Goal: Communication & Community: Answer question/provide support

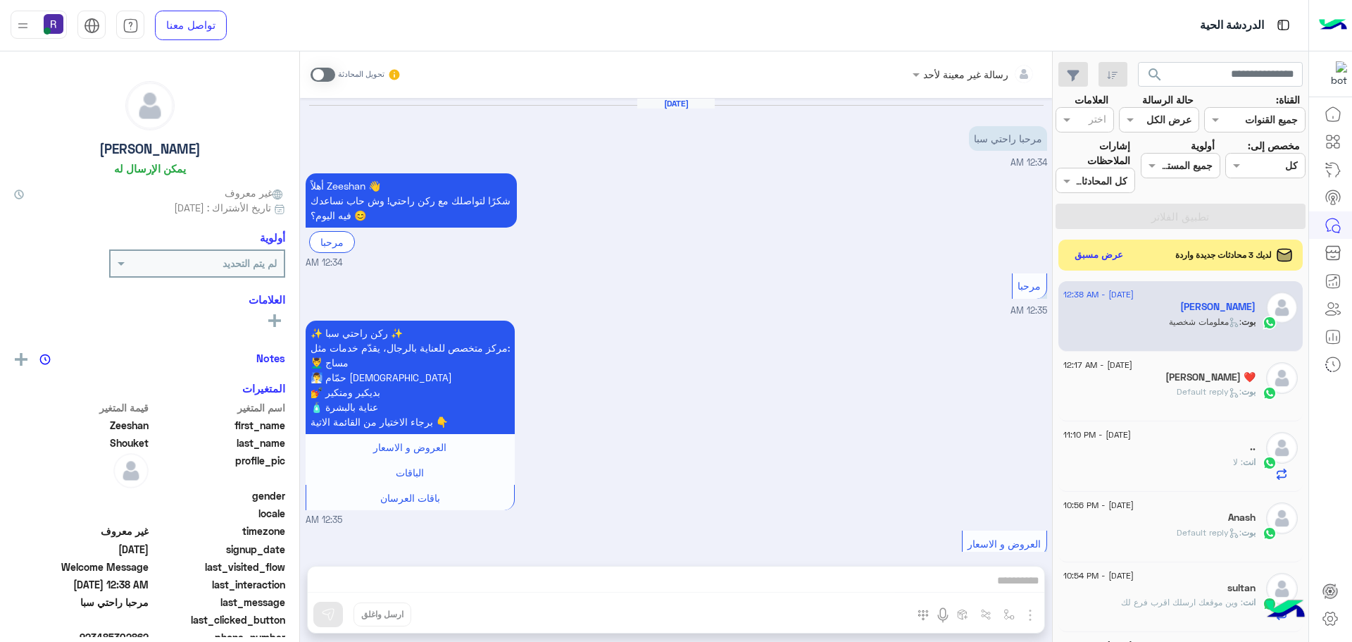
scroll to position [1532, 0]
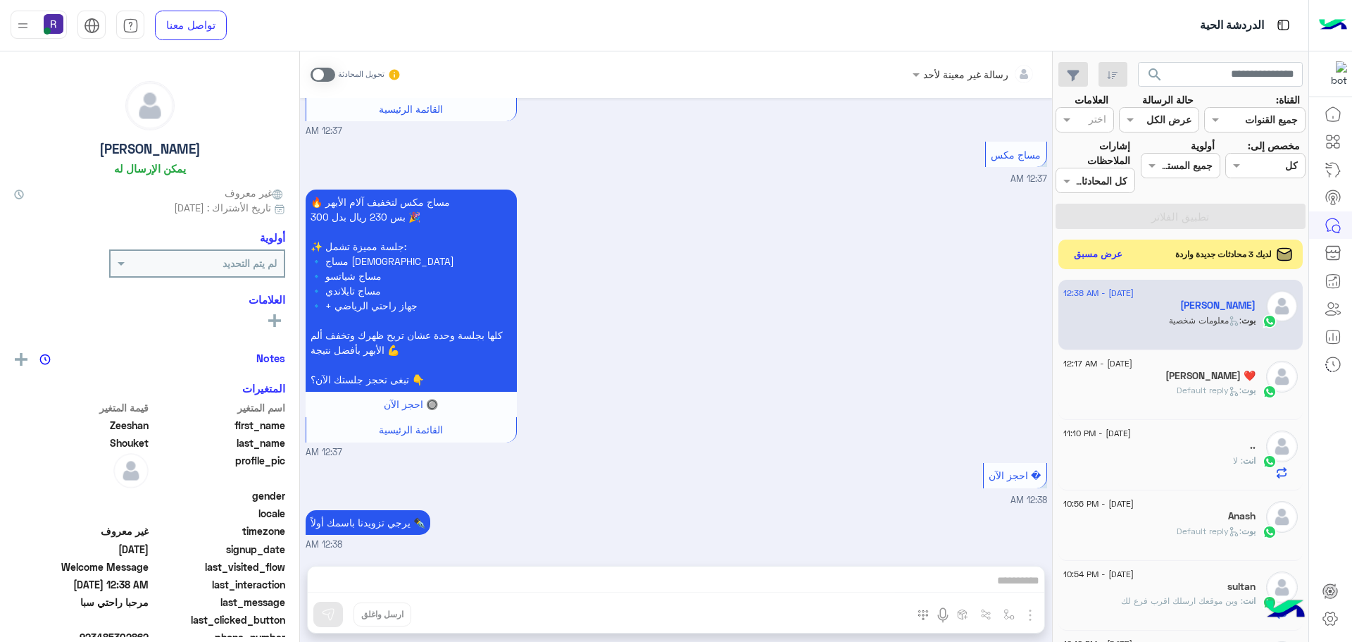
click at [1104, 253] on button "عرض مسبق" at bounding box center [1098, 254] width 59 height 19
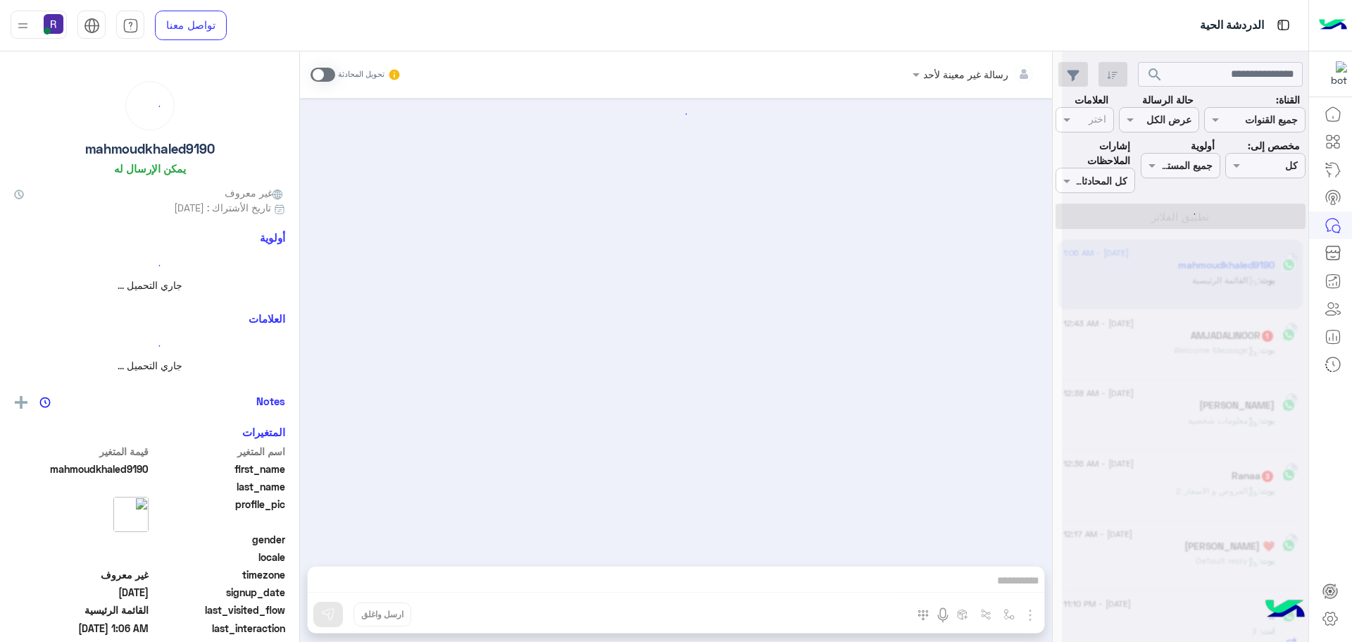
scroll to position [720, 0]
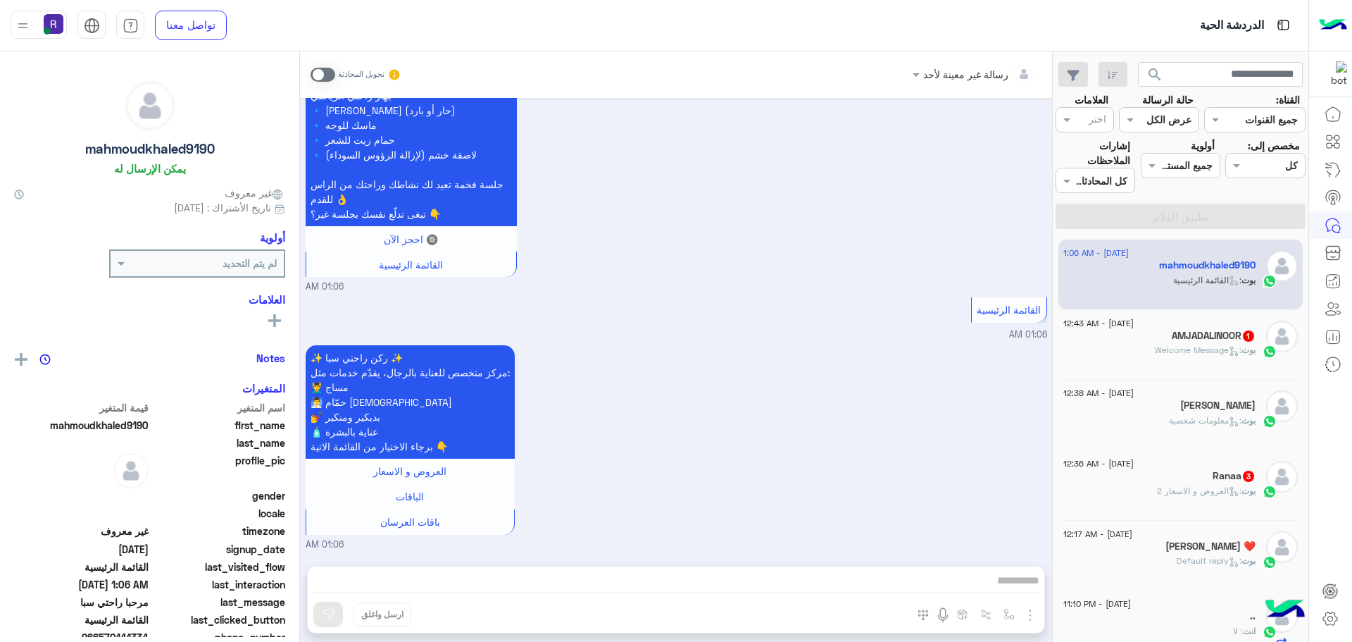
click at [1184, 474] on div "Ranaa 3" at bounding box center [1159, 477] width 192 height 15
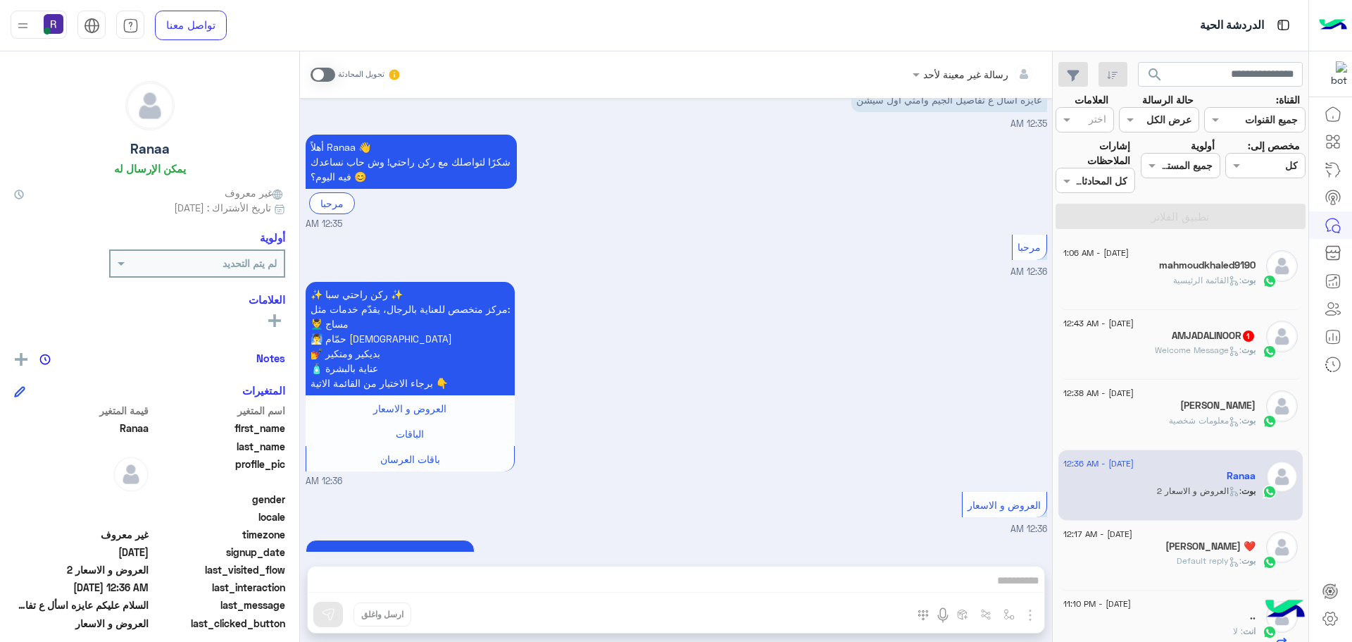
scroll to position [127, 0]
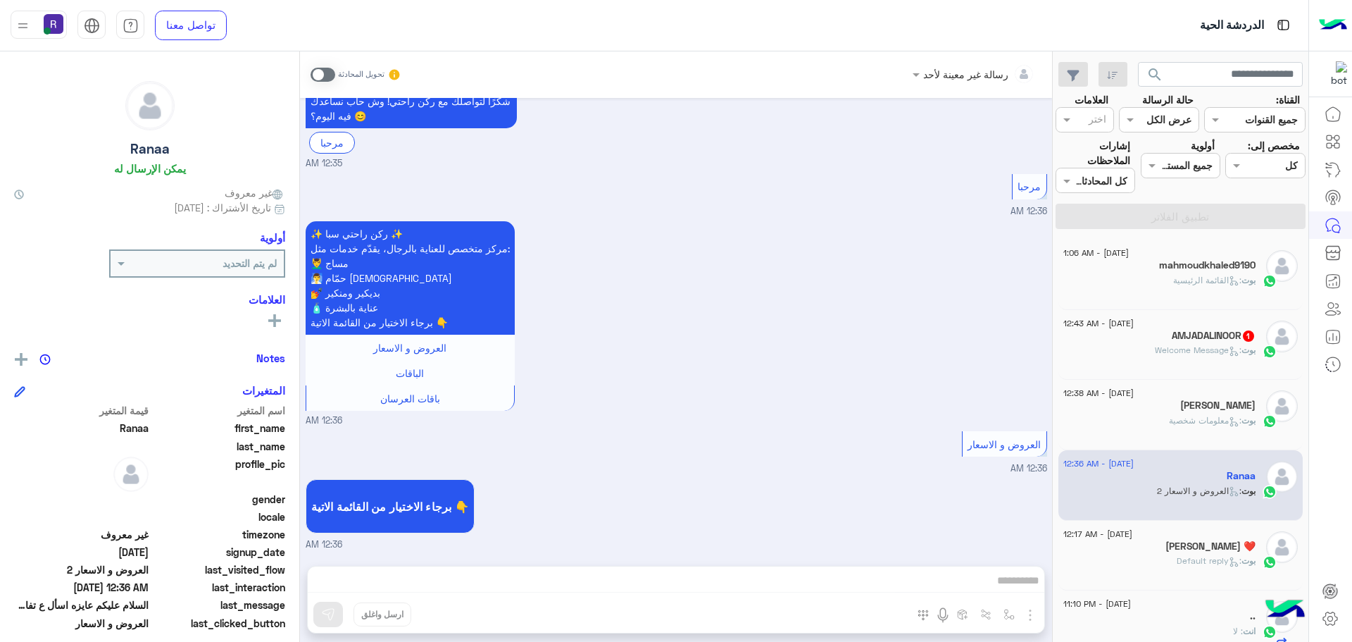
click at [326, 70] on span at bounding box center [323, 75] width 25 height 14
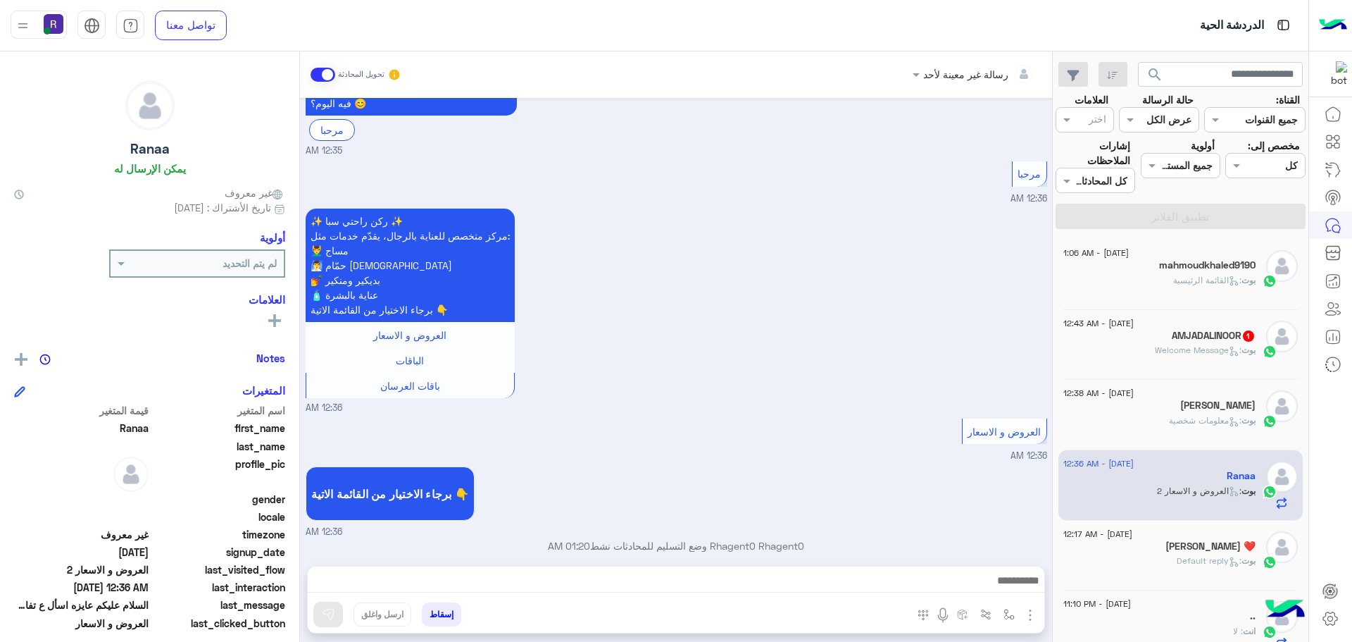
scroll to position [153, 0]
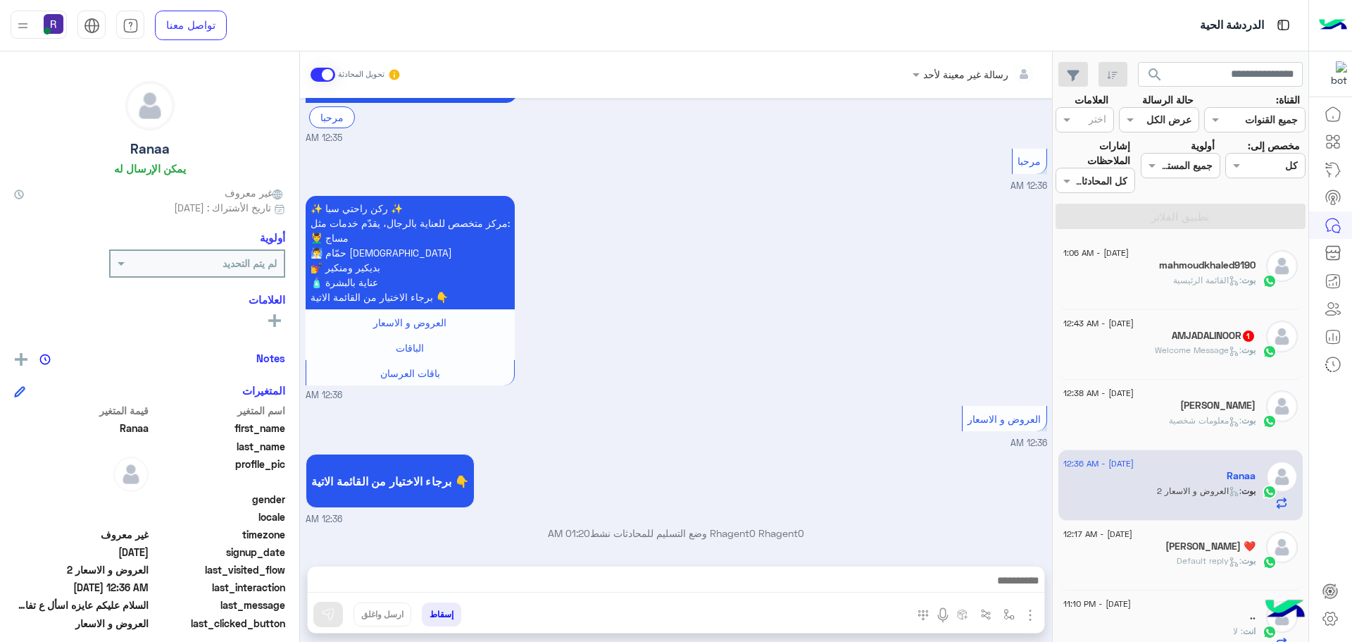
click at [1031, 613] on img "button" at bounding box center [1030, 614] width 17 height 17
click at [1000, 598] on ul "المرفقات الصور" at bounding box center [987, 570] width 106 height 68
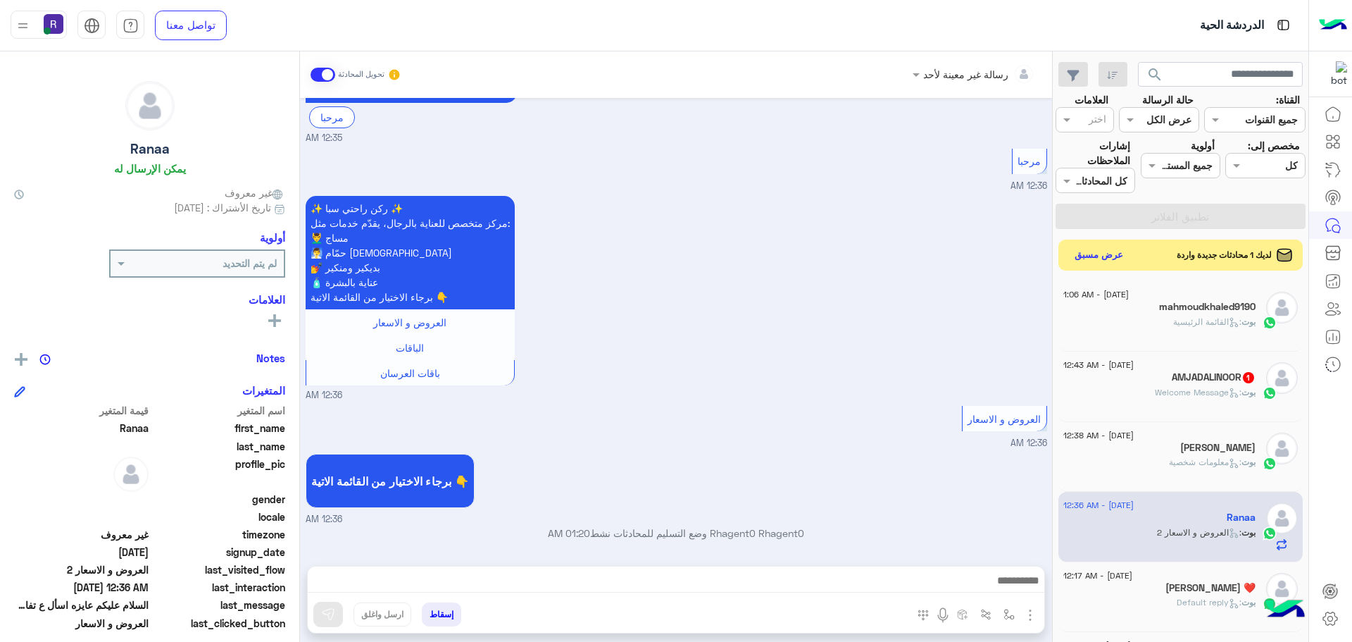
click at [1032, 613] on img "button" at bounding box center [1030, 614] width 17 height 17
click at [1011, 576] on span "الصور" at bounding box center [1003, 584] width 26 height 16
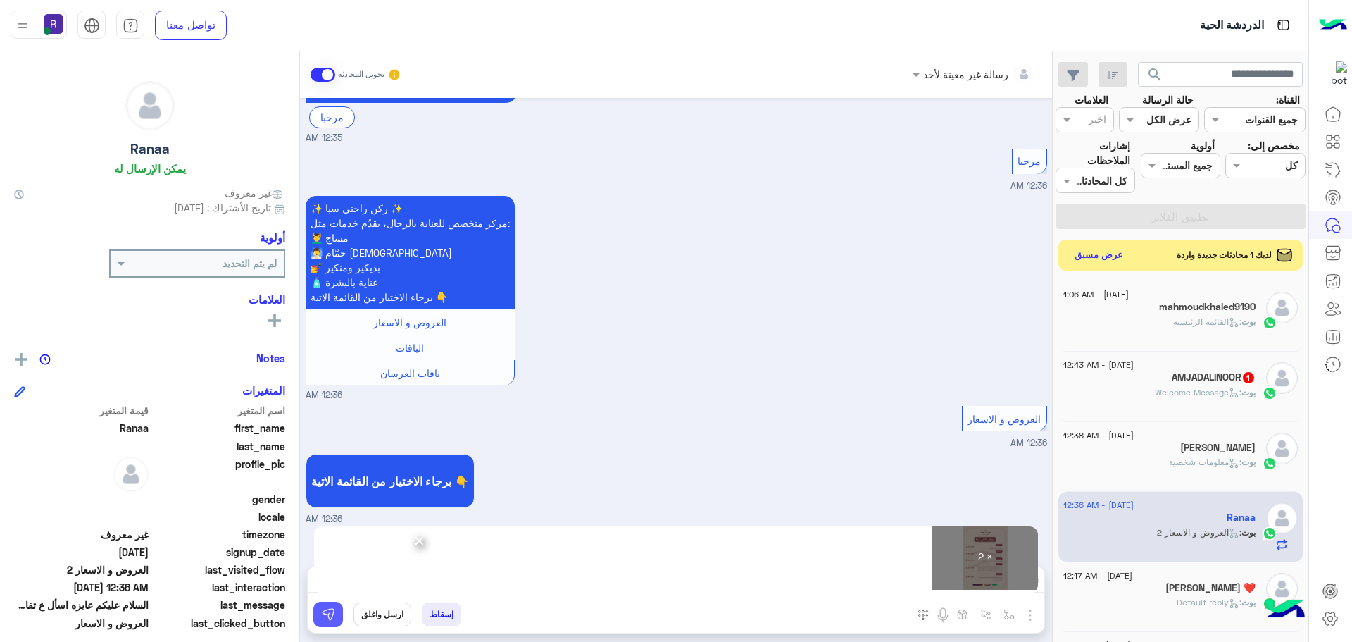
click at [323, 617] on img at bounding box center [328, 614] width 14 height 14
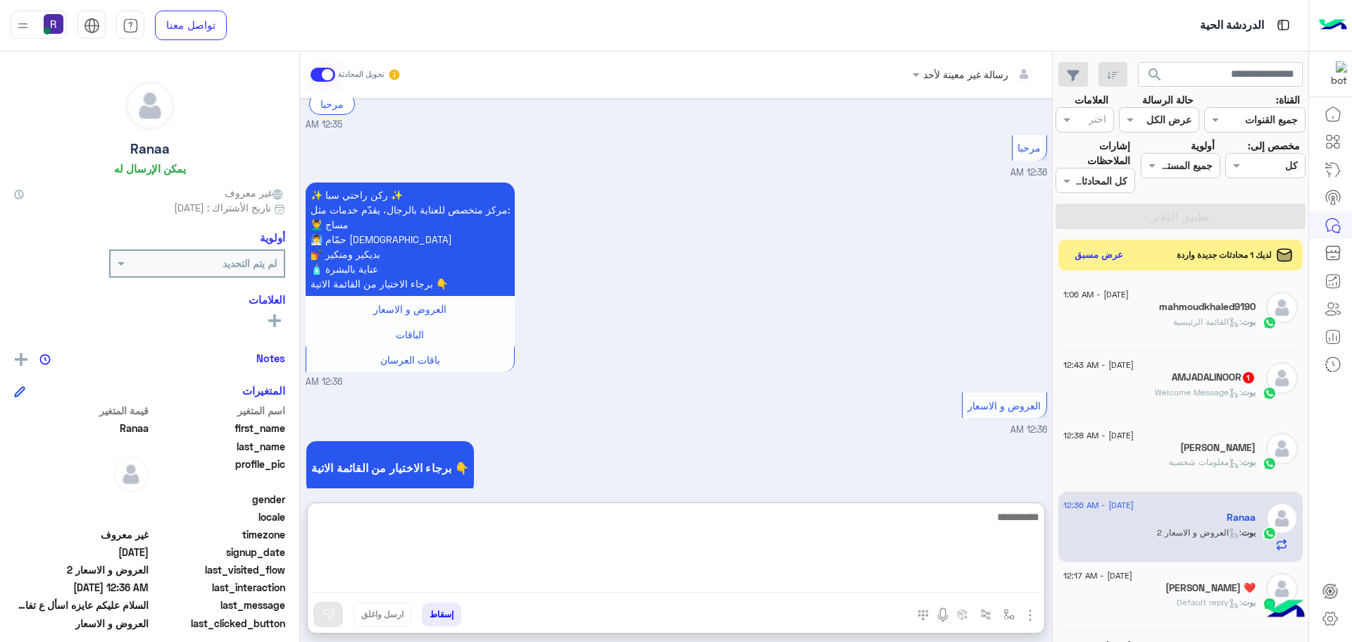
paste textarea "**********"
type textarea "**********"
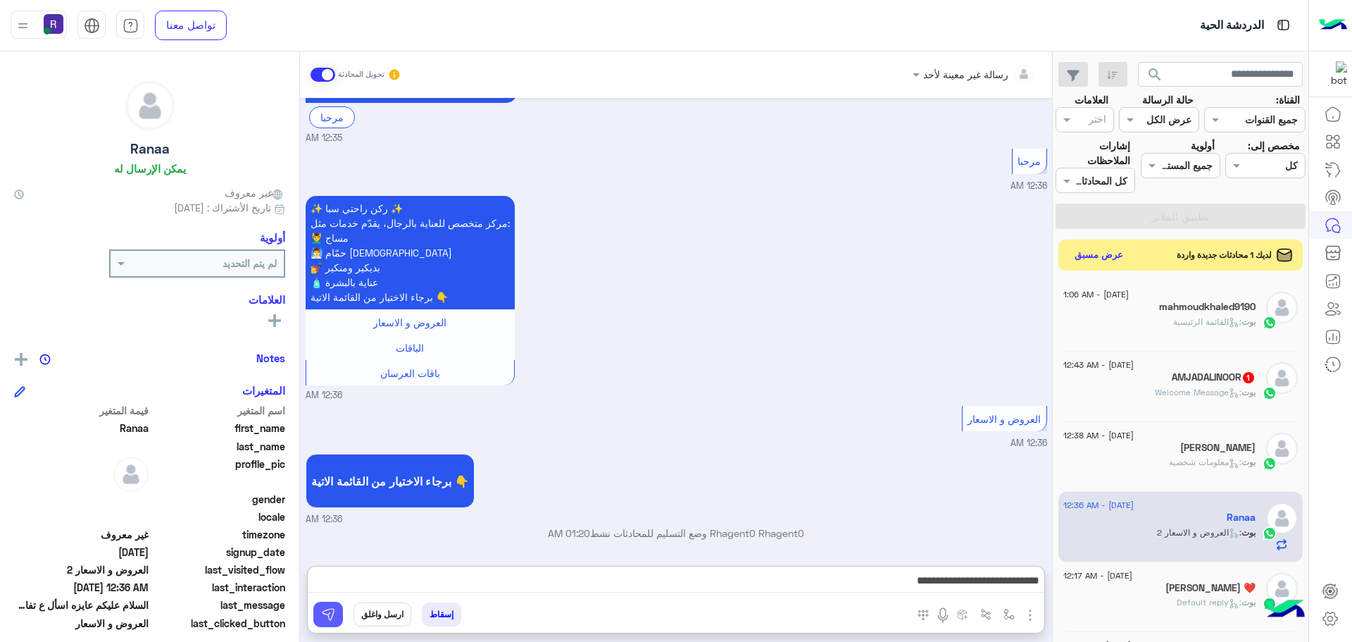
click at [338, 611] on button at bounding box center [328, 613] width 30 height 25
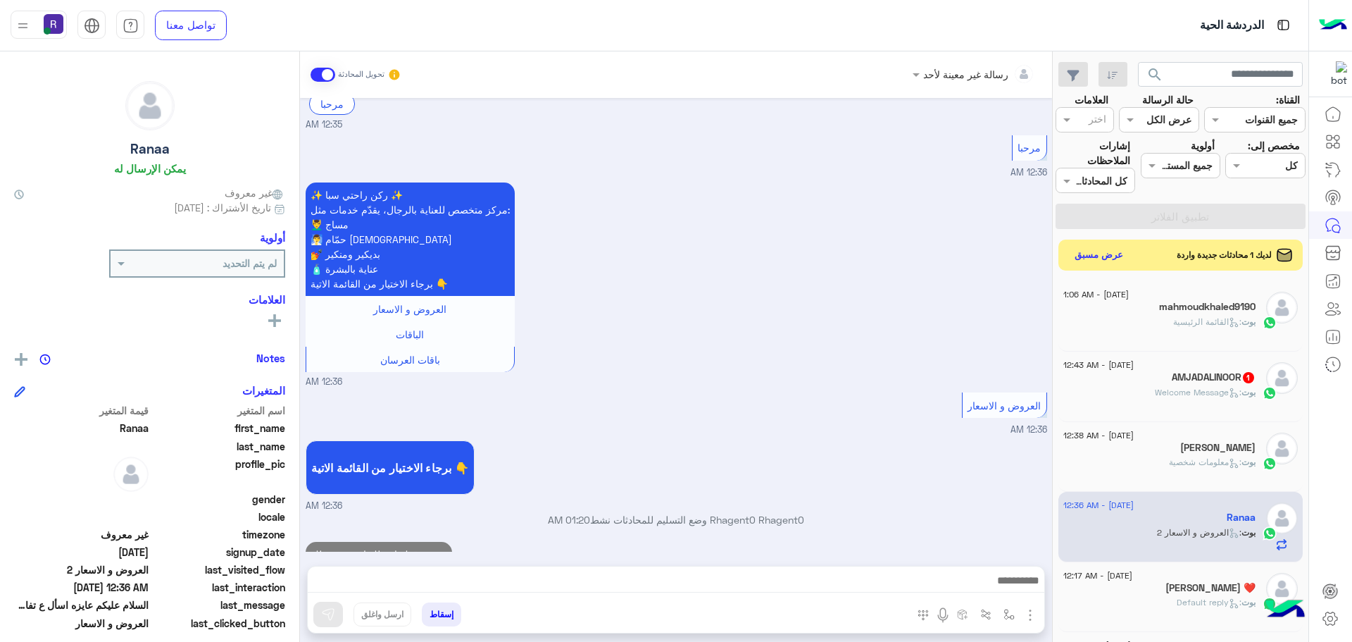
scroll to position [198, 0]
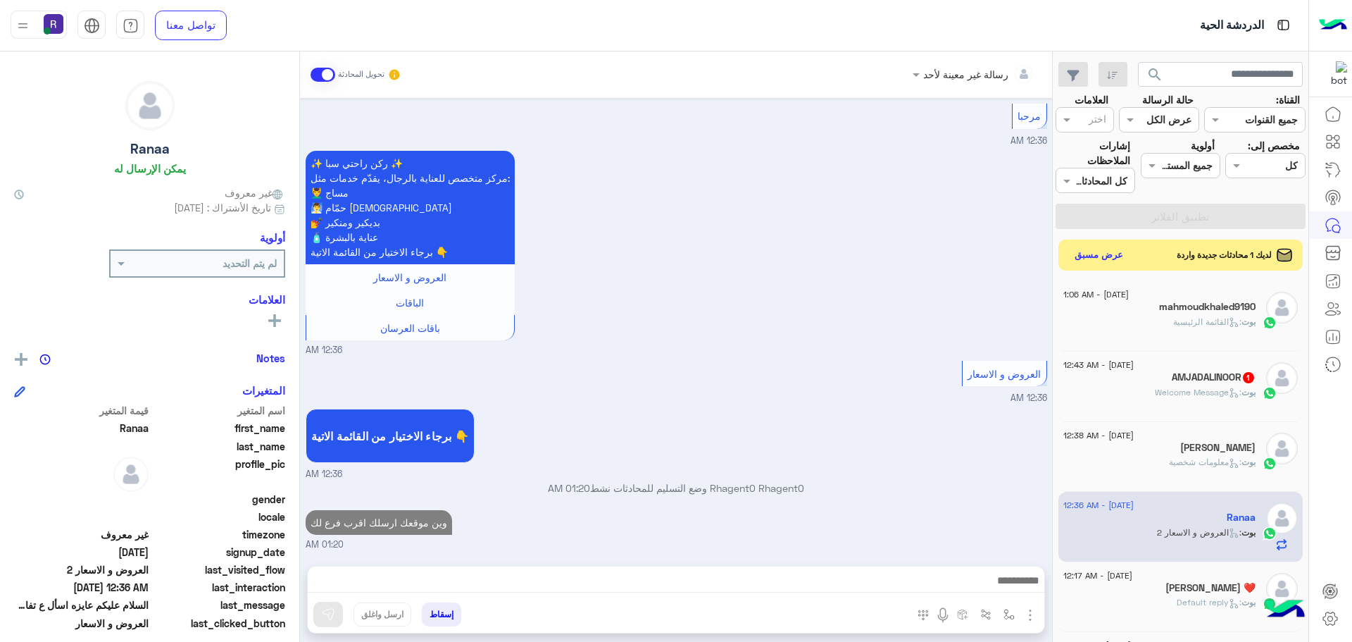
click at [1206, 387] on span "بوت : Welcome Message" at bounding box center [1205, 392] width 101 height 11
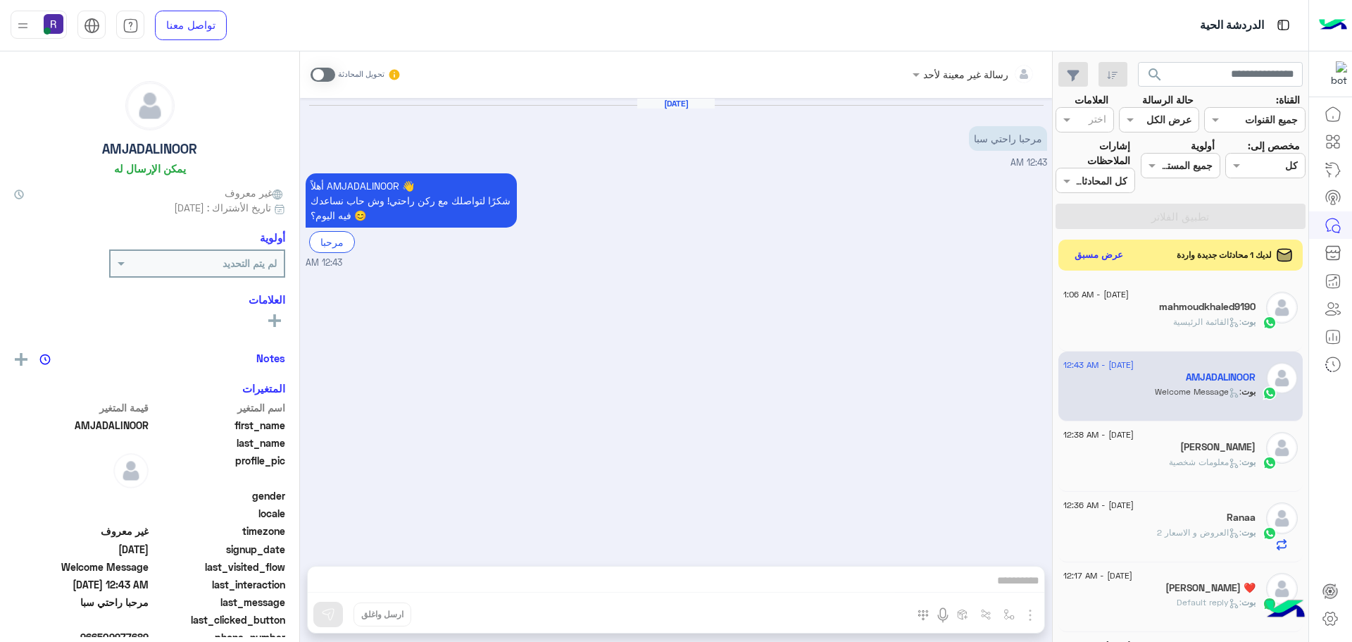
click at [330, 73] on span at bounding box center [323, 75] width 25 height 14
click at [1034, 613] on img "button" at bounding box center [1030, 614] width 17 height 17
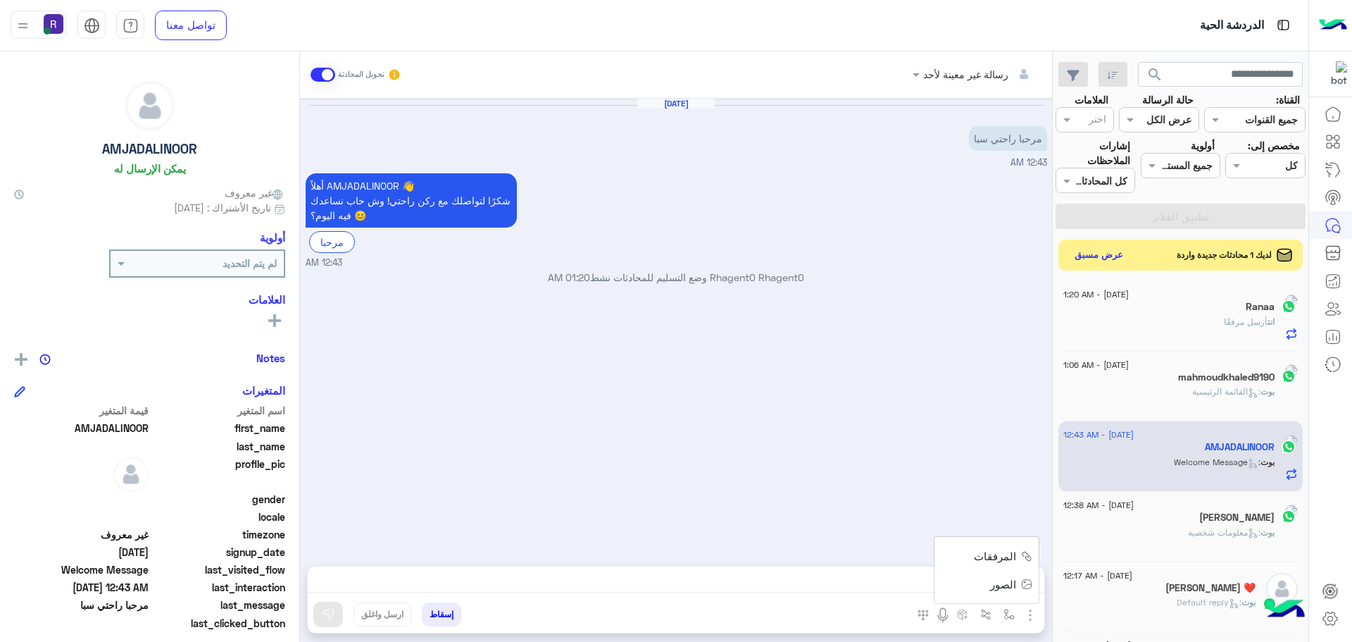
click at [1006, 591] on span "الصور" at bounding box center [1003, 584] width 26 height 16
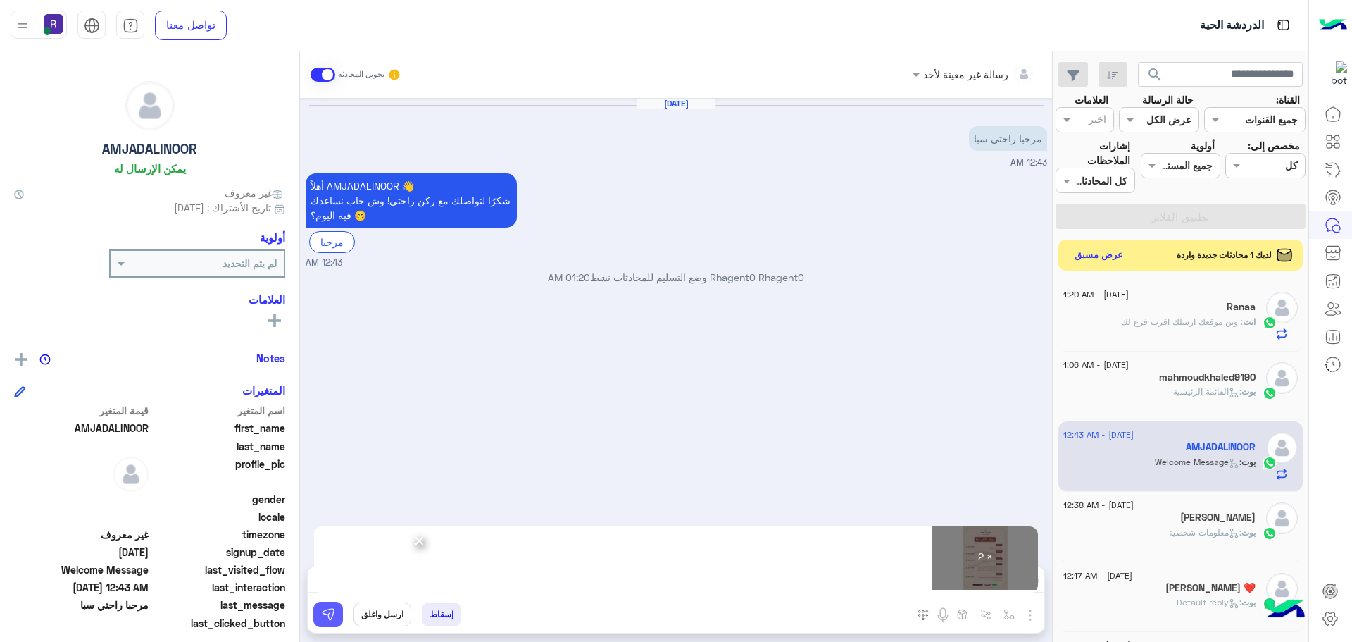
click at [338, 623] on button at bounding box center [328, 613] width 30 height 25
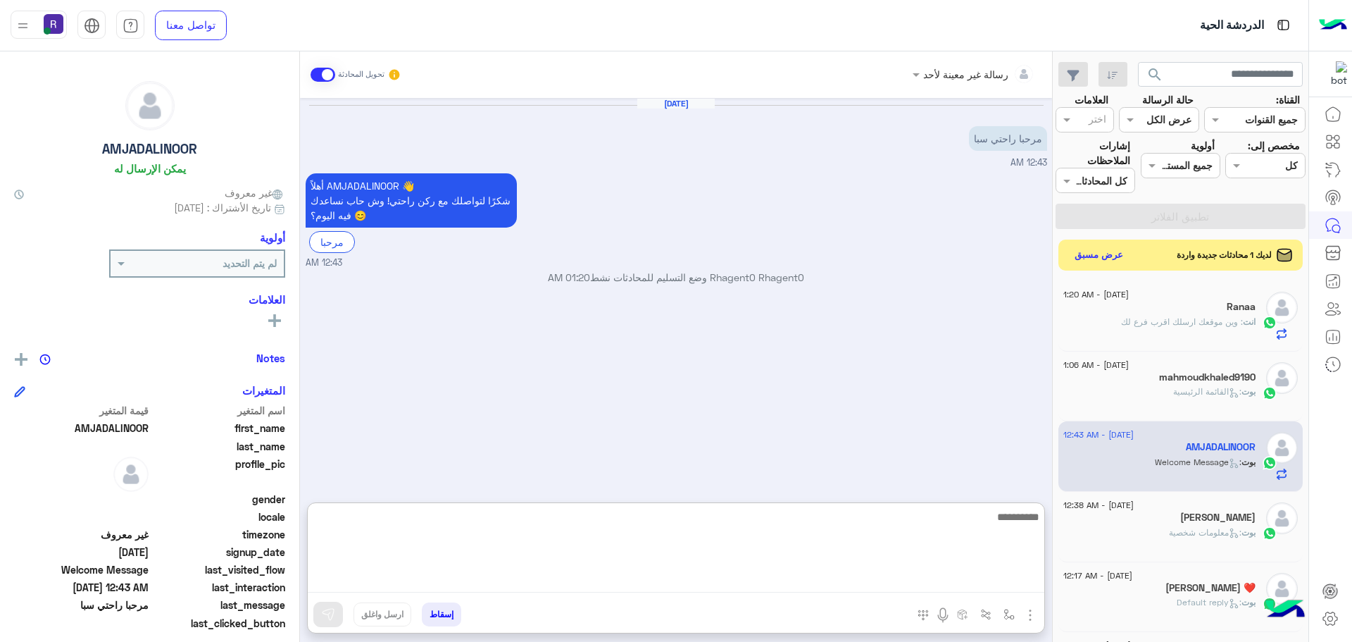
paste textarea "**********"
type textarea "**********"
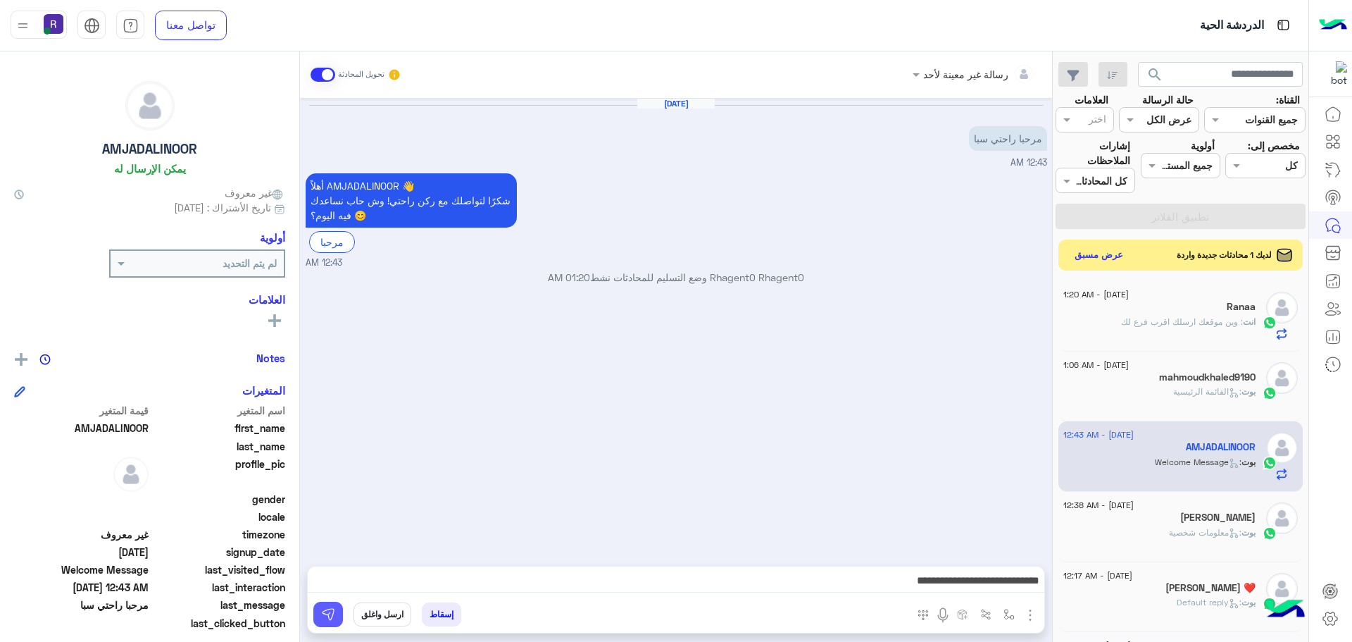
click at [325, 614] on img at bounding box center [328, 614] width 14 height 14
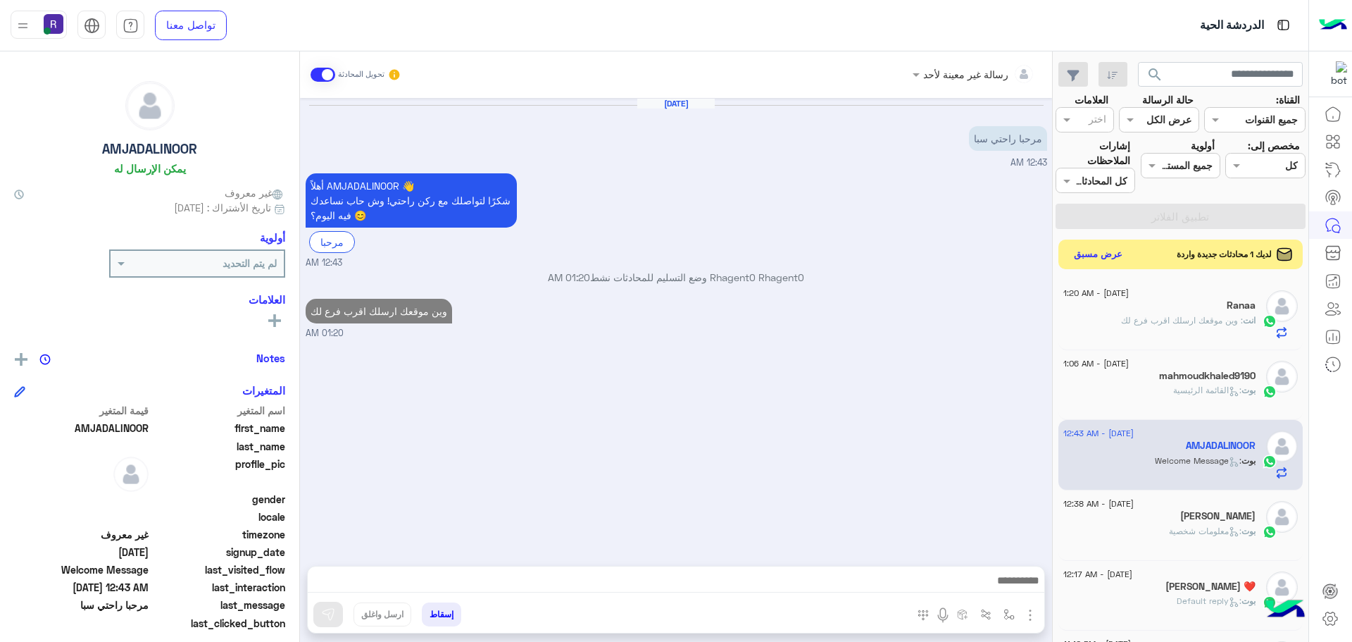
click at [1099, 251] on button "عرض مسبق" at bounding box center [1098, 254] width 59 height 19
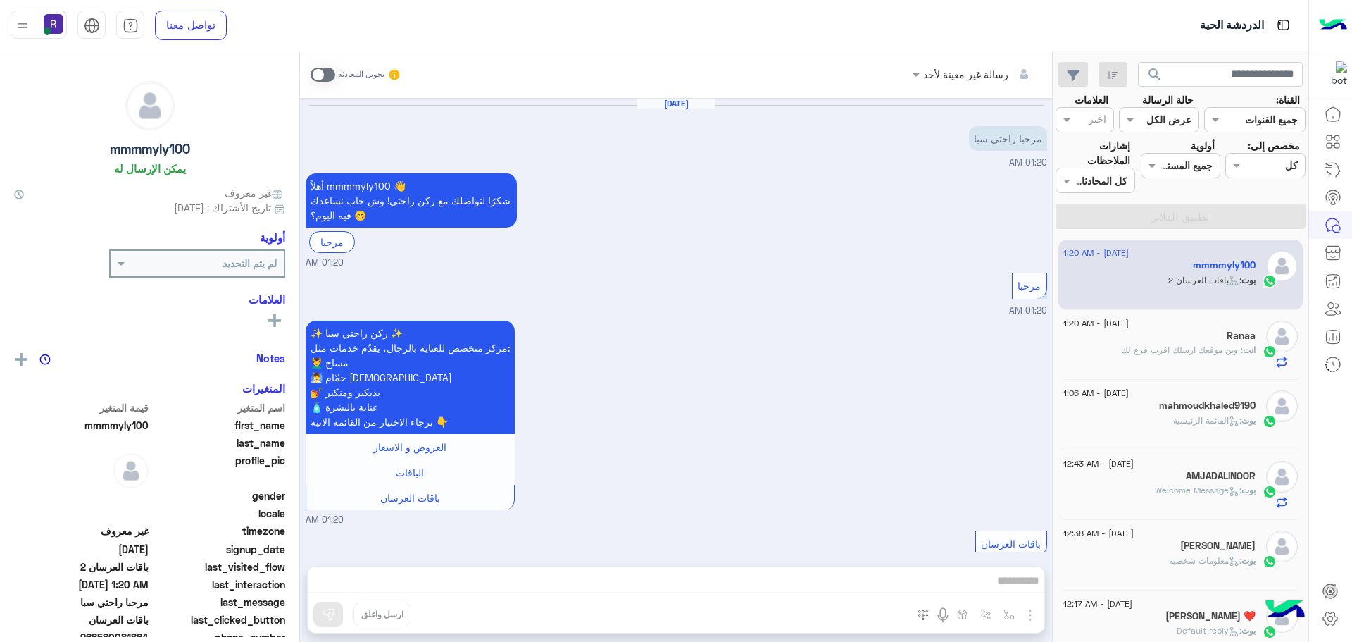
scroll to position [287, 0]
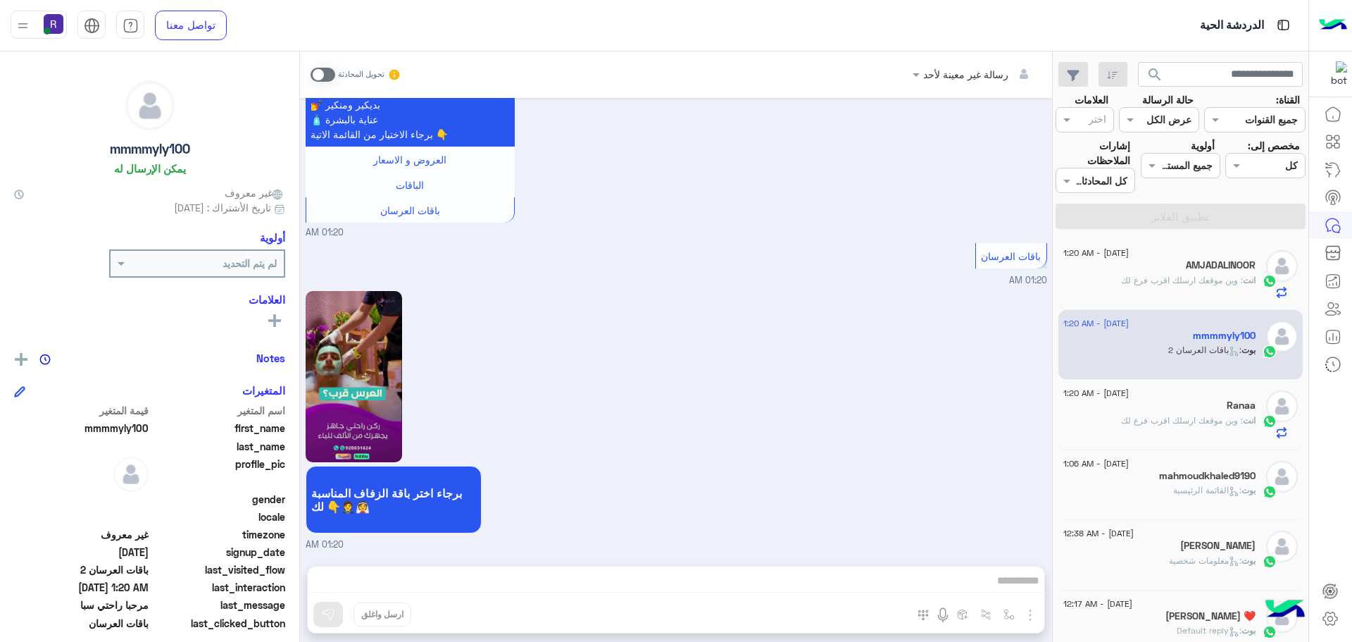
click at [1197, 423] on span ": وين موقعك ارسلك اقرب فرع لك" at bounding box center [1182, 420] width 122 height 11
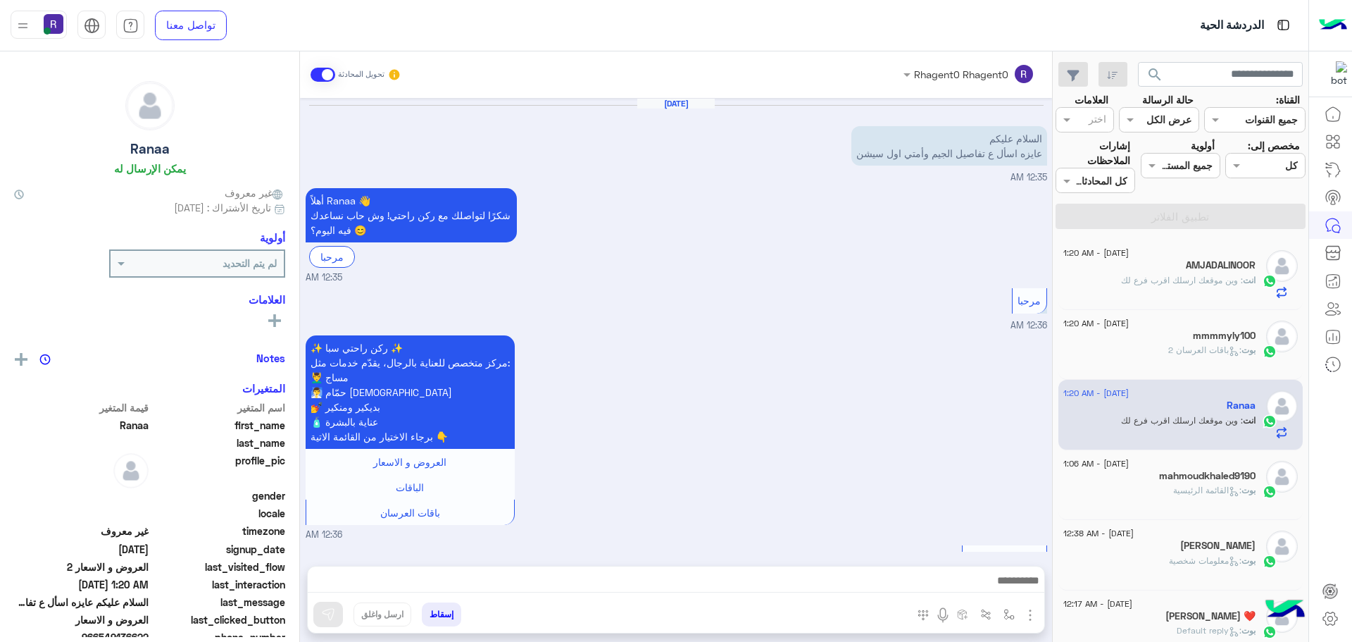
scroll to position [606, 0]
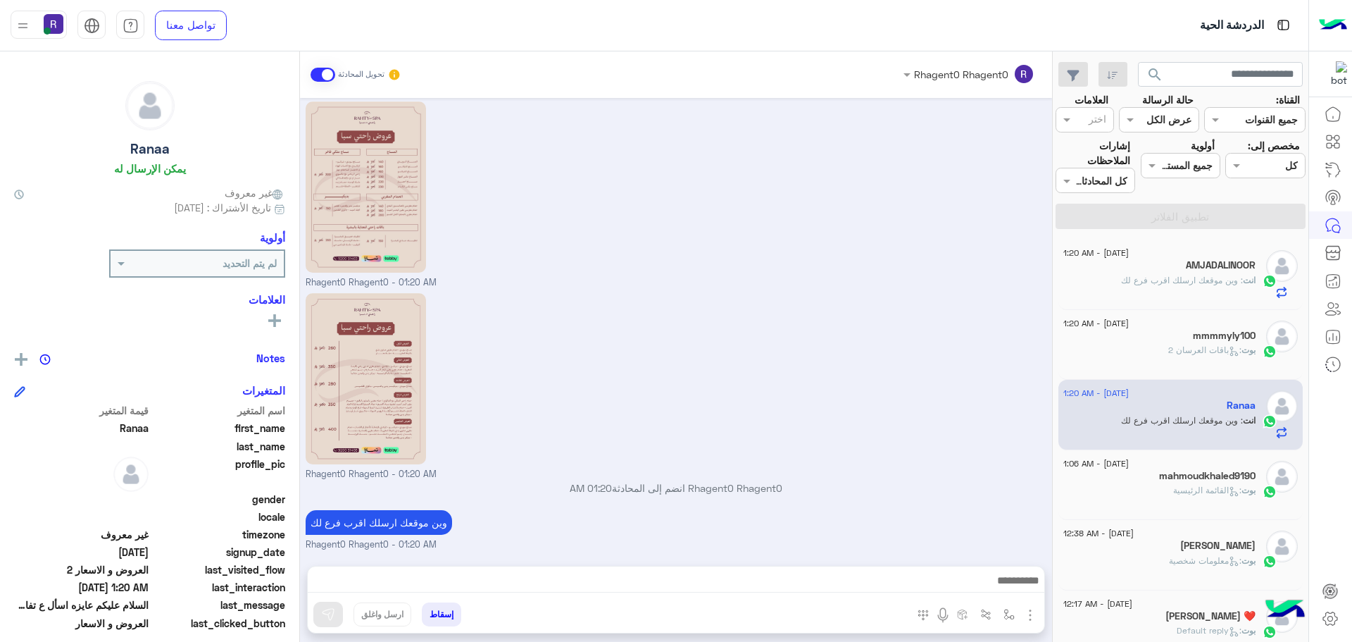
click at [1197, 489] on span ": القائمة الرئيسية" at bounding box center [1207, 490] width 68 height 11
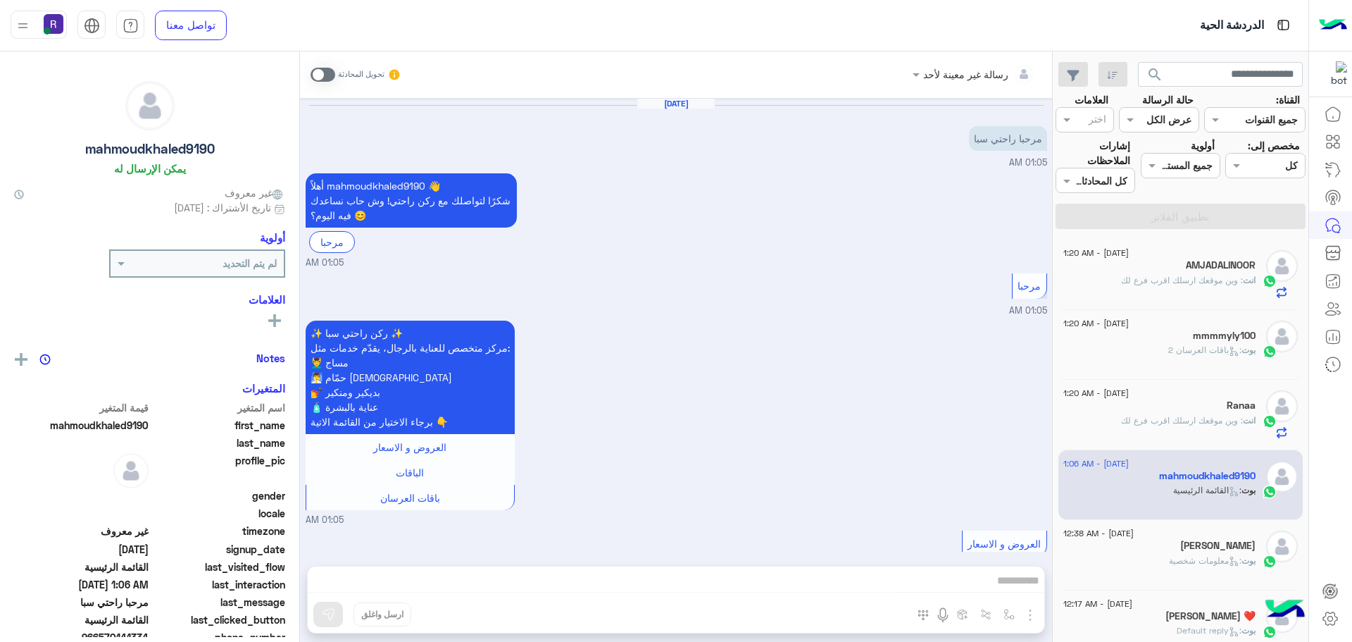
scroll to position [720, 0]
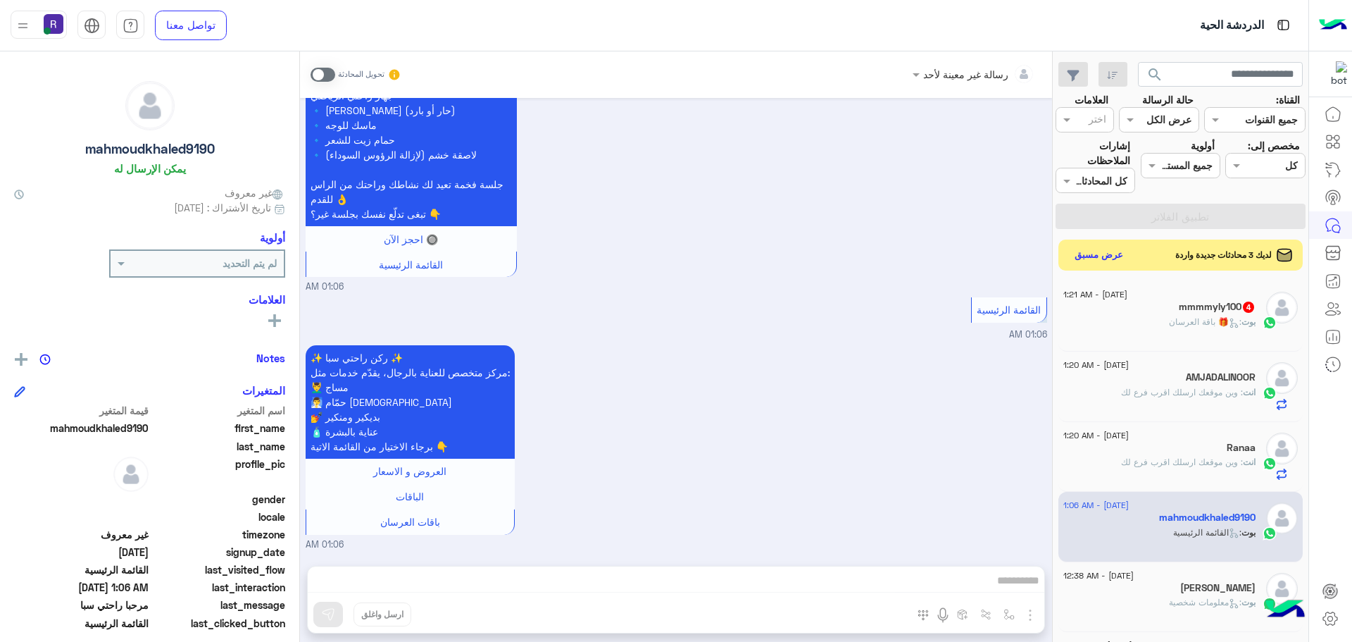
click at [1180, 302] on h5 "mmmmyly100 4" at bounding box center [1217, 307] width 77 height 12
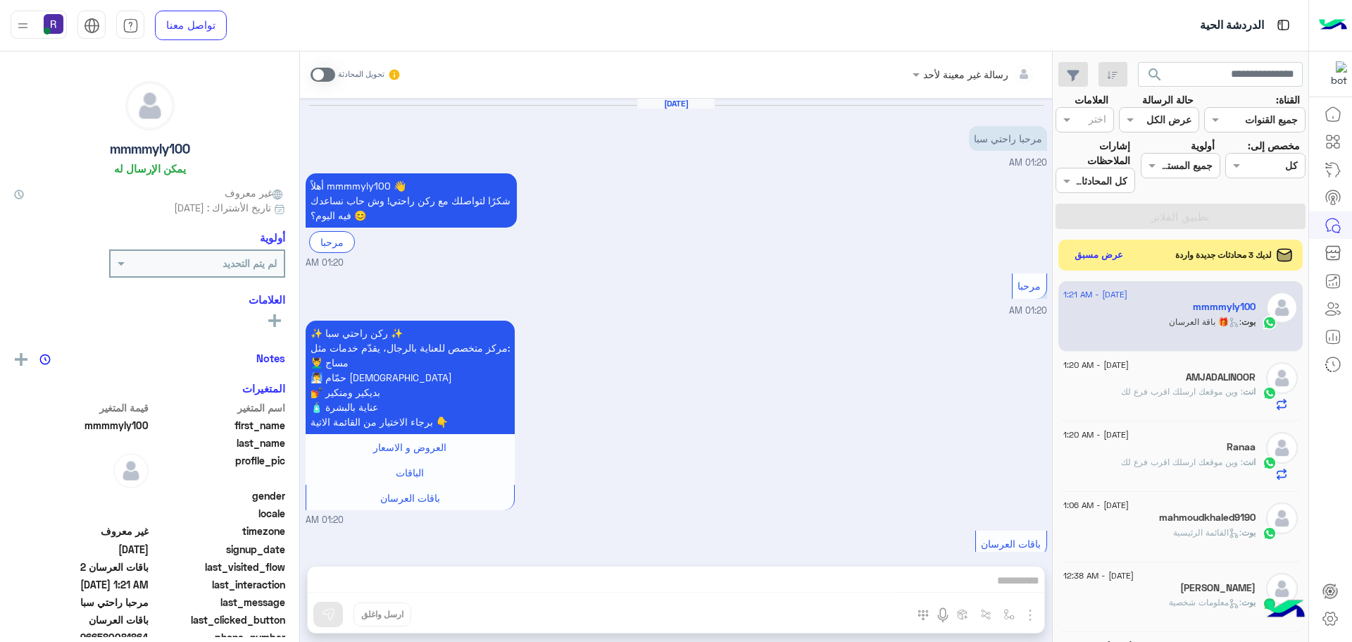
scroll to position [1823, 0]
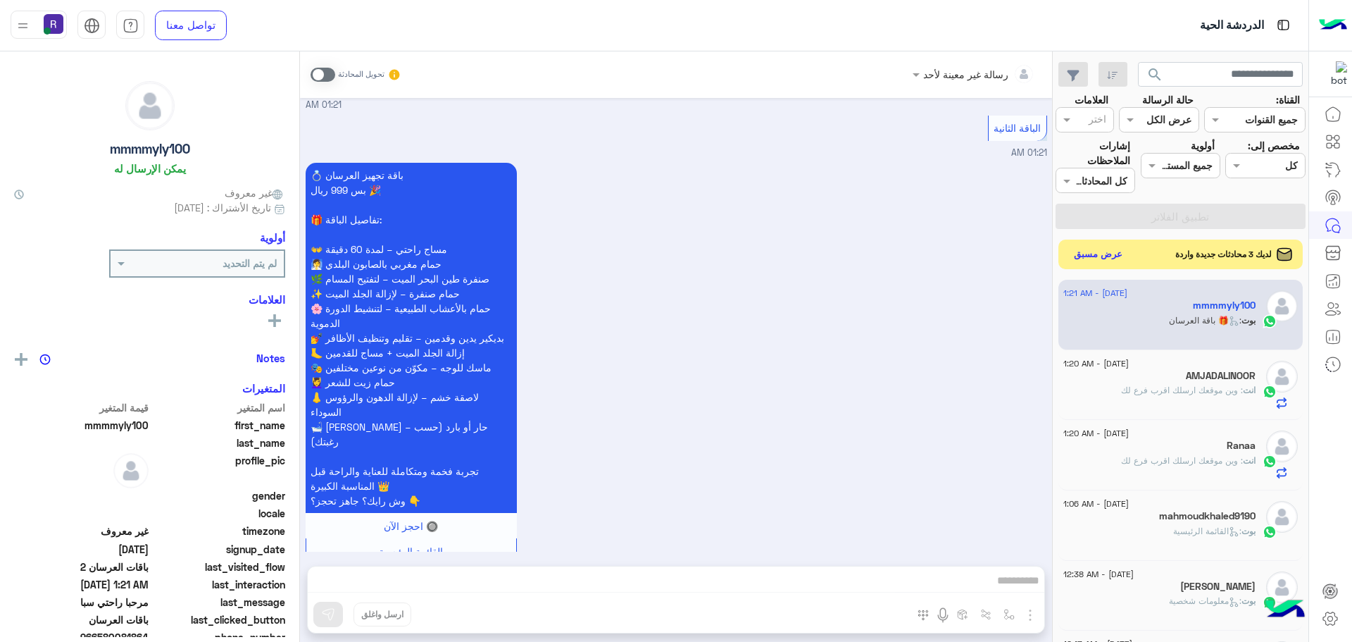
click at [1109, 254] on button "عرض مسبق" at bounding box center [1098, 254] width 59 height 19
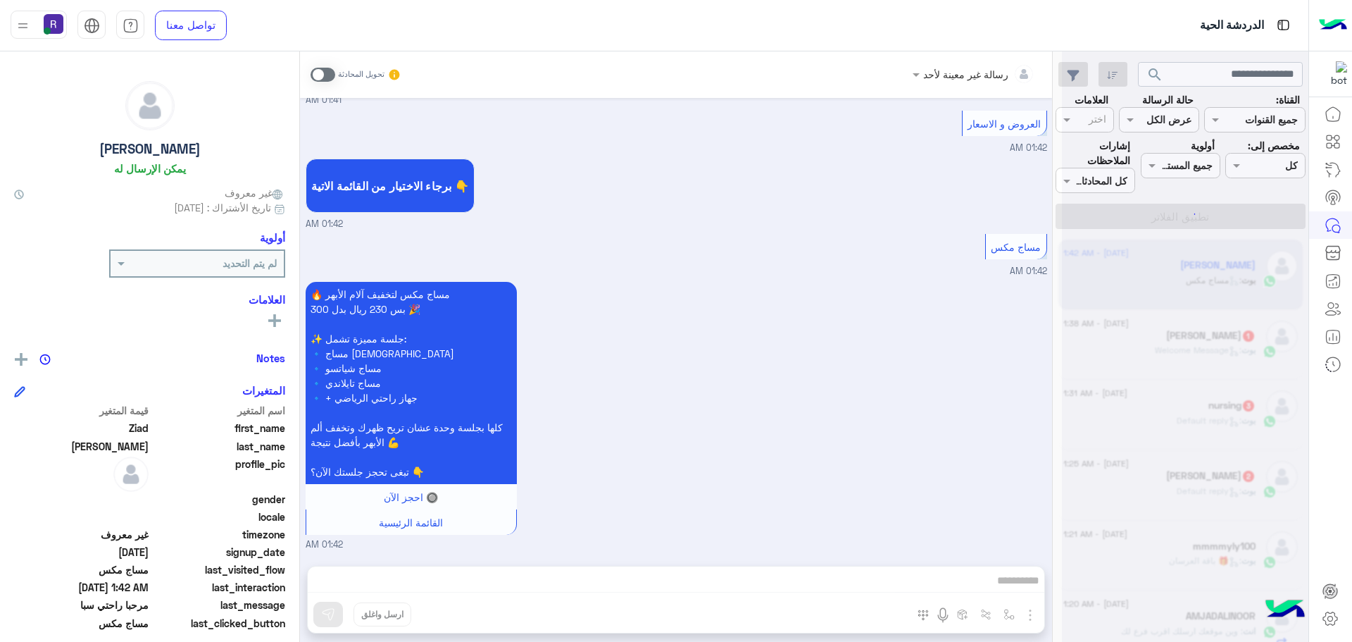
scroll to position [433, 0]
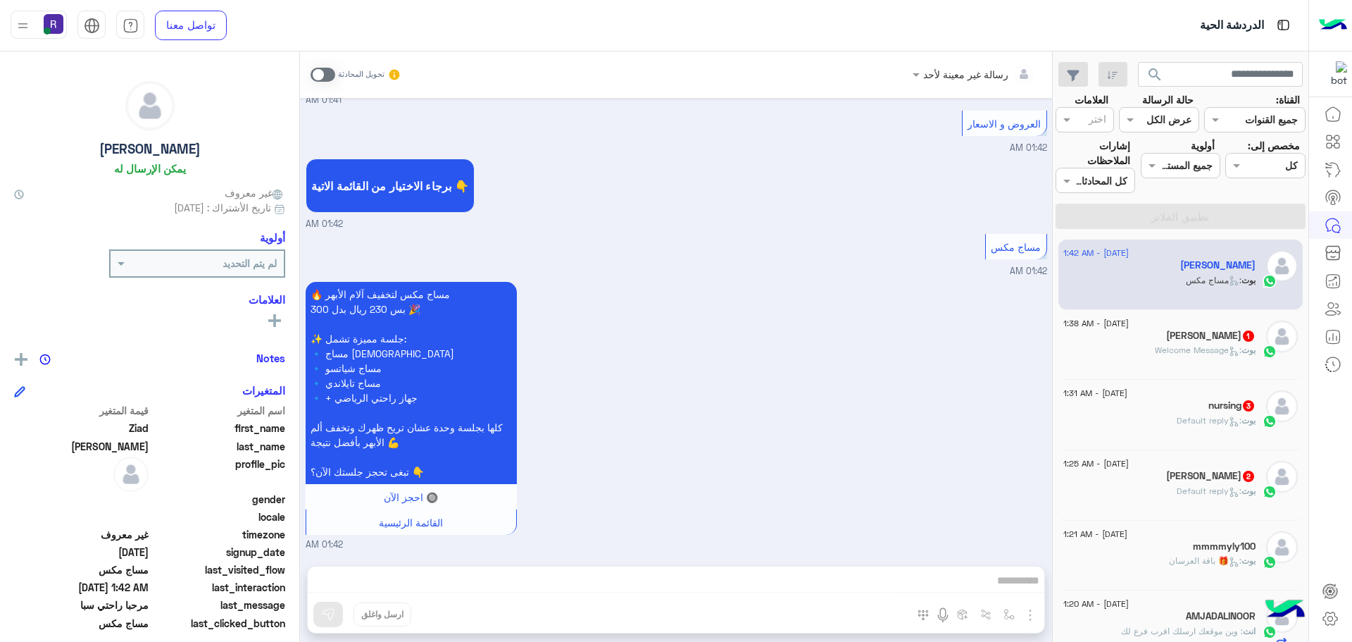
click at [325, 73] on span at bounding box center [323, 75] width 25 height 14
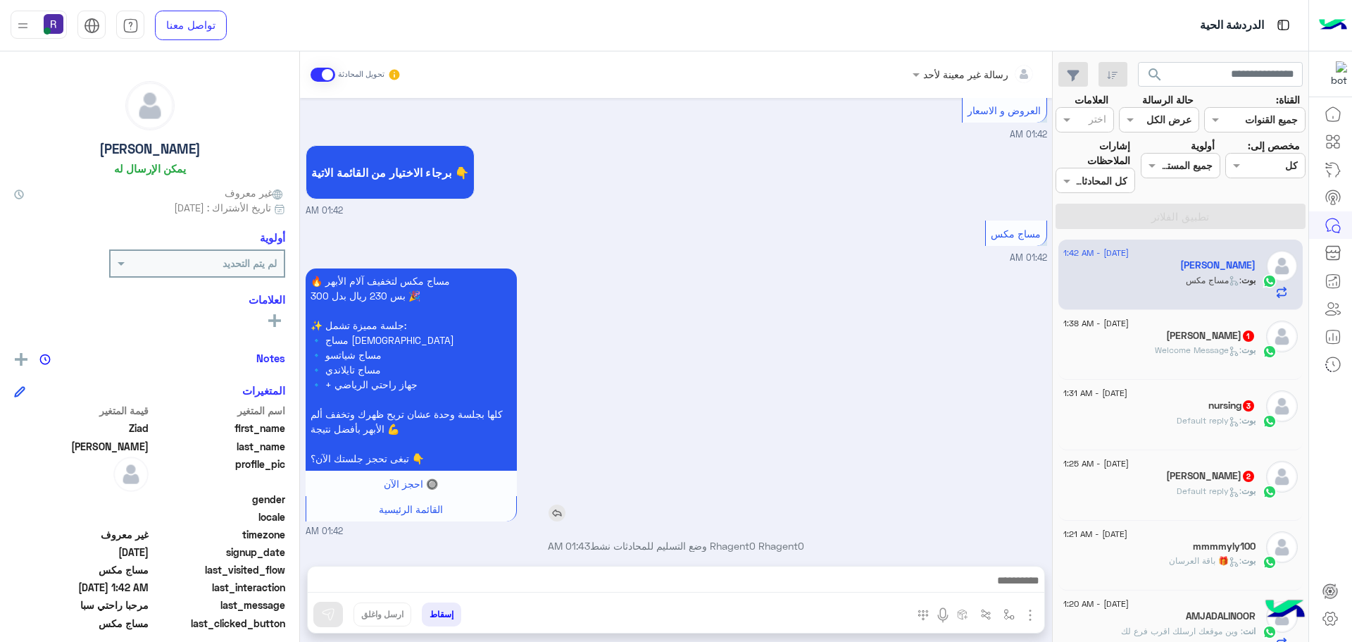
scroll to position [459, 0]
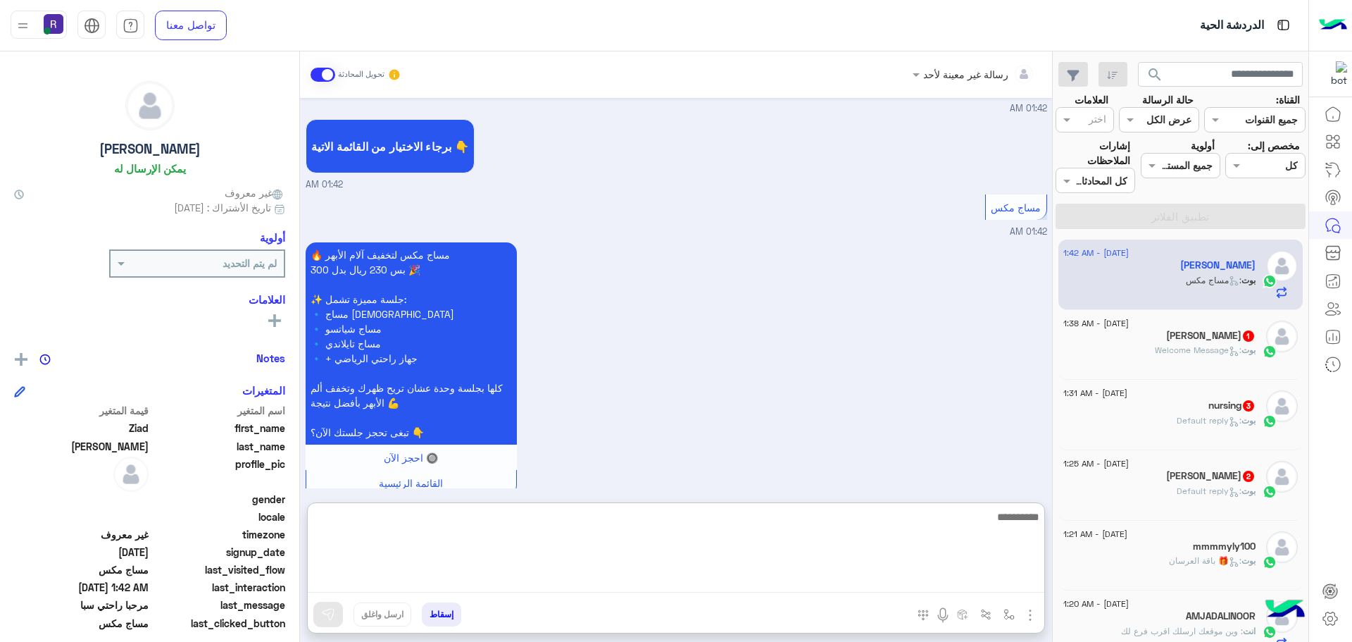
paste textarea "**********"
type textarea "**********"
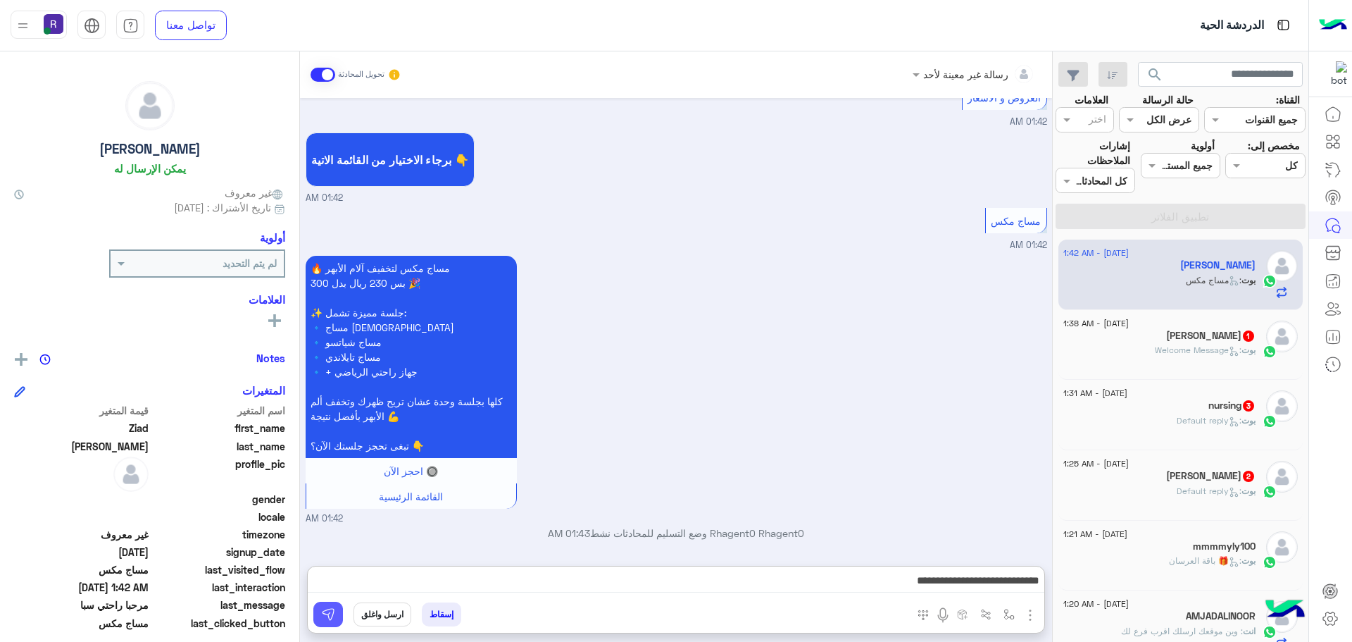
click at [330, 616] on img at bounding box center [328, 614] width 14 height 14
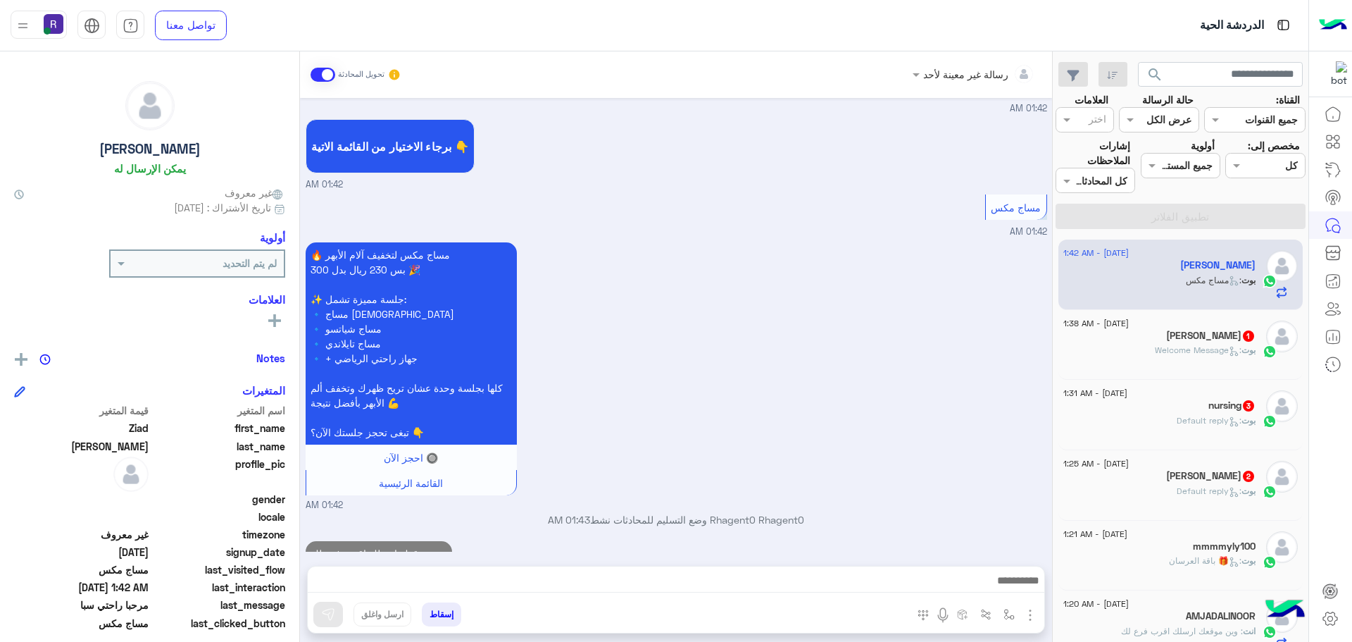
scroll to position [504, 0]
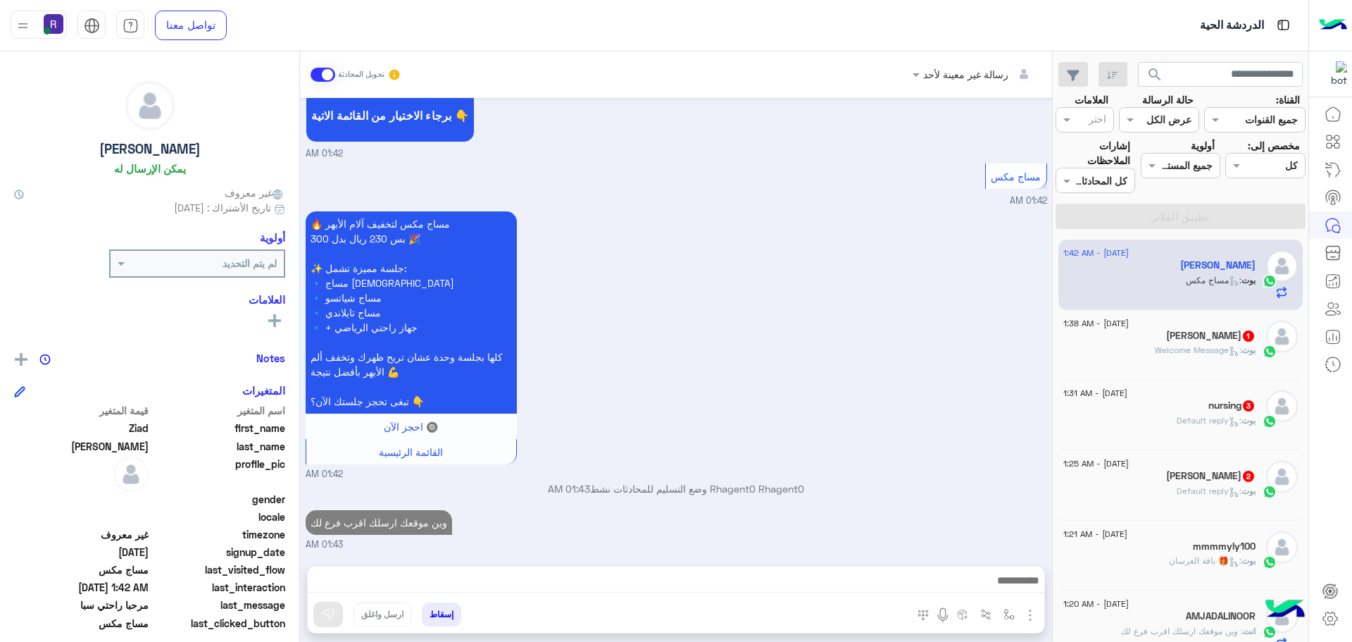
click at [1201, 475] on h5 "[PERSON_NAME] 2" at bounding box center [1210, 476] width 89 height 12
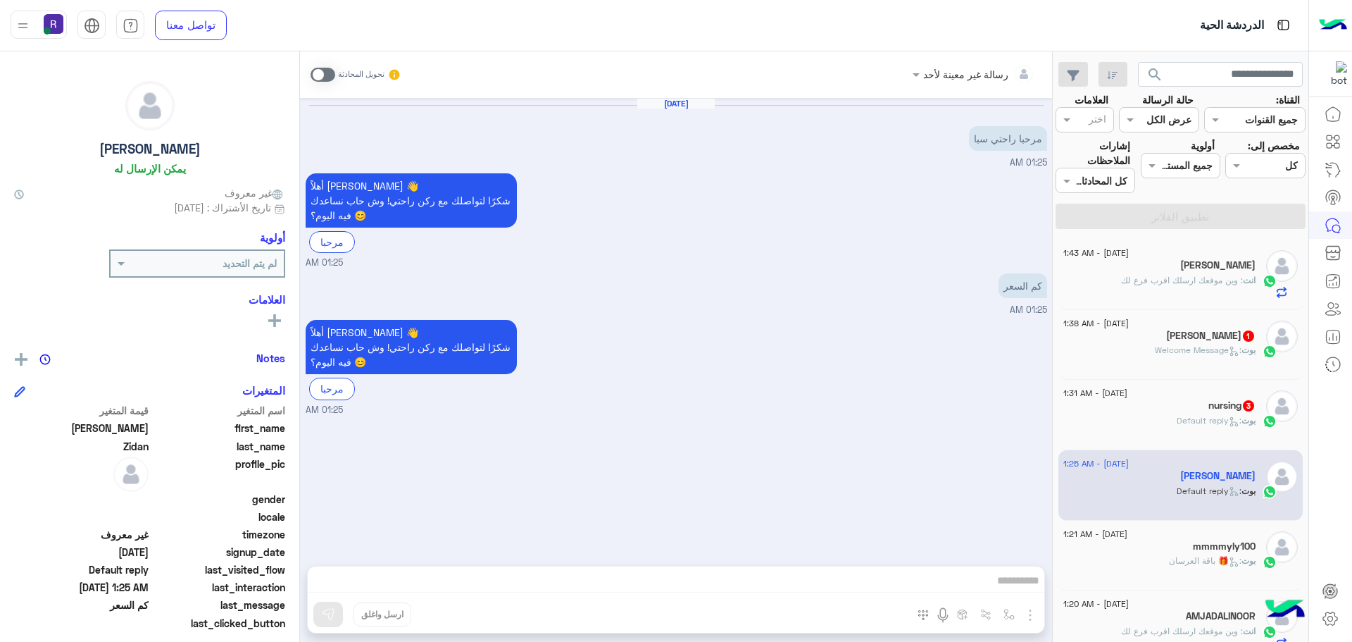
click at [327, 72] on span at bounding box center [323, 75] width 25 height 14
click at [1026, 611] on img "button" at bounding box center [1030, 614] width 17 height 17
click at [1012, 588] on span "الصور" at bounding box center [1003, 584] width 26 height 16
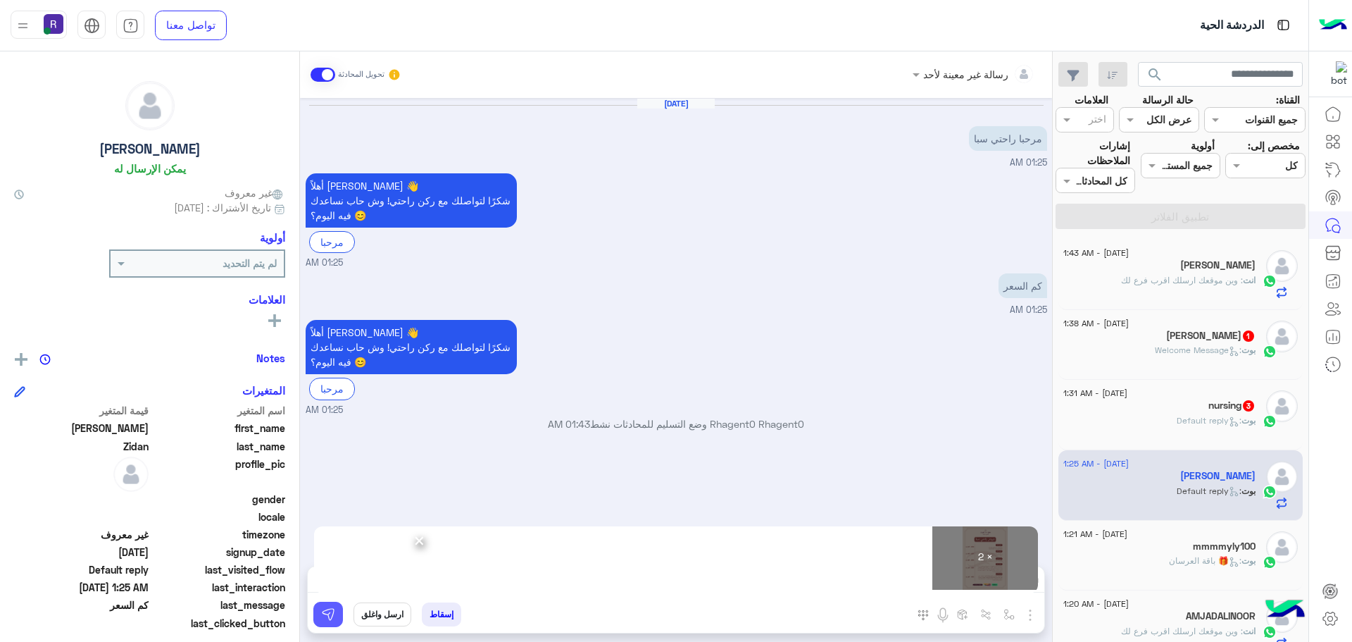
click at [327, 612] on img at bounding box center [328, 614] width 14 height 14
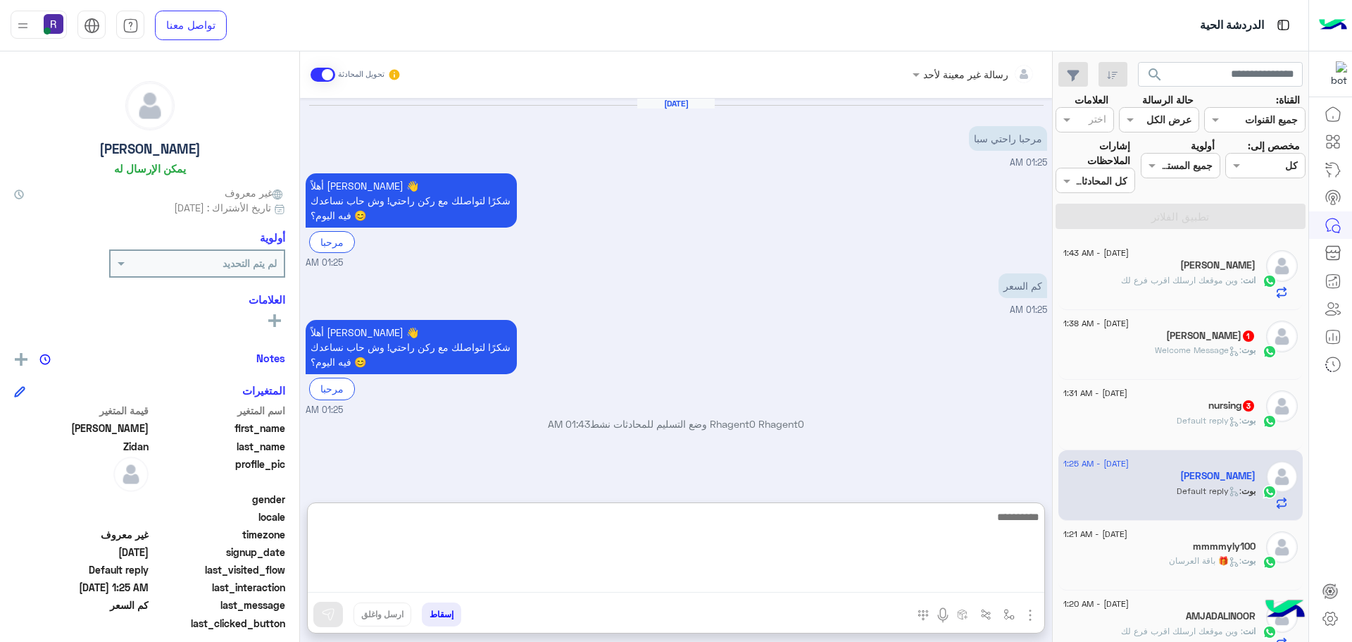
paste textarea "**********"
type textarea "**********"
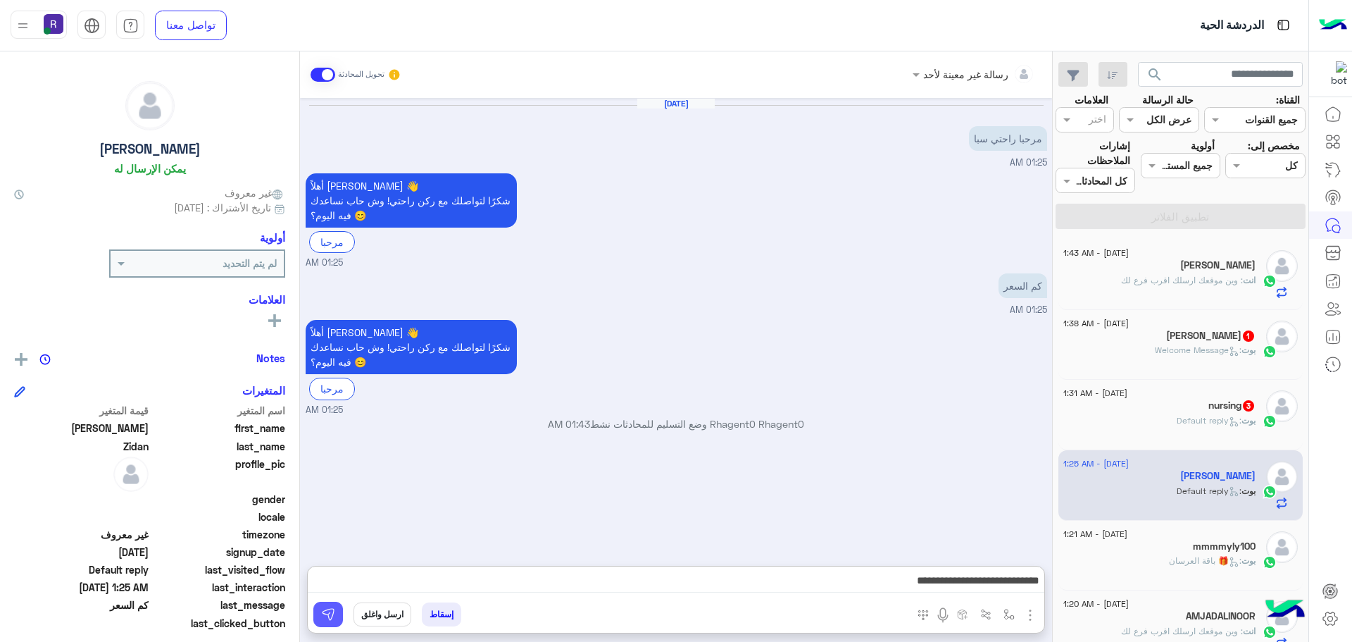
click at [337, 611] on button at bounding box center [328, 613] width 30 height 25
click at [1168, 409] on div "nursing 3" at bounding box center [1159, 406] width 192 height 15
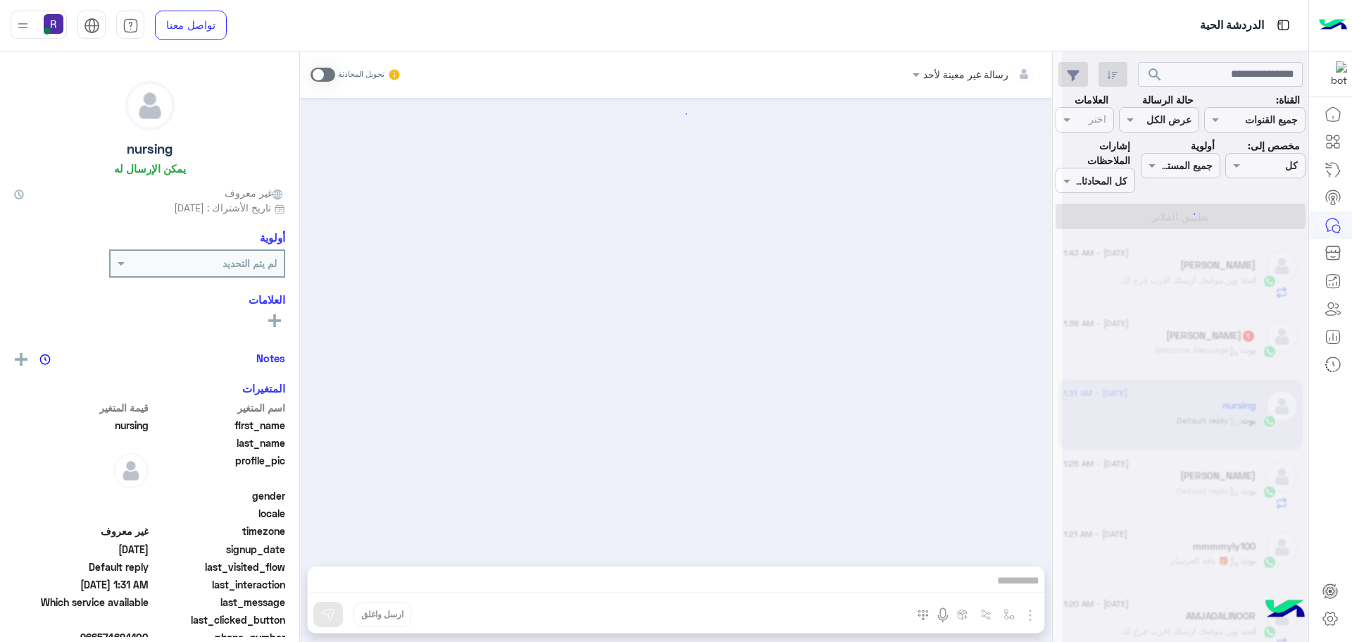
scroll to position [13, 0]
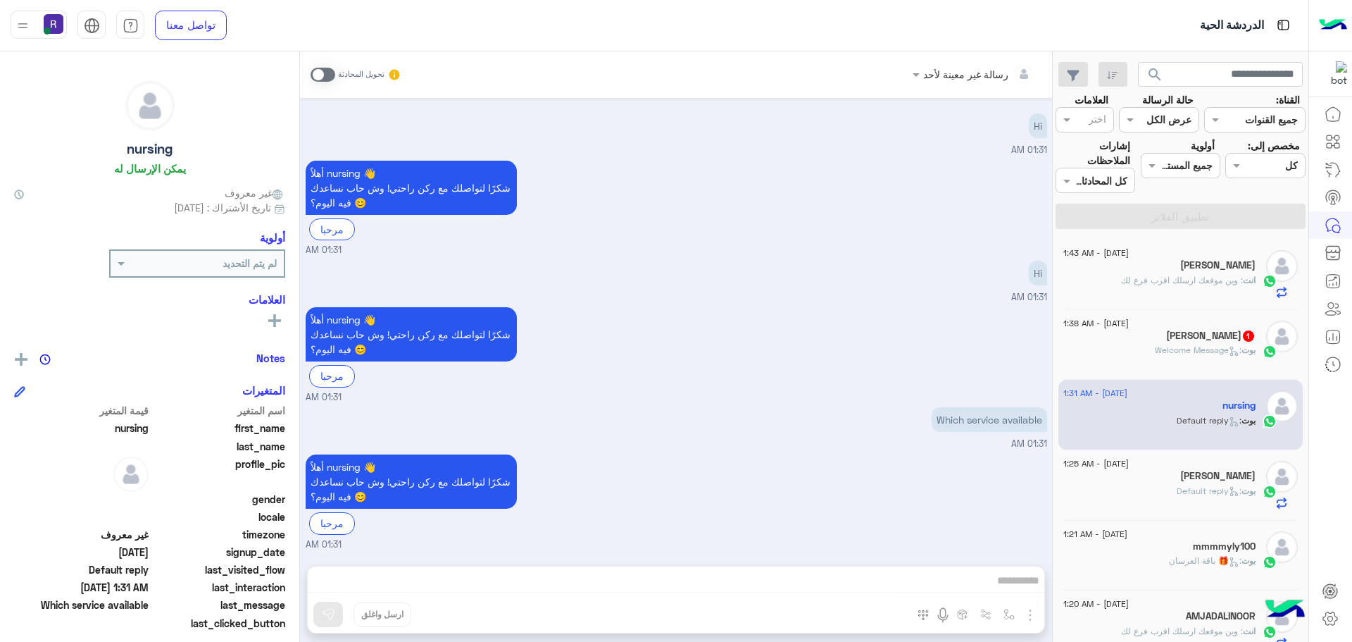
click at [1229, 349] on icon at bounding box center [1234, 351] width 11 height 11
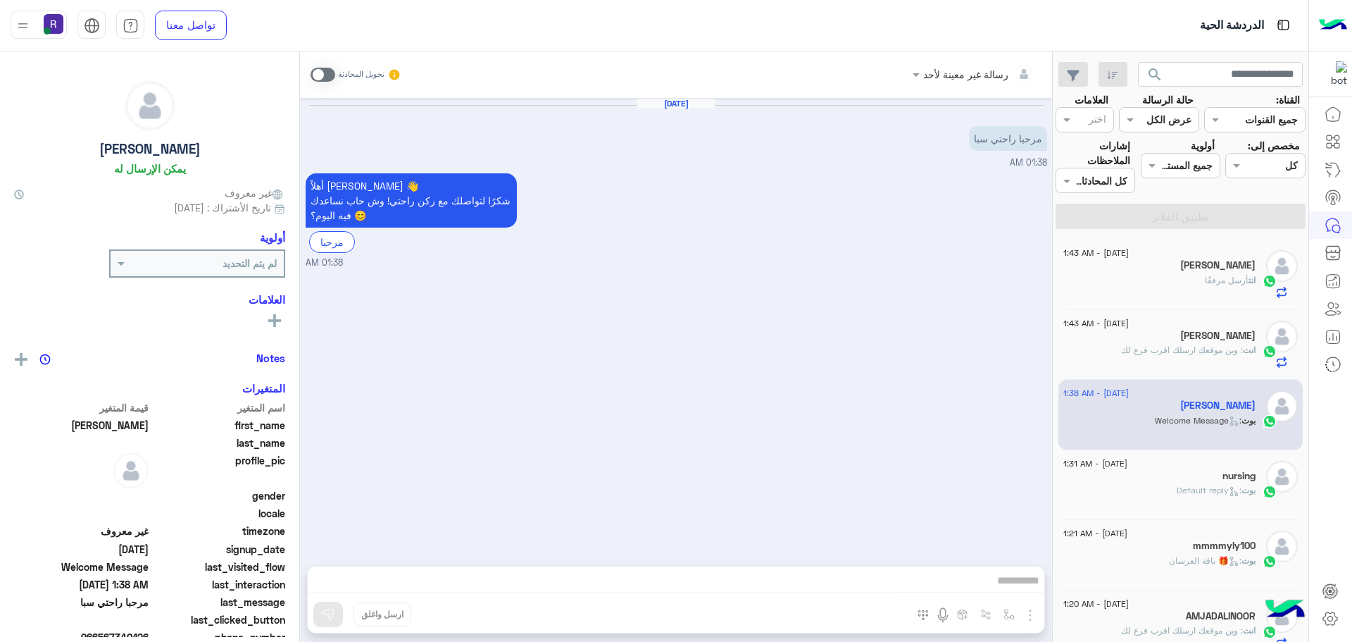
click at [327, 69] on span at bounding box center [323, 75] width 25 height 14
click at [1035, 615] on img "button" at bounding box center [1030, 614] width 17 height 17
click at [1013, 592] on button "الصور" at bounding box center [1009, 584] width 60 height 28
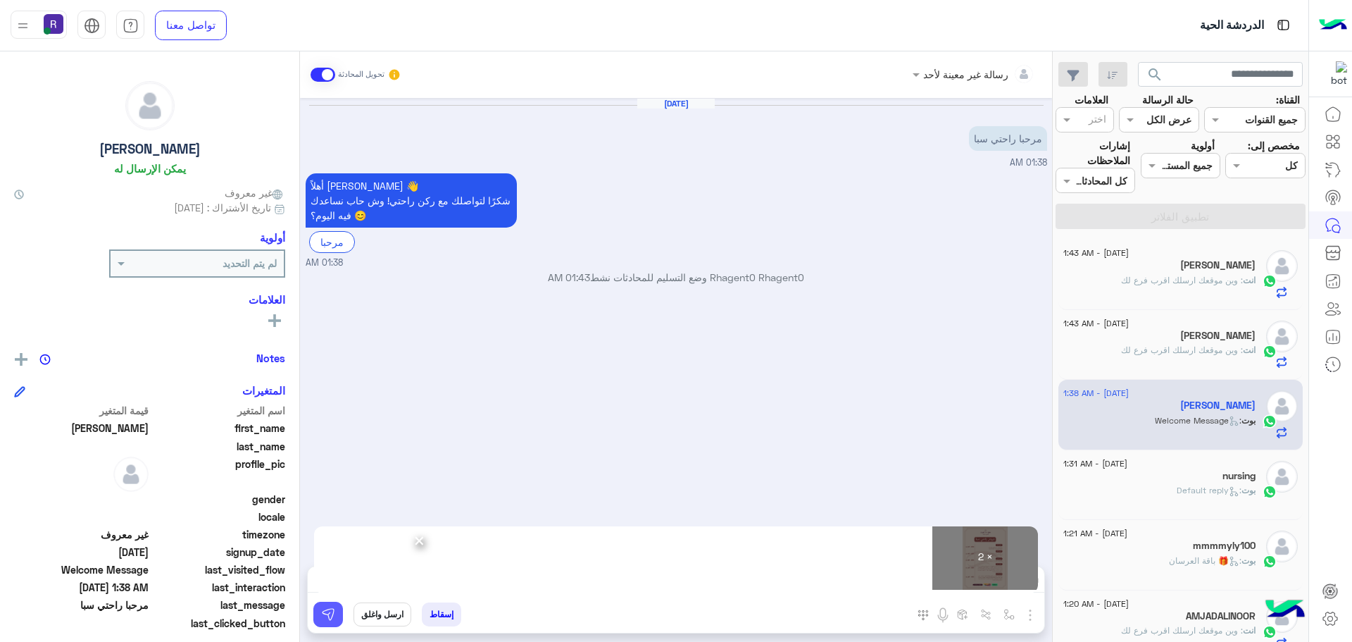
click at [331, 614] on img at bounding box center [328, 614] width 14 height 14
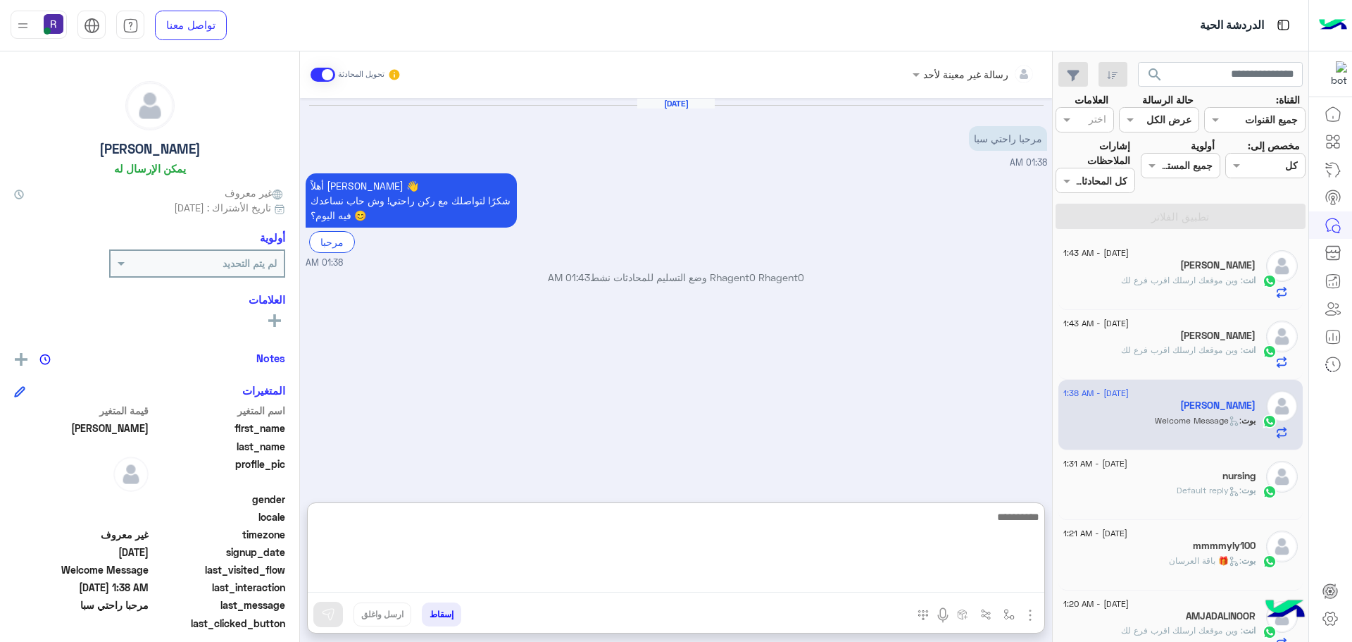
paste textarea "**********"
type textarea "**********"
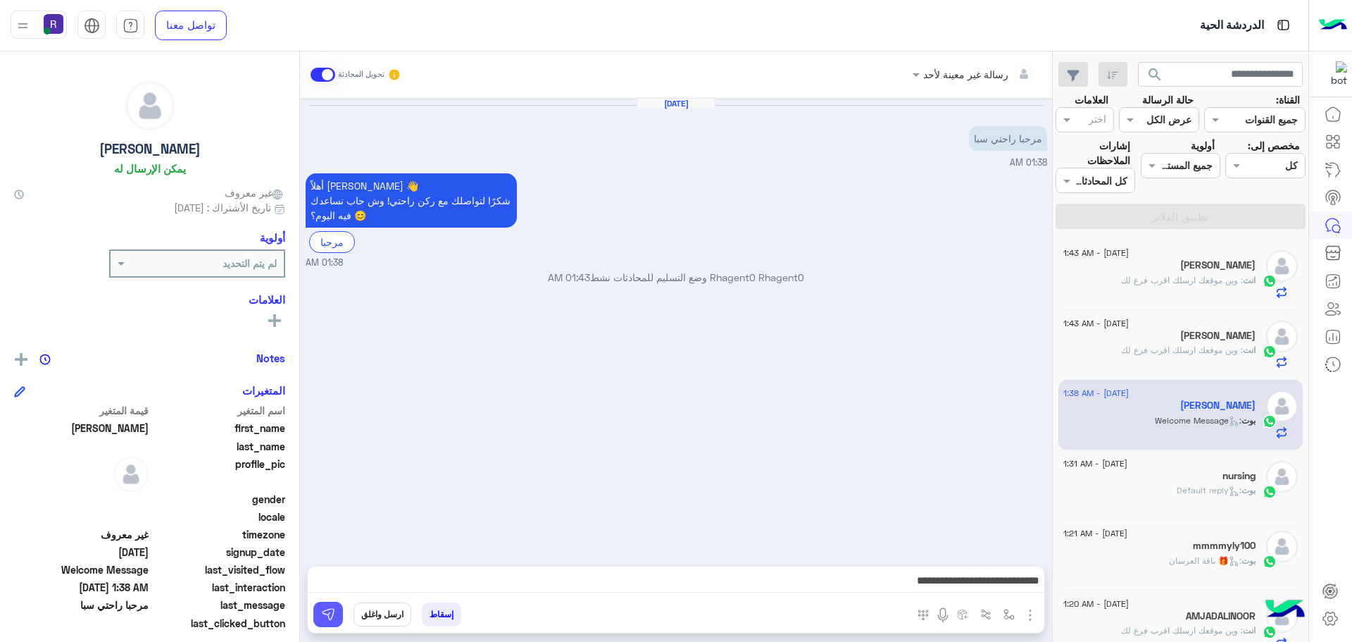
click at [337, 615] on button at bounding box center [328, 613] width 30 height 25
click at [1205, 489] on span ": Default reply" at bounding box center [1209, 490] width 65 height 11
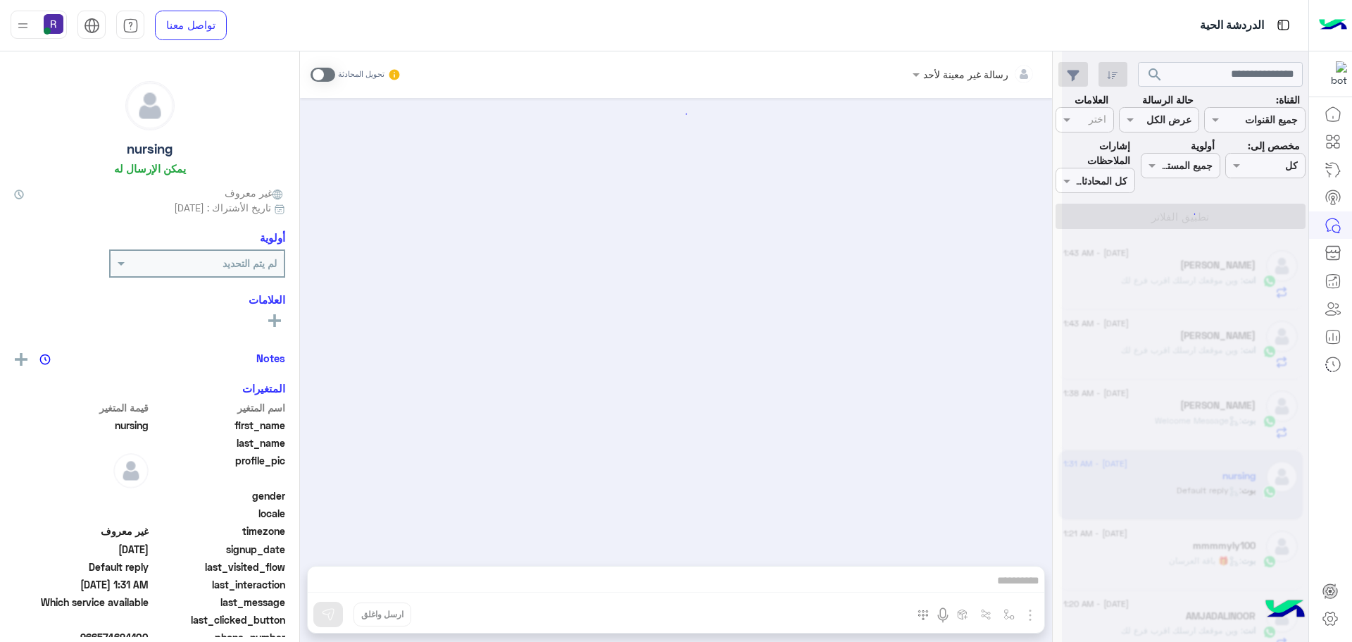
scroll to position [13, 0]
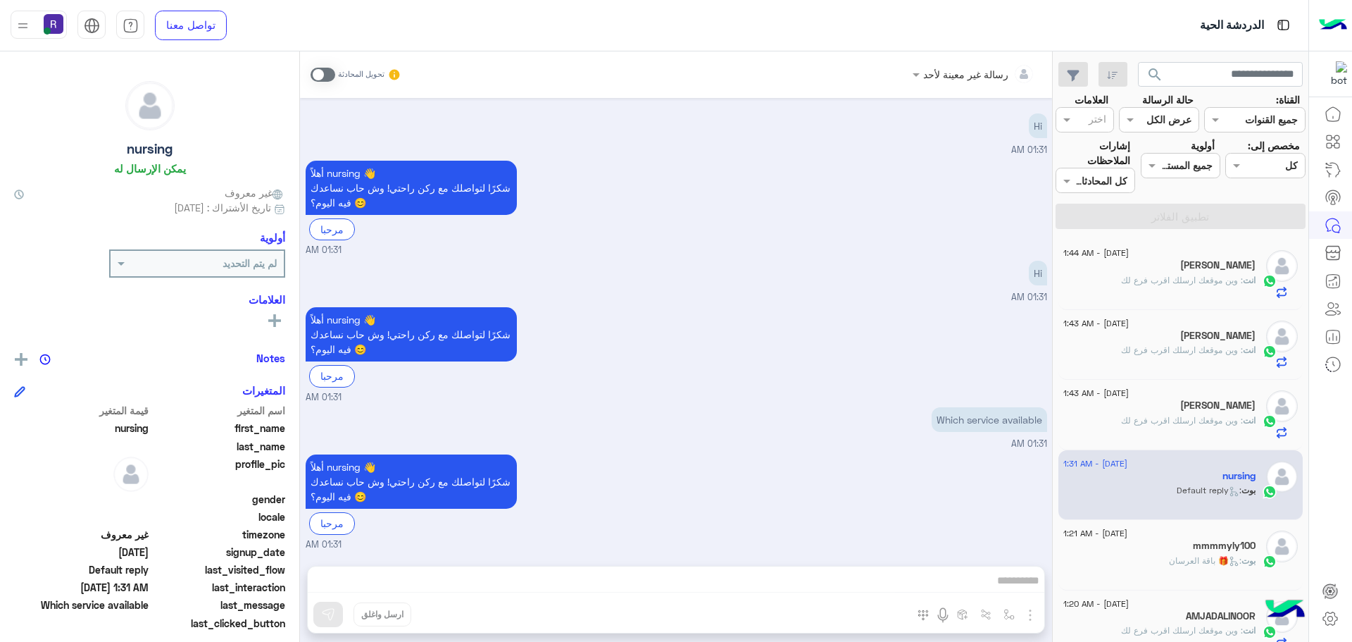
click at [1224, 280] on span ": وين موقعك ارسلك اقرب فرع لك" at bounding box center [1182, 280] width 122 height 11
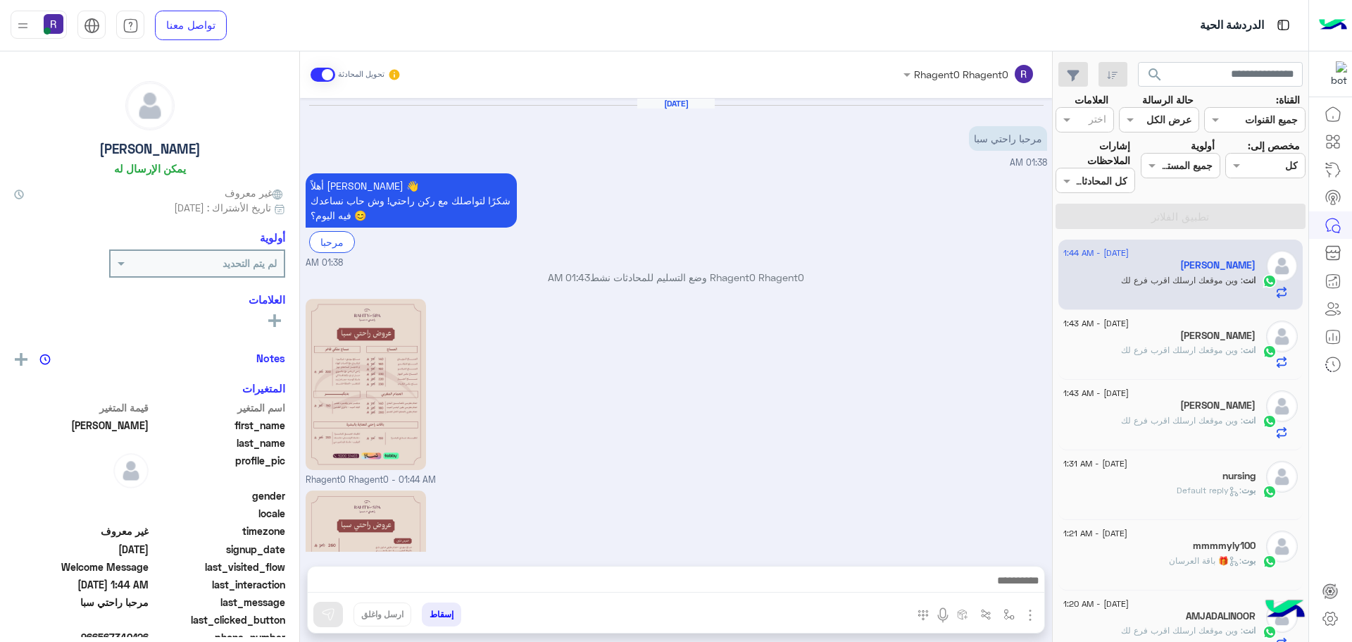
scroll to position [197, 0]
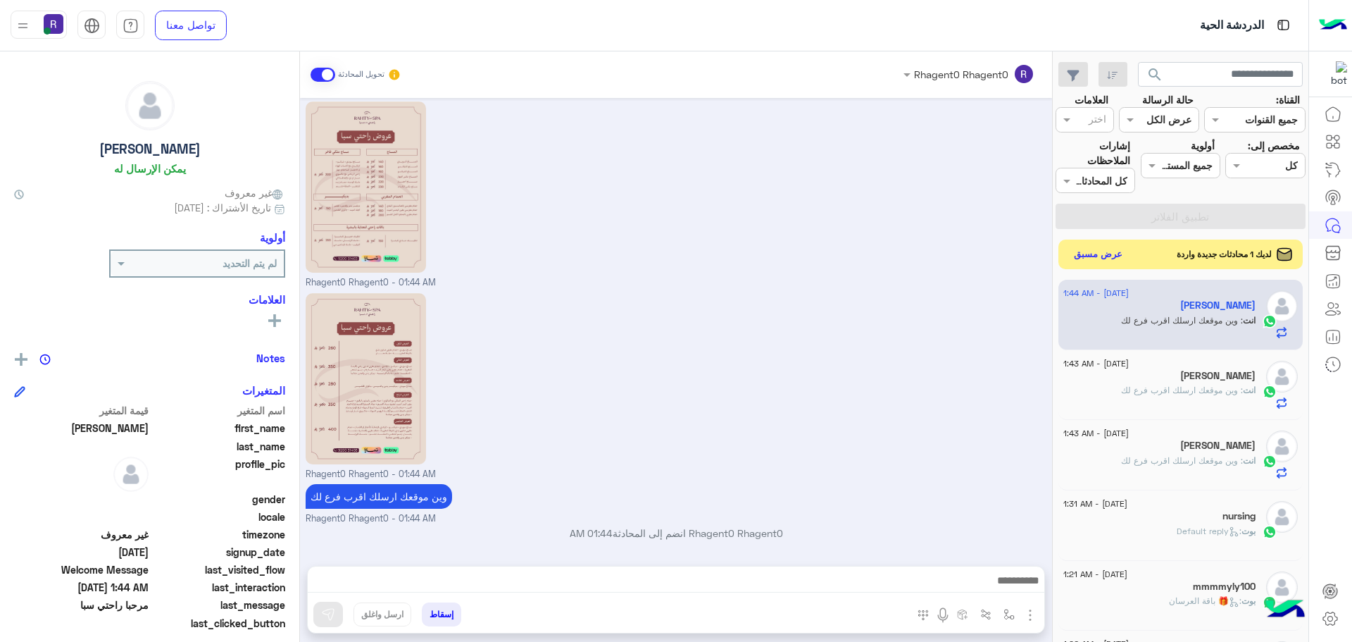
click at [1102, 254] on button "عرض مسبق" at bounding box center [1098, 254] width 59 height 19
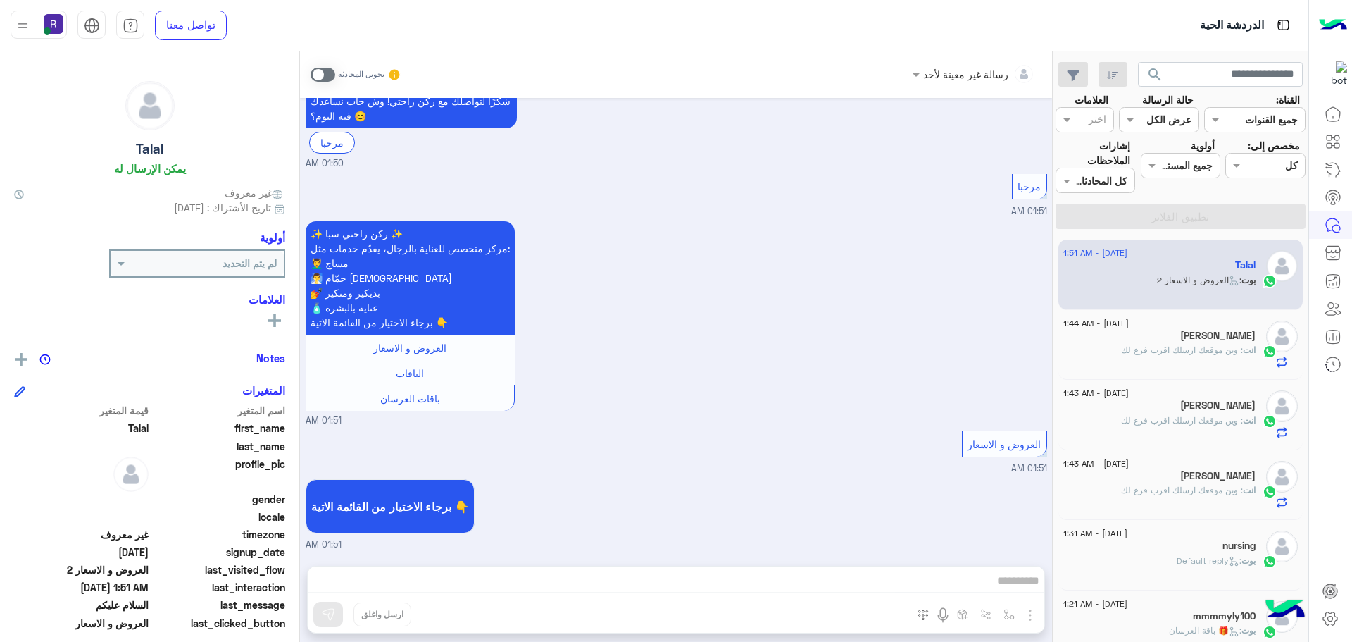
scroll to position [433, 0]
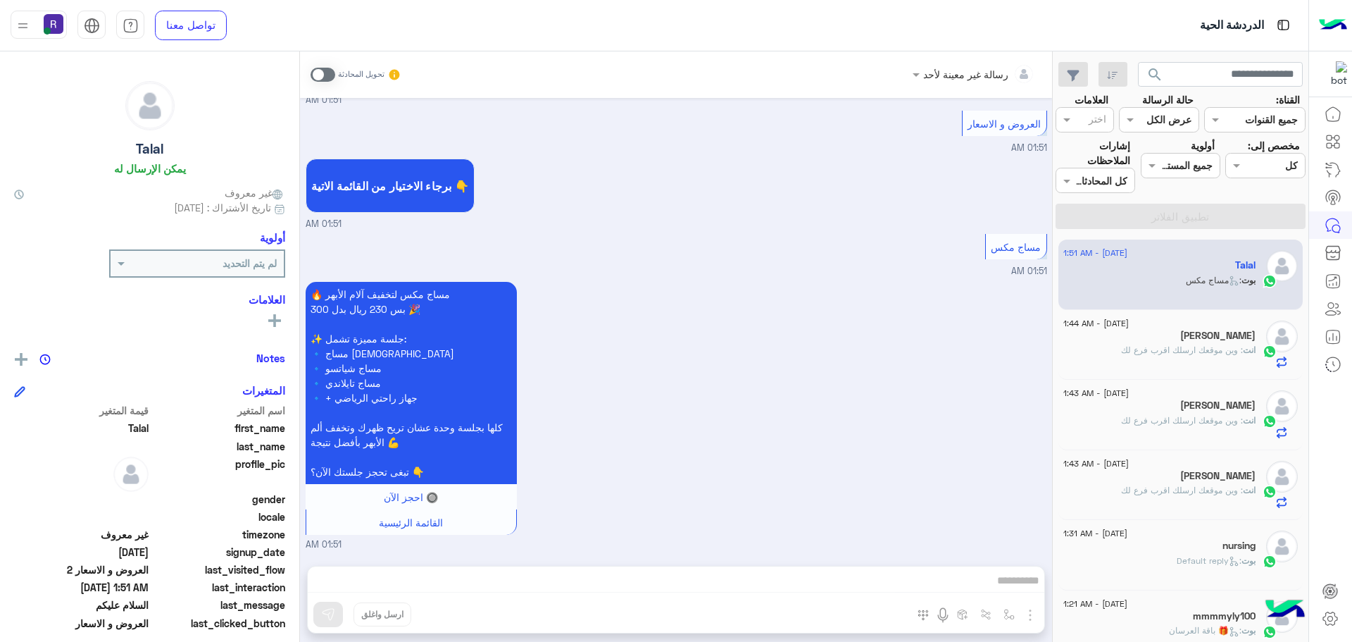
click at [1144, 350] on span ": وين موقعك ارسلك اقرب فرع لك" at bounding box center [1182, 349] width 122 height 11
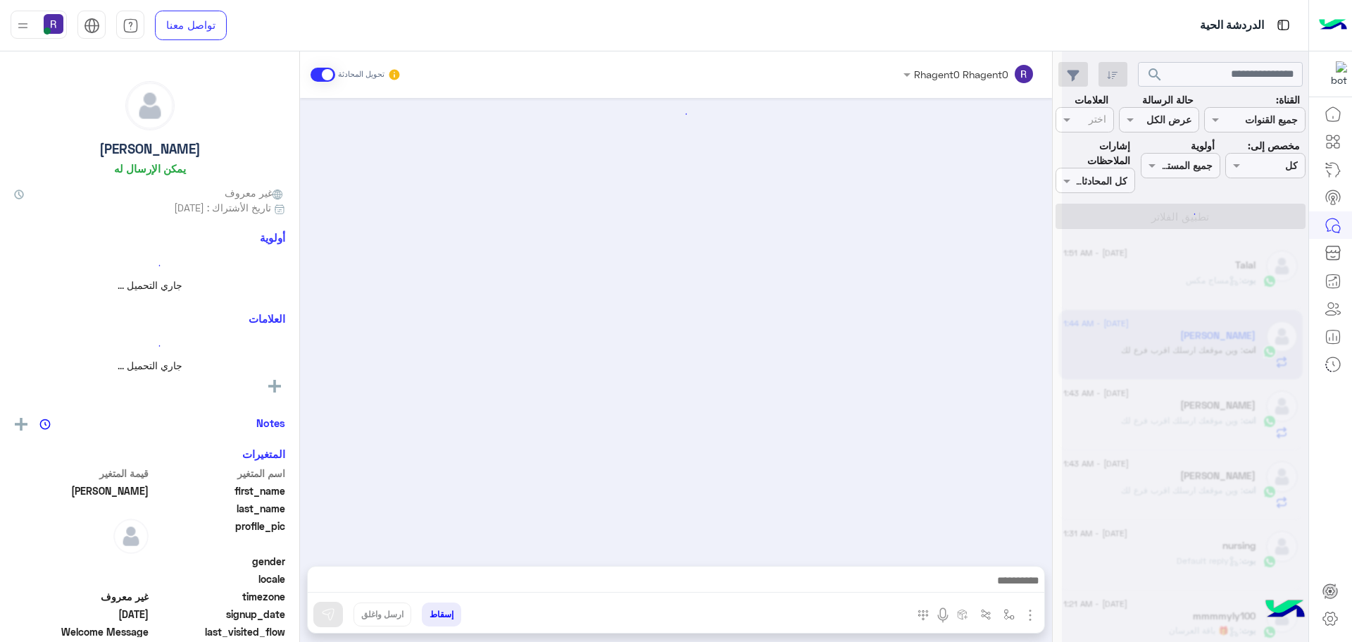
scroll to position [197, 0]
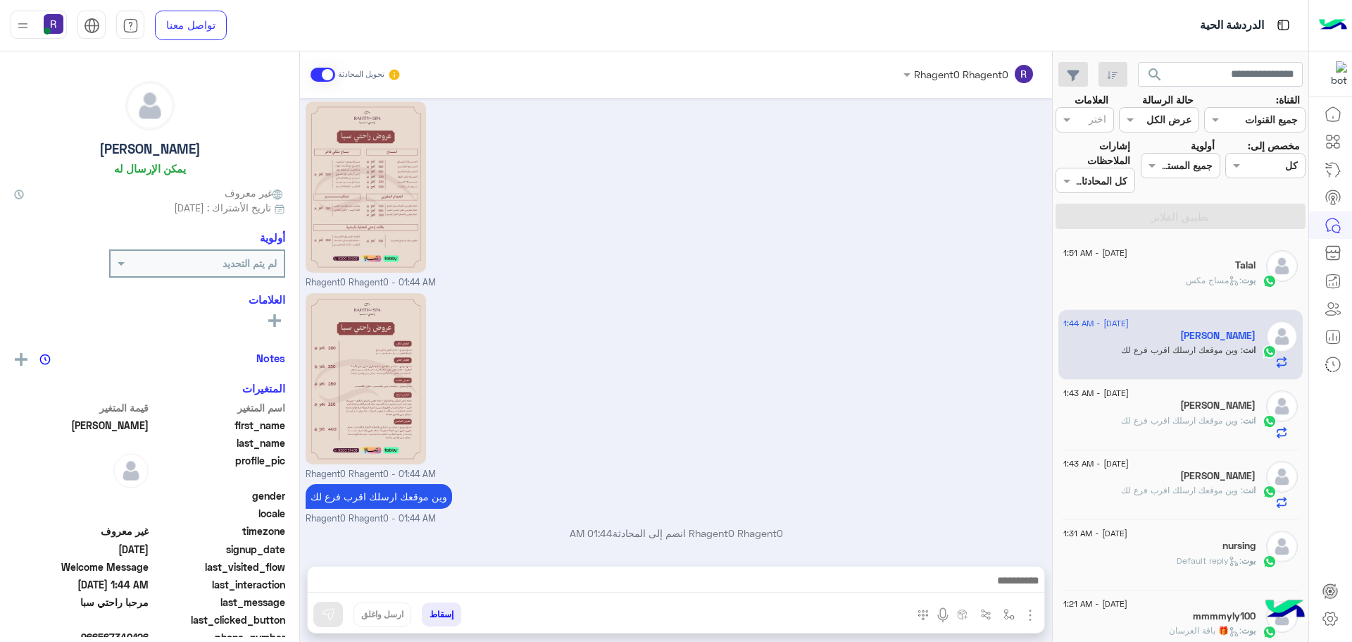
click at [1204, 279] on span ": مساج مكس" at bounding box center [1214, 280] width 56 height 11
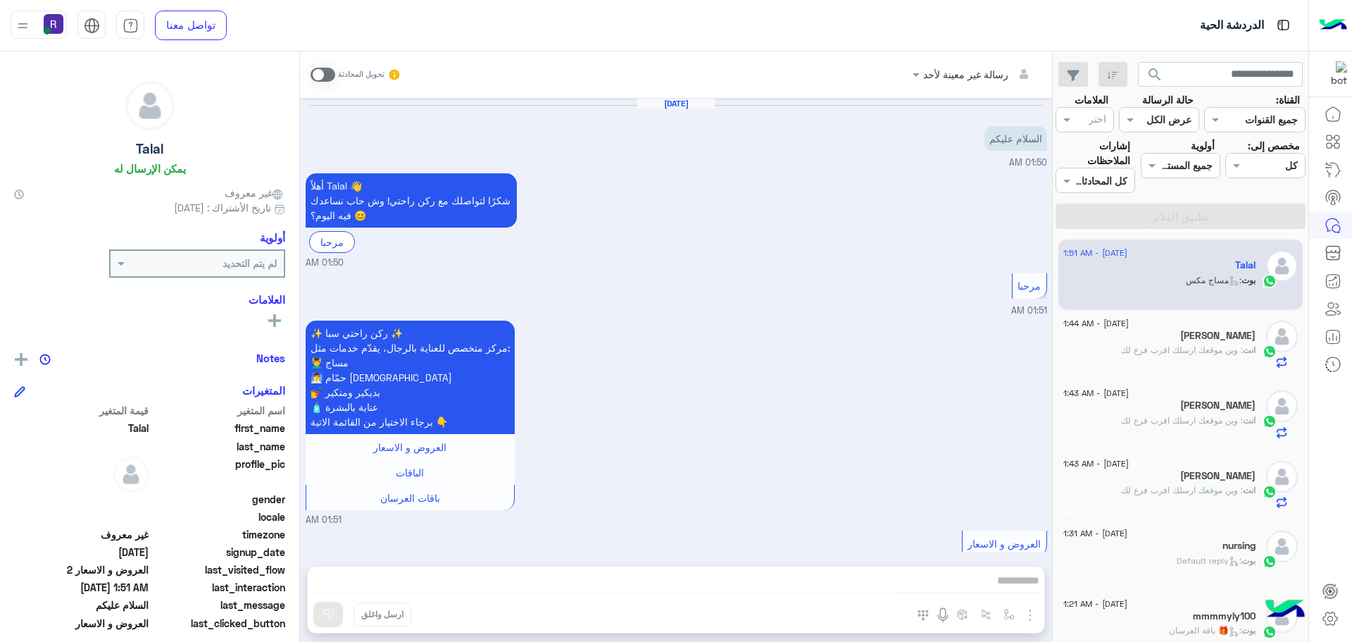
scroll to position [975, 0]
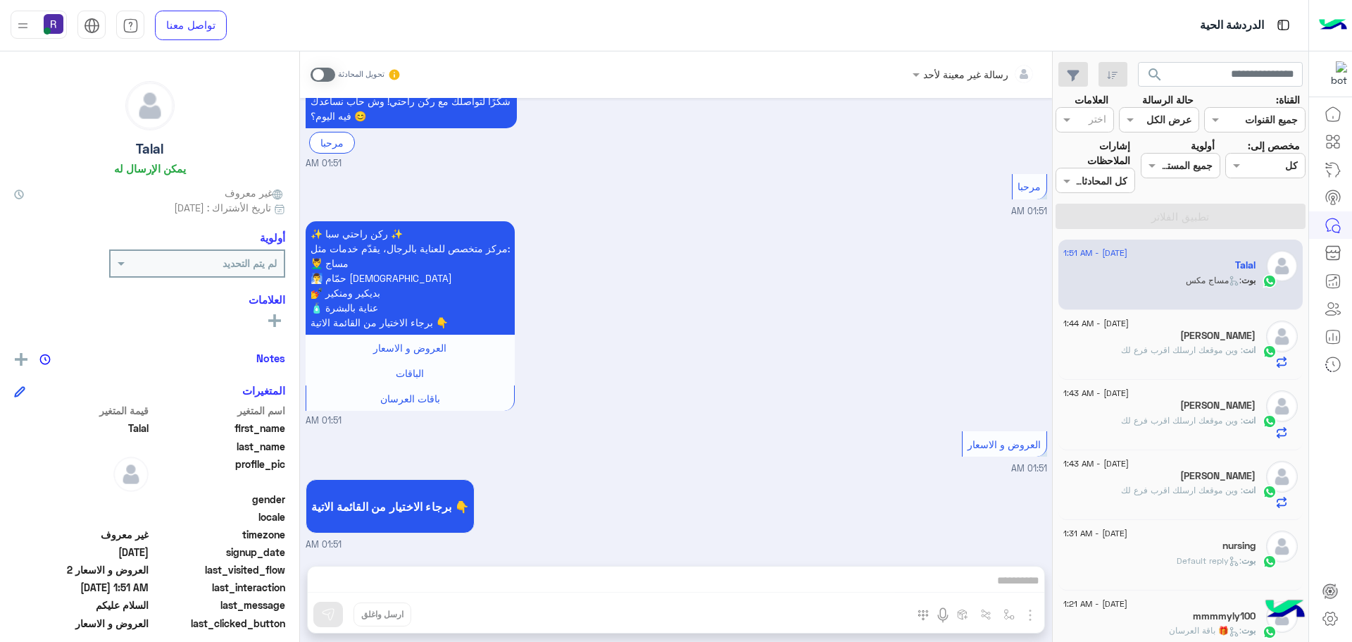
click at [1184, 342] on div "[PERSON_NAME]" at bounding box center [1159, 337] width 192 height 15
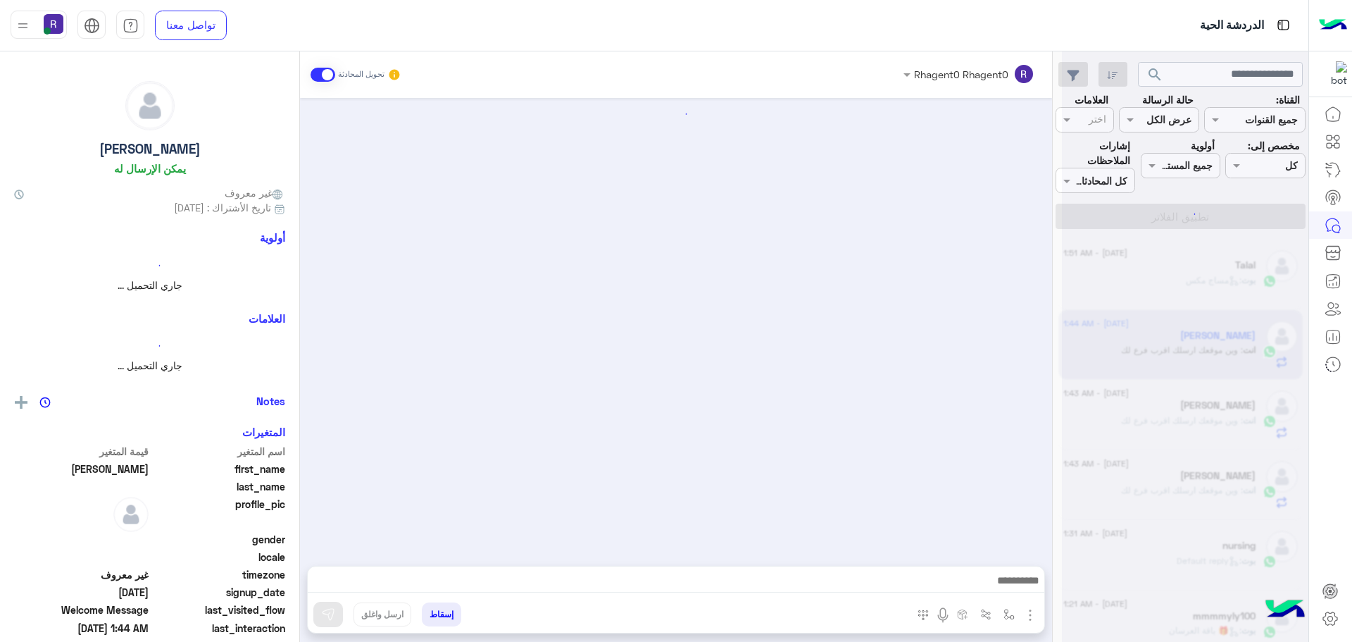
scroll to position [197, 0]
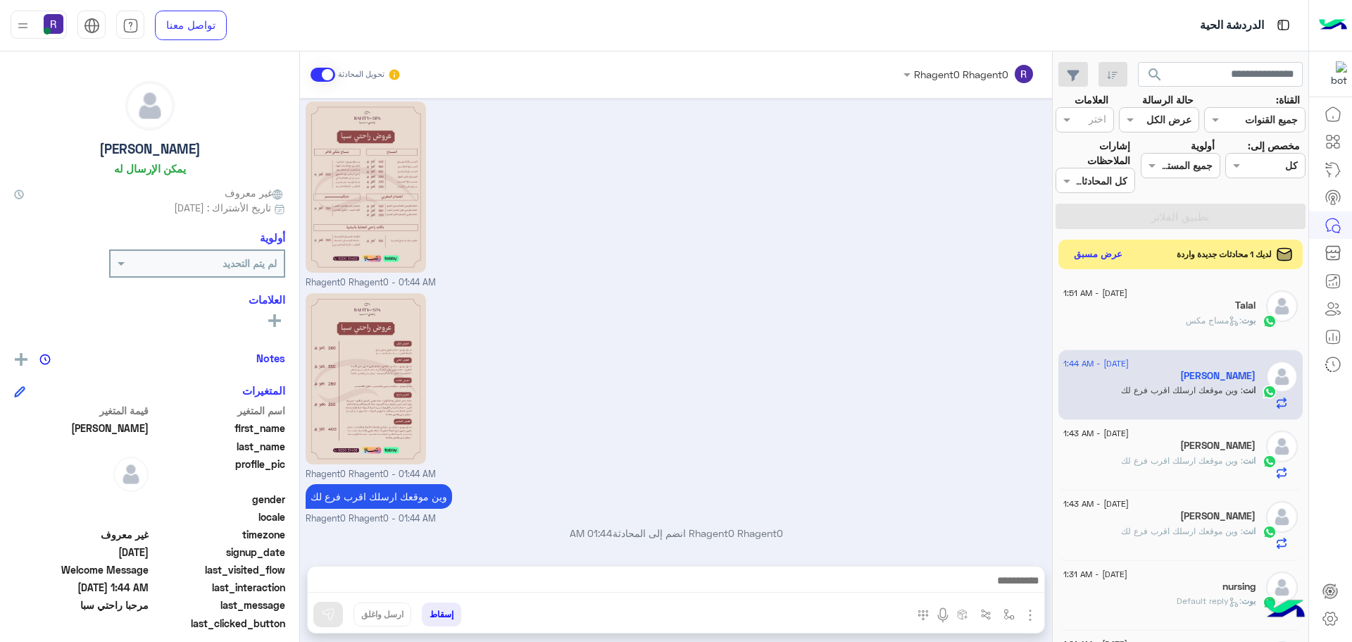
click at [1089, 256] on button "عرض مسبق" at bounding box center [1098, 254] width 59 height 19
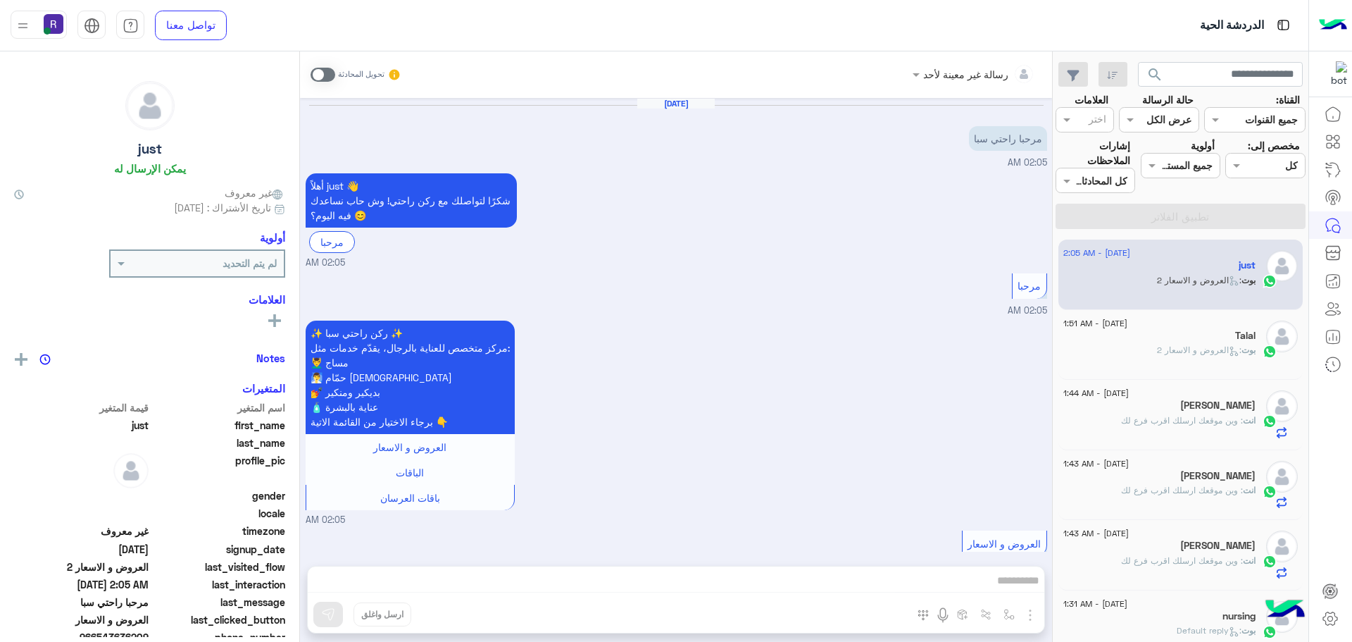
scroll to position [113, 0]
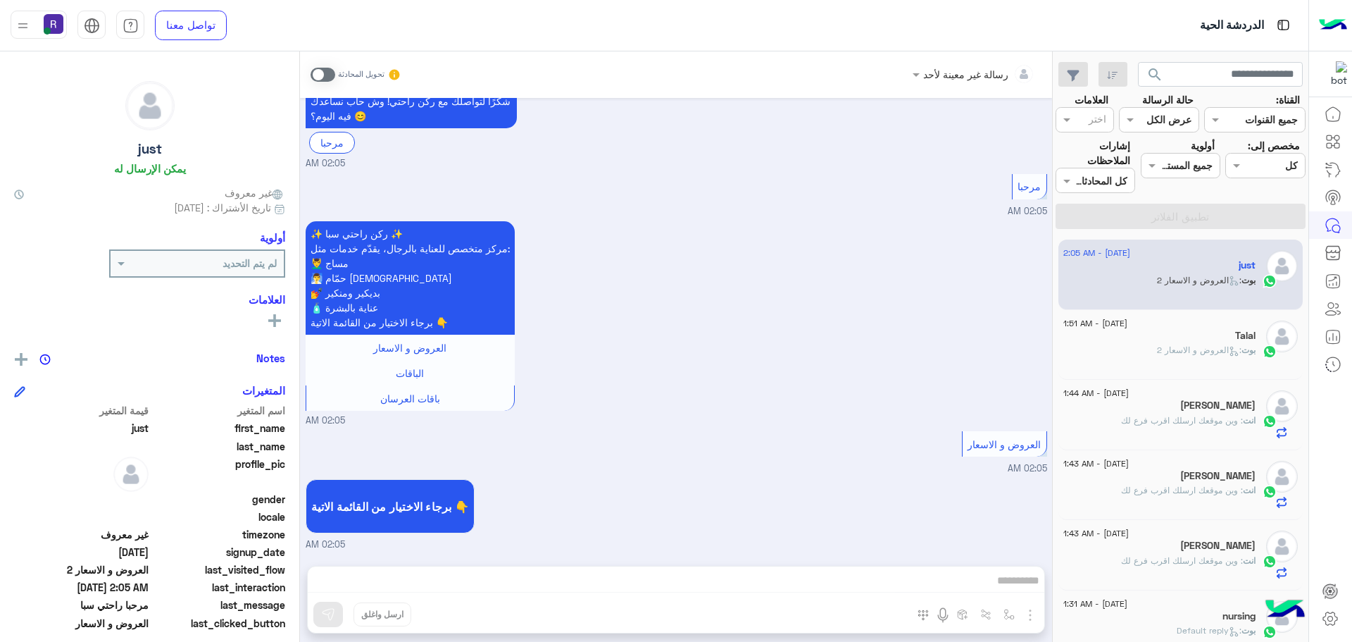
click at [327, 77] on span at bounding box center [323, 75] width 25 height 14
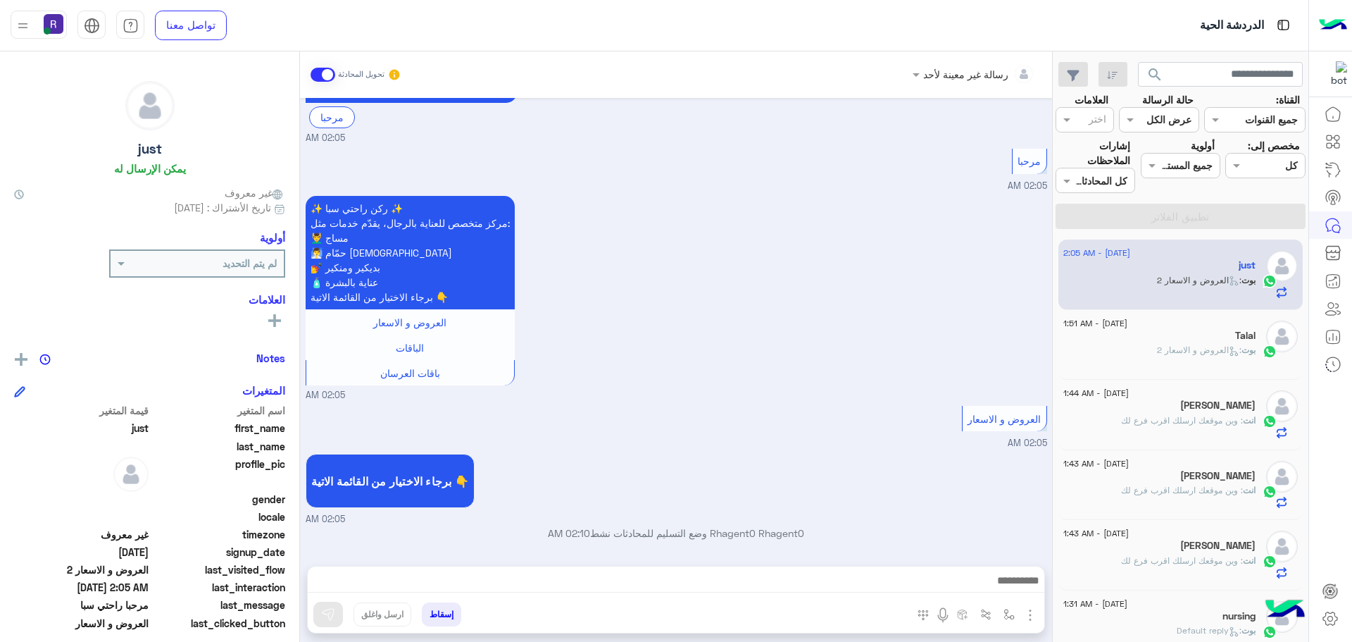
click at [1034, 620] on img "button" at bounding box center [1030, 614] width 17 height 17
click at [1006, 585] on span "الصور" at bounding box center [1003, 584] width 26 height 16
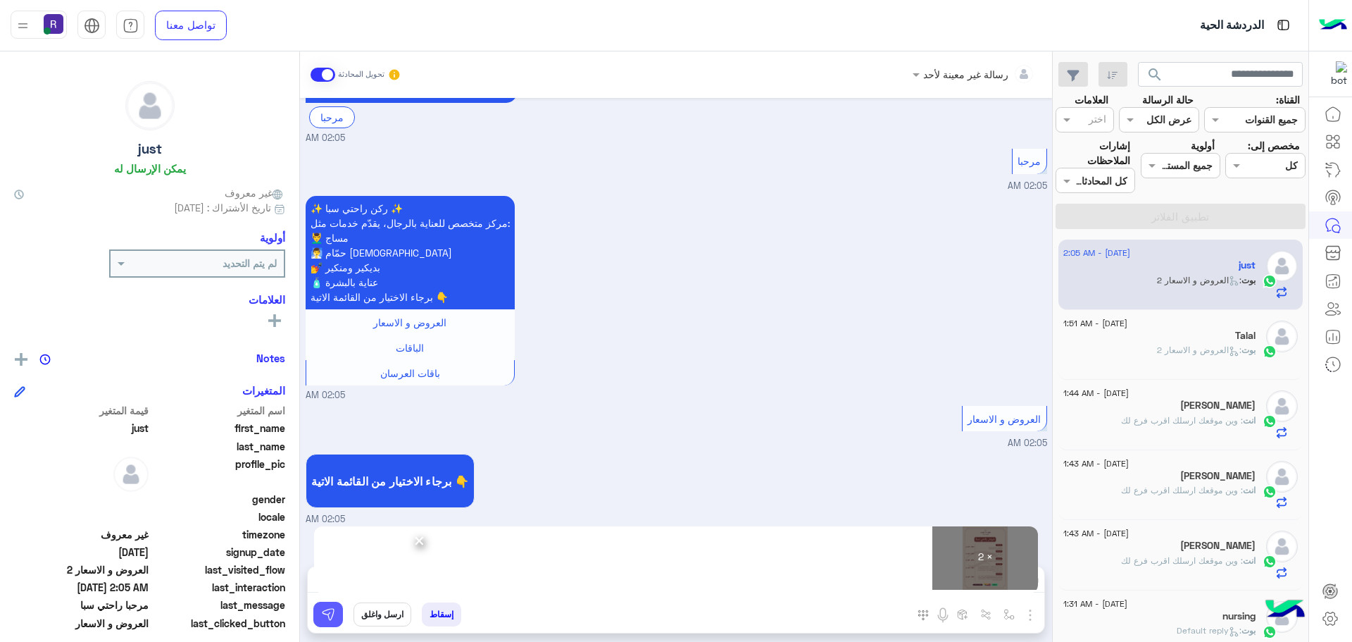
click at [337, 616] on button at bounding box center [328, 613] width 30 height 25
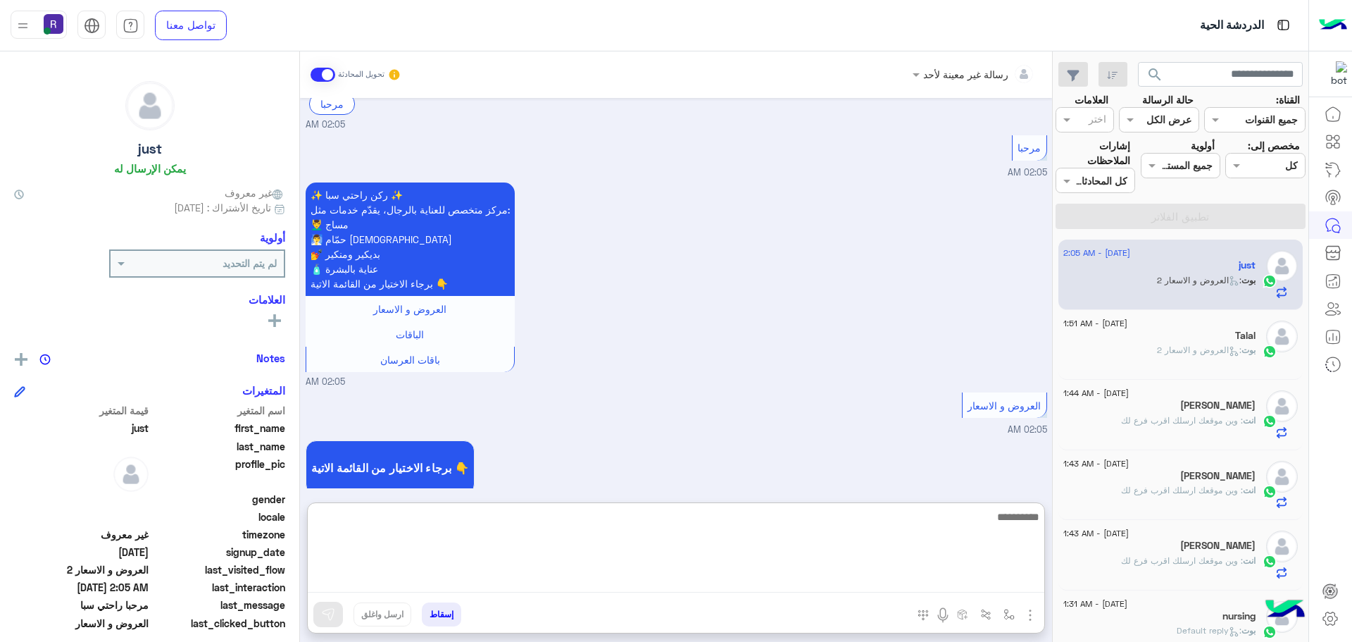
paste textarea "**********"
type textarea "**********"
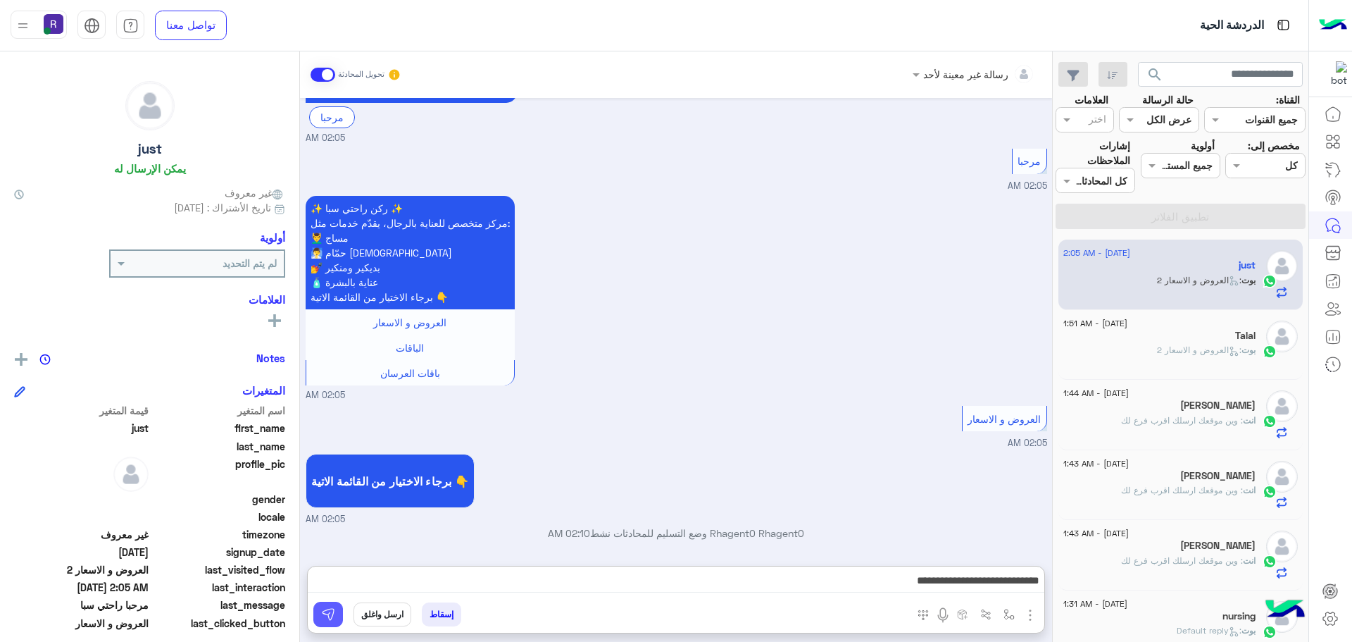
click at [332, 612] on img at bounding box center [328, 614] width 14 height 14
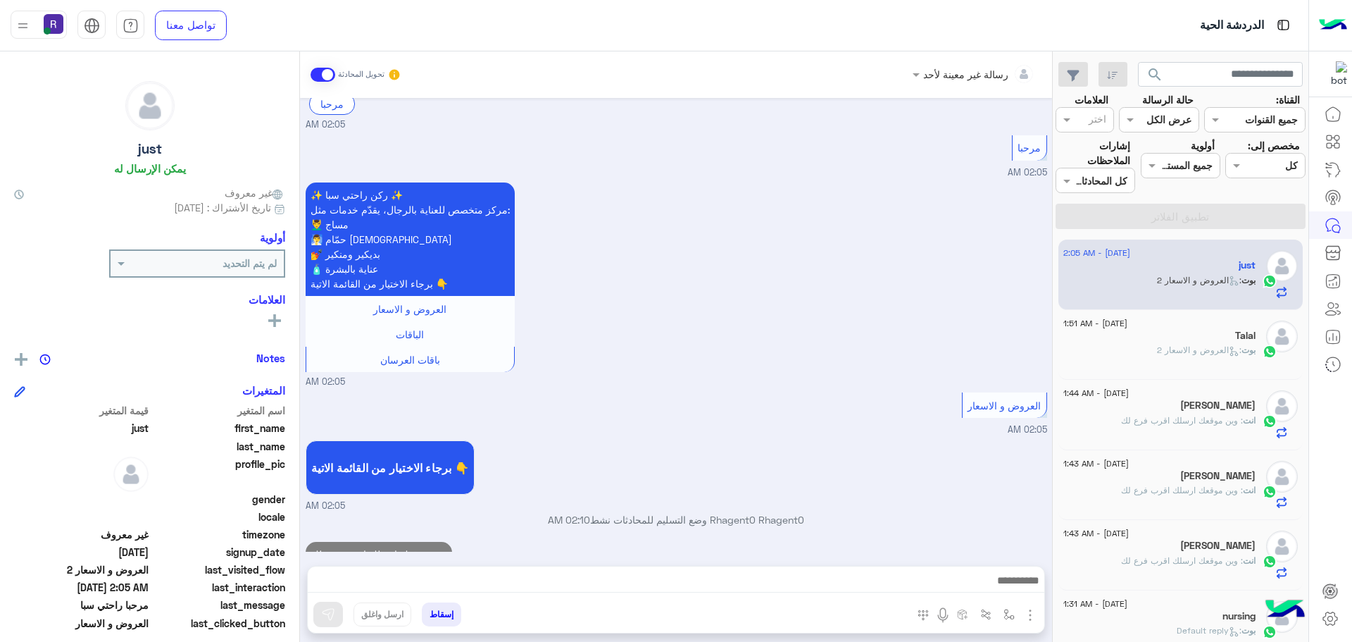
scroll to position [183, 0]
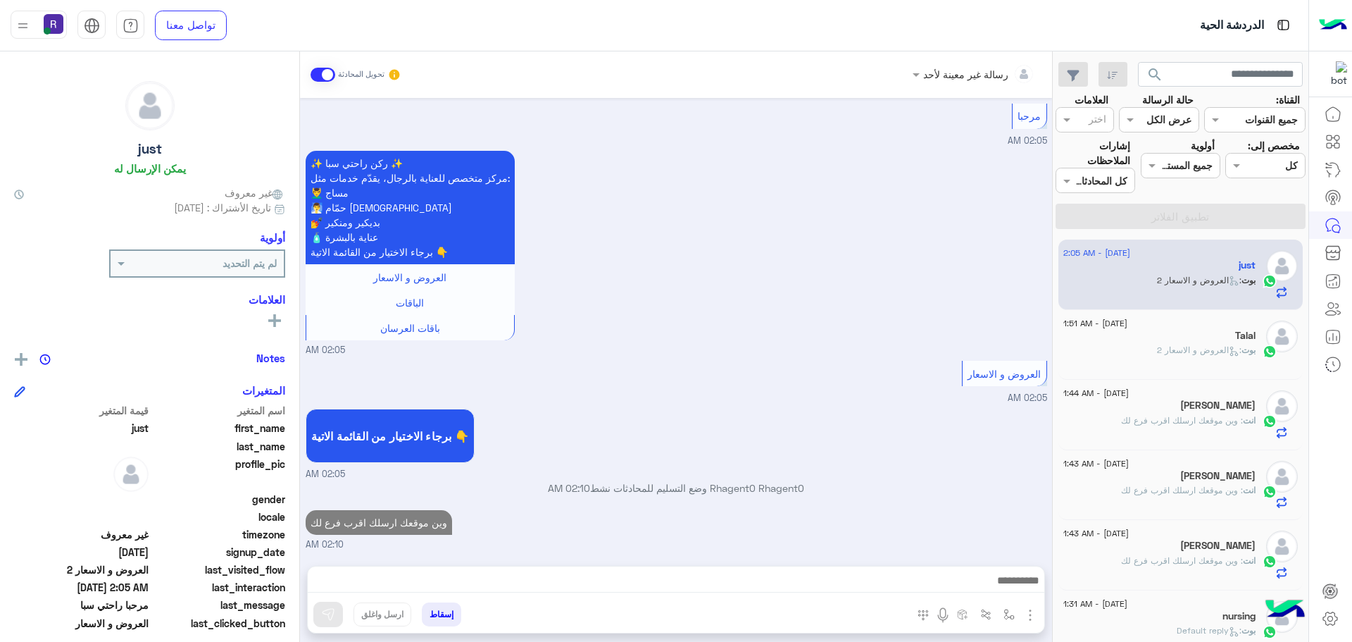
click at [1210, 342] on div "Talal" at bounding box center [1159, 337] width 192 height 15
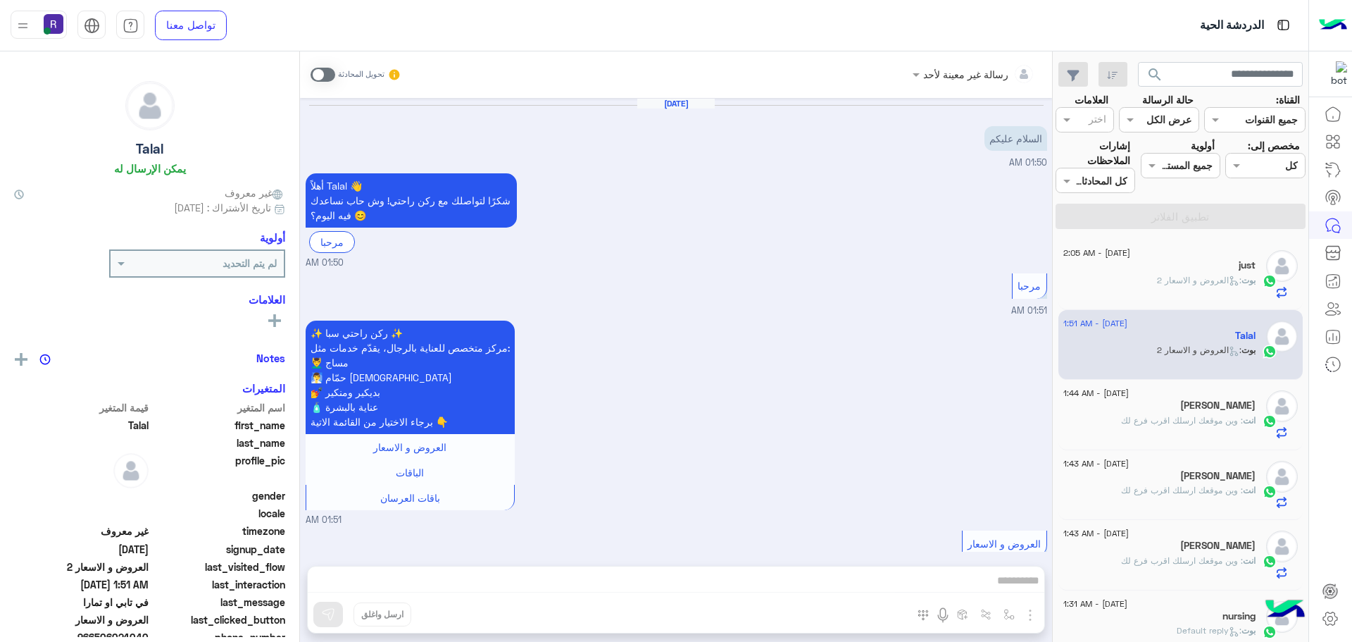
scroll to position [975, 0]
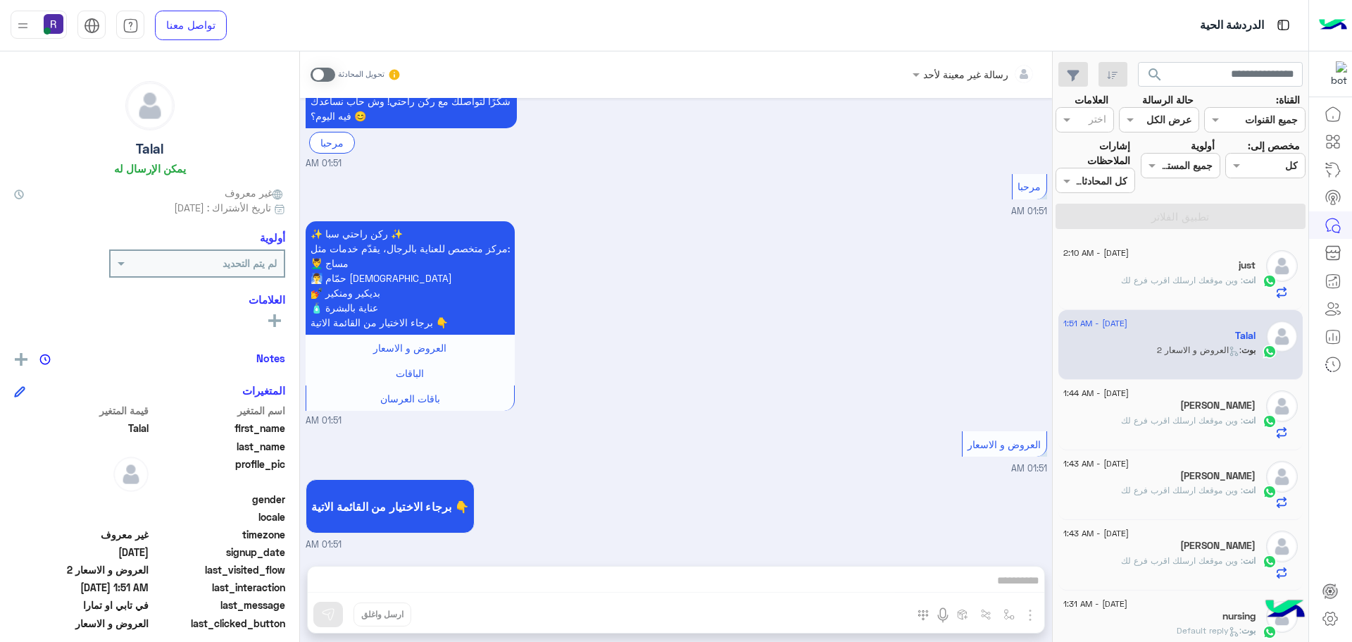
click at [329, 75] on span at bounding box center [323, 75] width 25 height 14
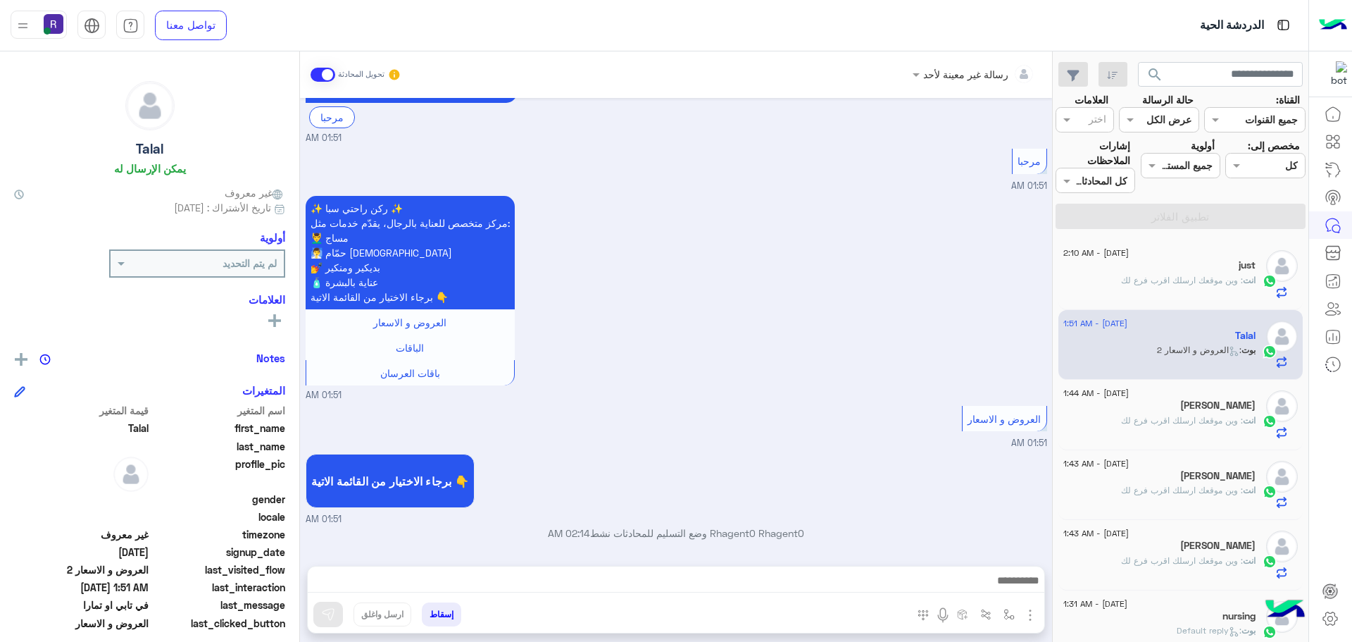
click at [1028, 607] on img "button" at bounding box center [1030, 614] width 17 height 17
click at [1012, 578] on span "الصور" at bounding box center [1003, 584] width 26 height 16
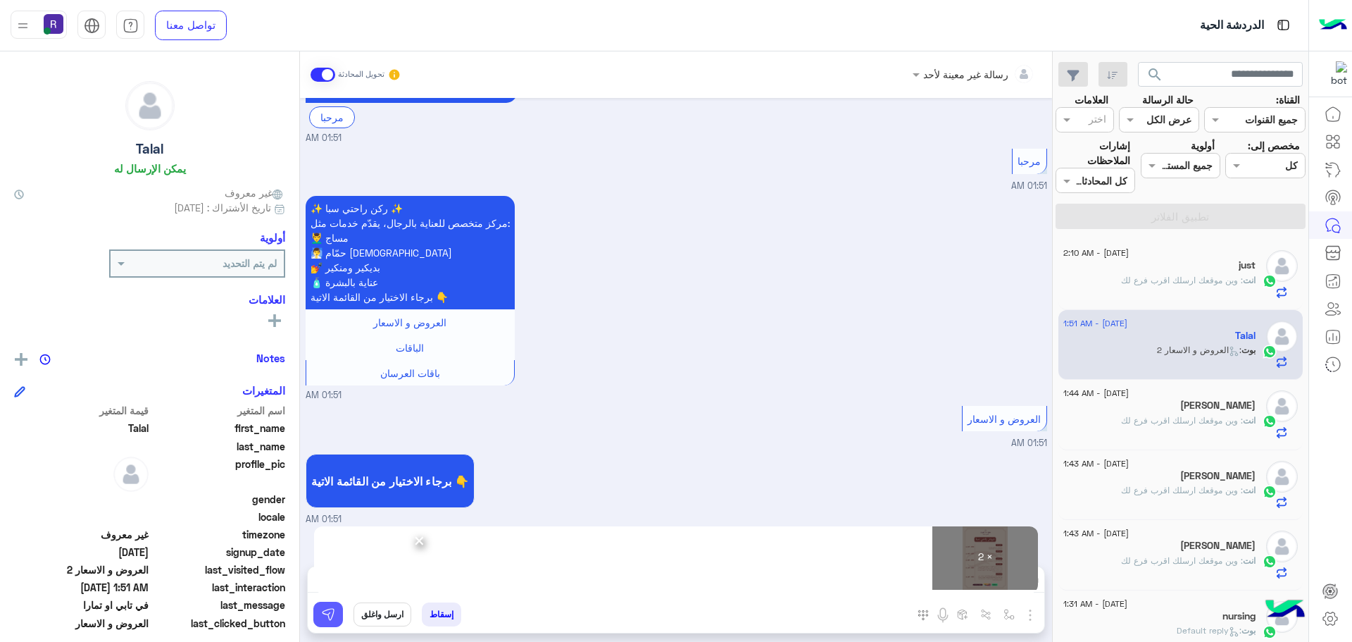
click at [328, 623] on button at bounding box center [328, 613] width 30 height 25
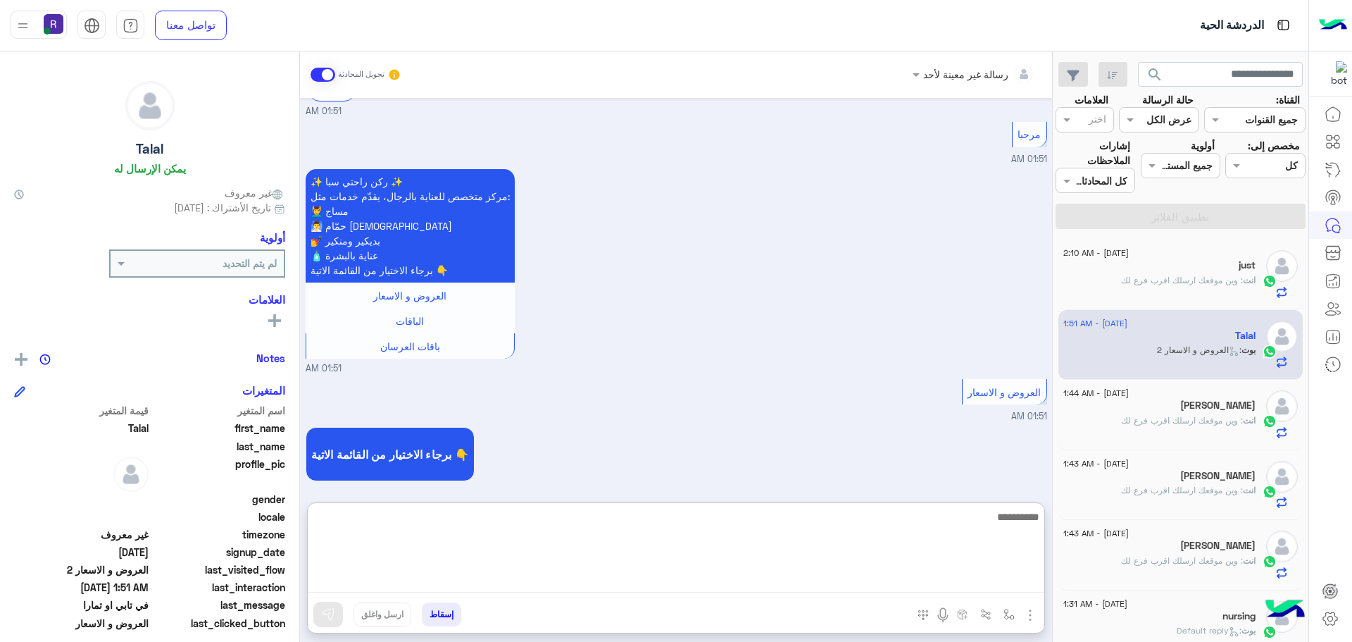
paste textarea "**********"
type textarea "**********"
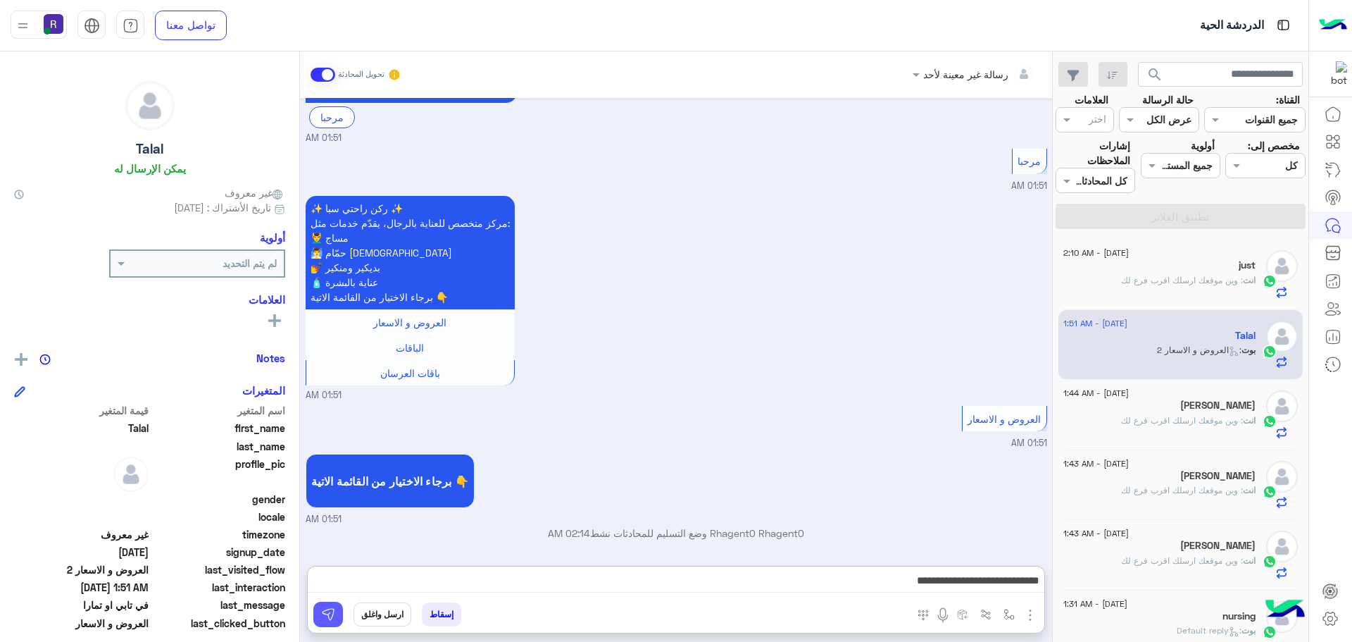
click at [332, 615] on img at bounding box center [328, 614] width 14 height 14
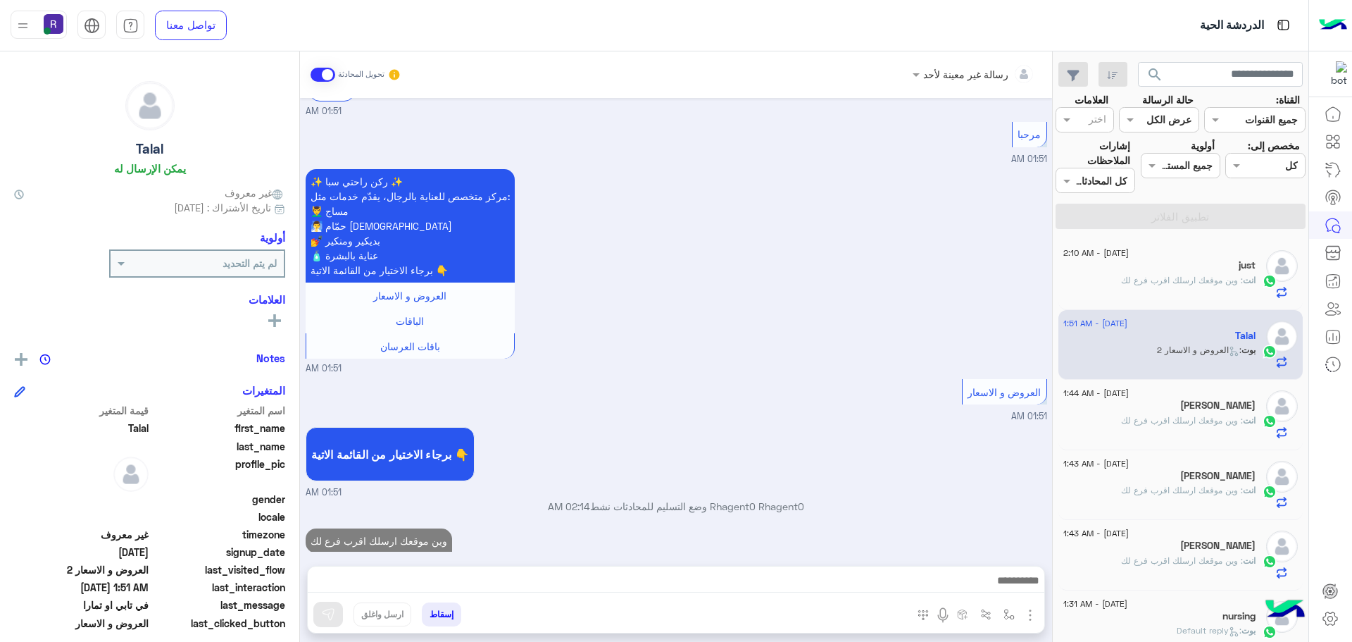
scroll to position [1045, 0]
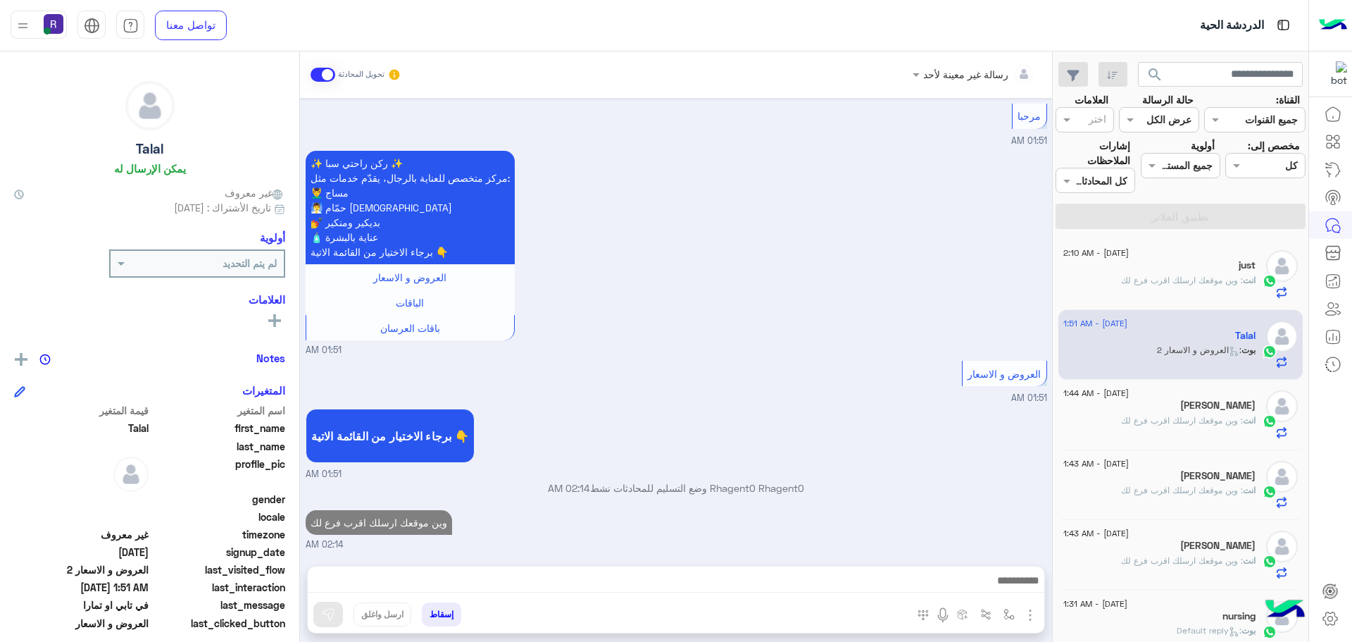
click at [1192, 279] on span ": وين موقعك ارسلك اقرب فرع لك" at bounding box center [1182, 280] width 122 height 11
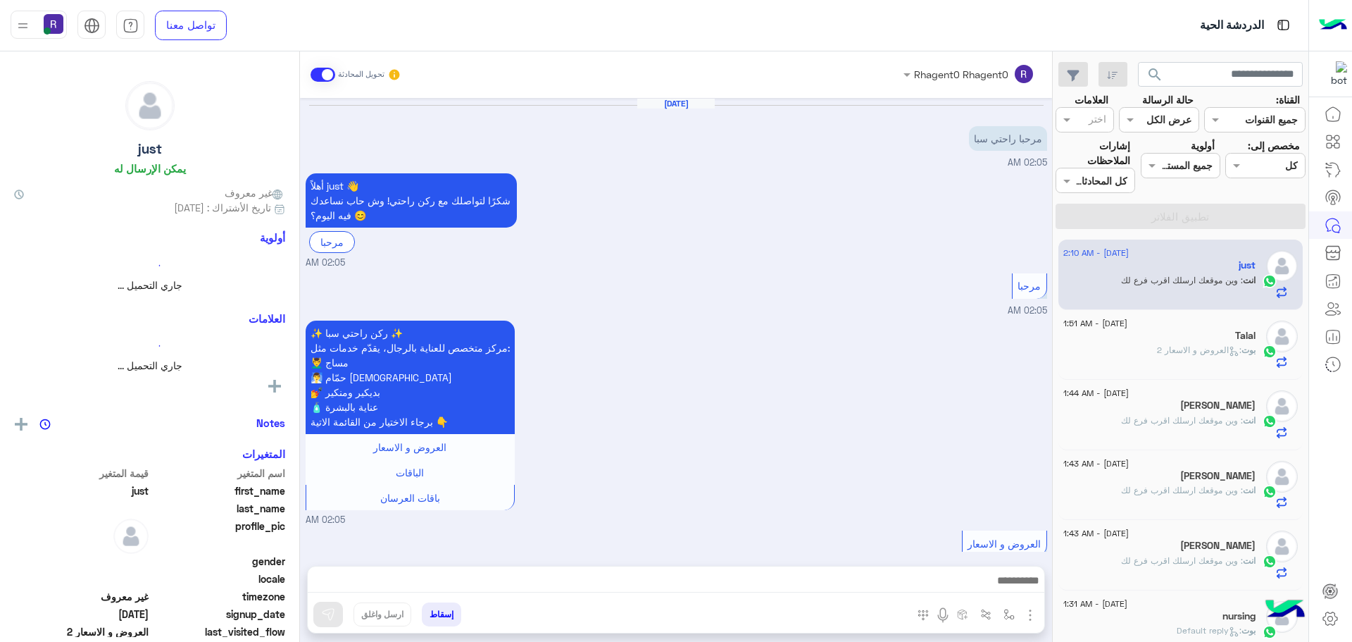
scroll to position [592, 0]
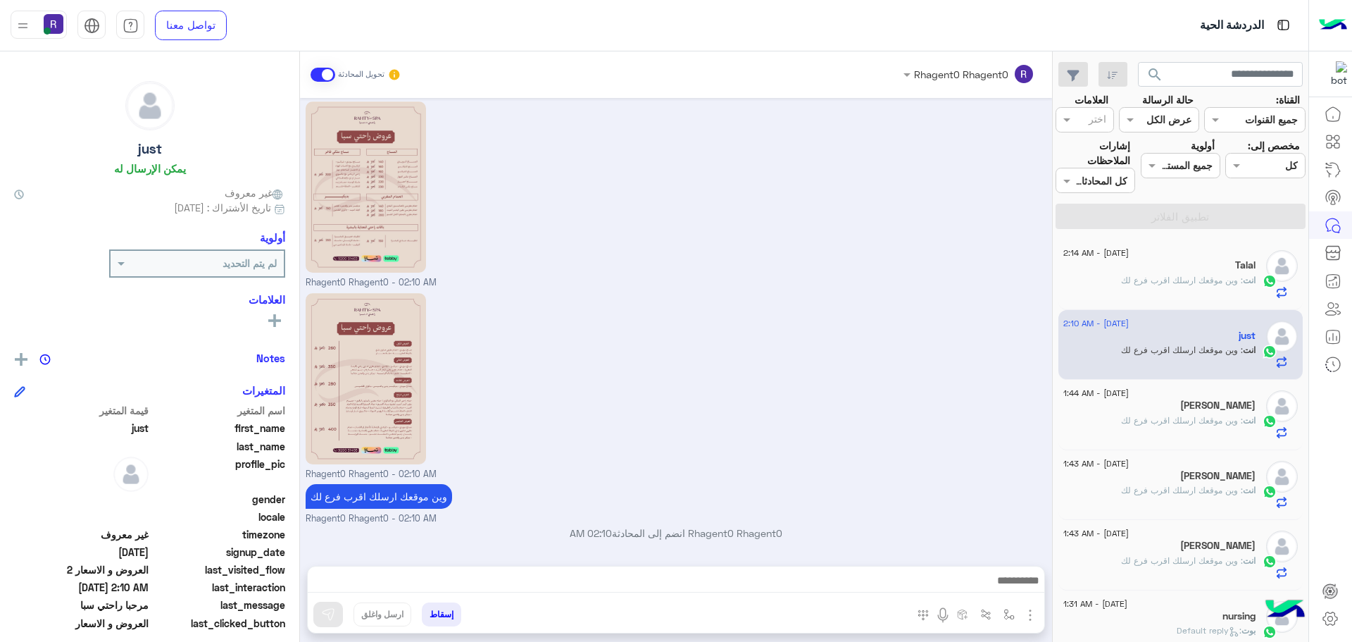
click at [1160, 268] on div "Talal" at bounding box center [1159, 266] width 192 height 15
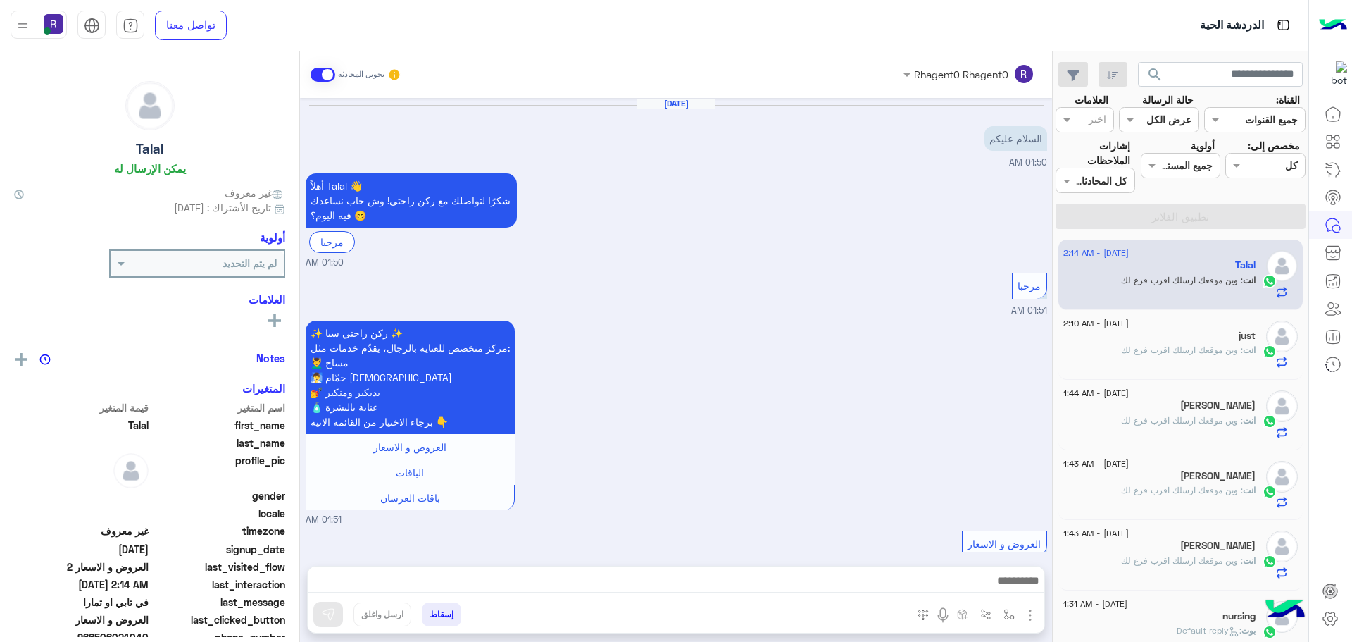
scroll to position [1454, 0]
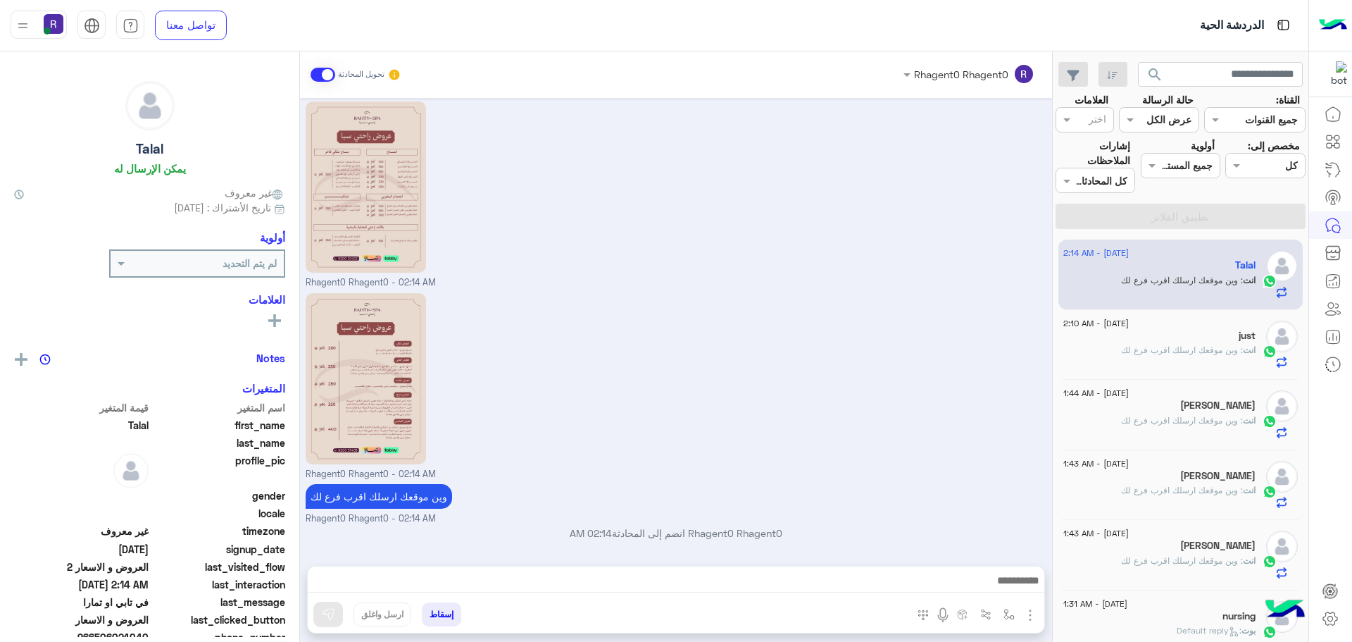
click at [1155, 348] on span ": وين موقعك ارسلك اقرب فرع لك" at bounding box center [1182, 349] width 122 height 11
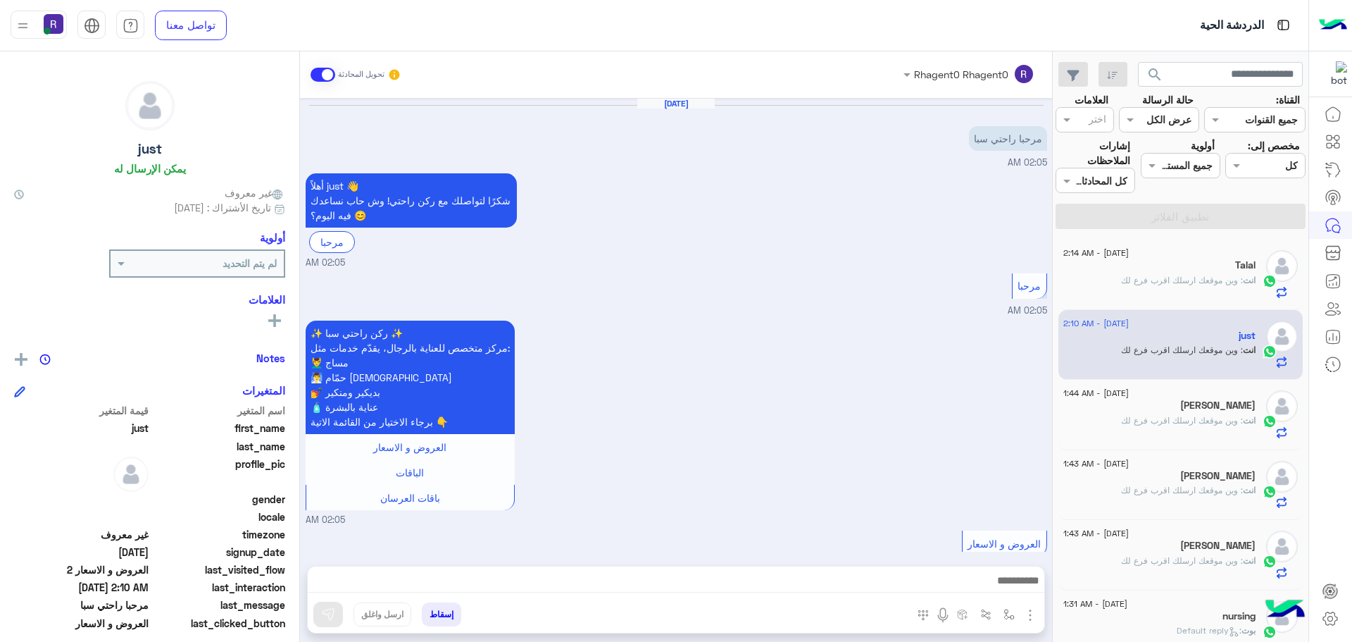
scroll to position [592, 0]
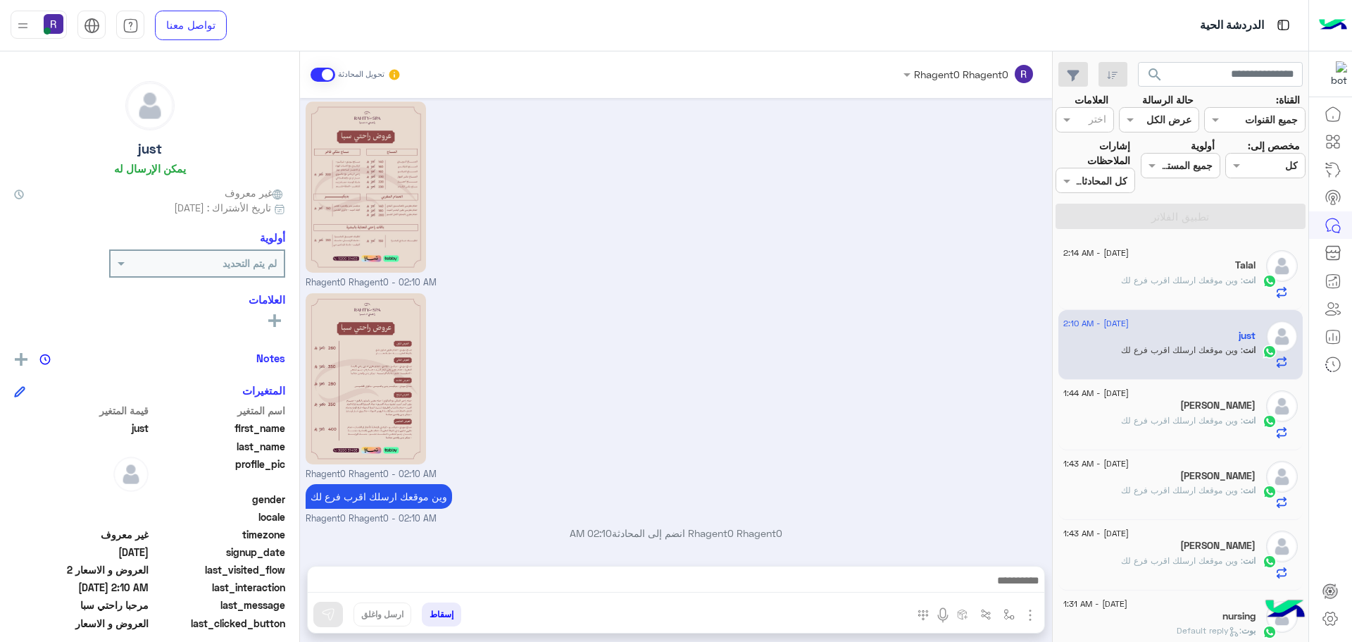
click at [1184, 422] on span ": وين موقعك ارسلك اقرب فرع لك" at bounding box center [1182, 420] width 122 height 11
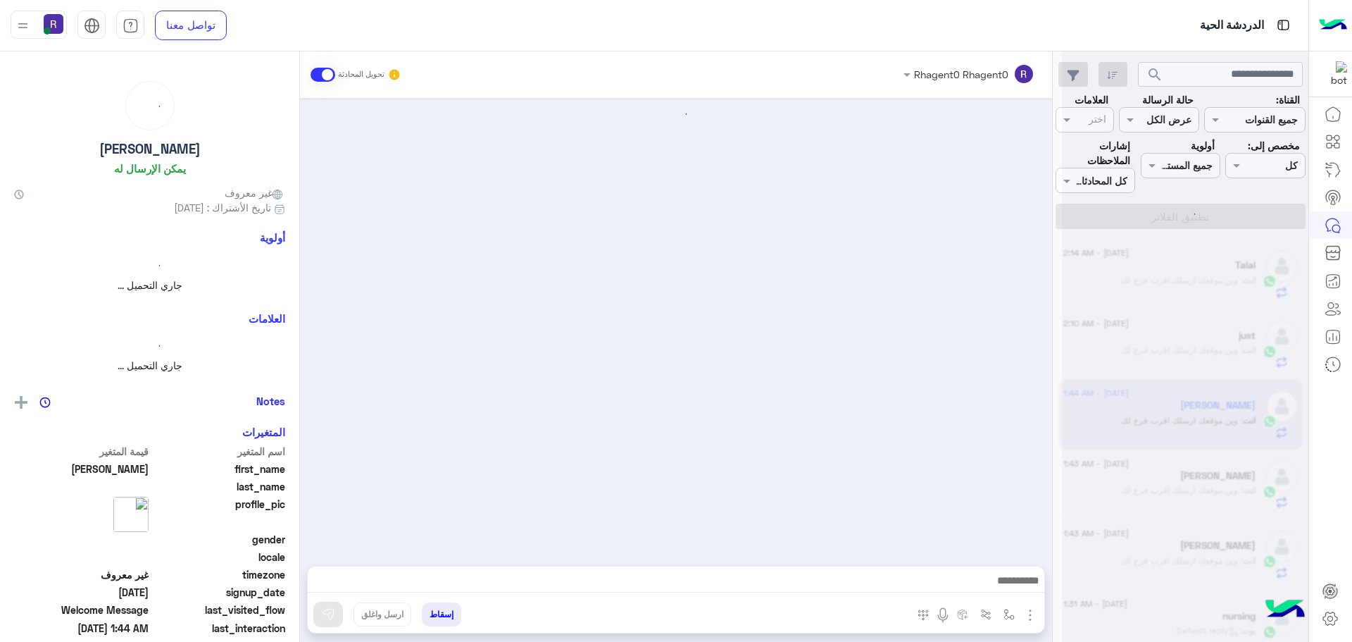
scroll to position [197, 0]
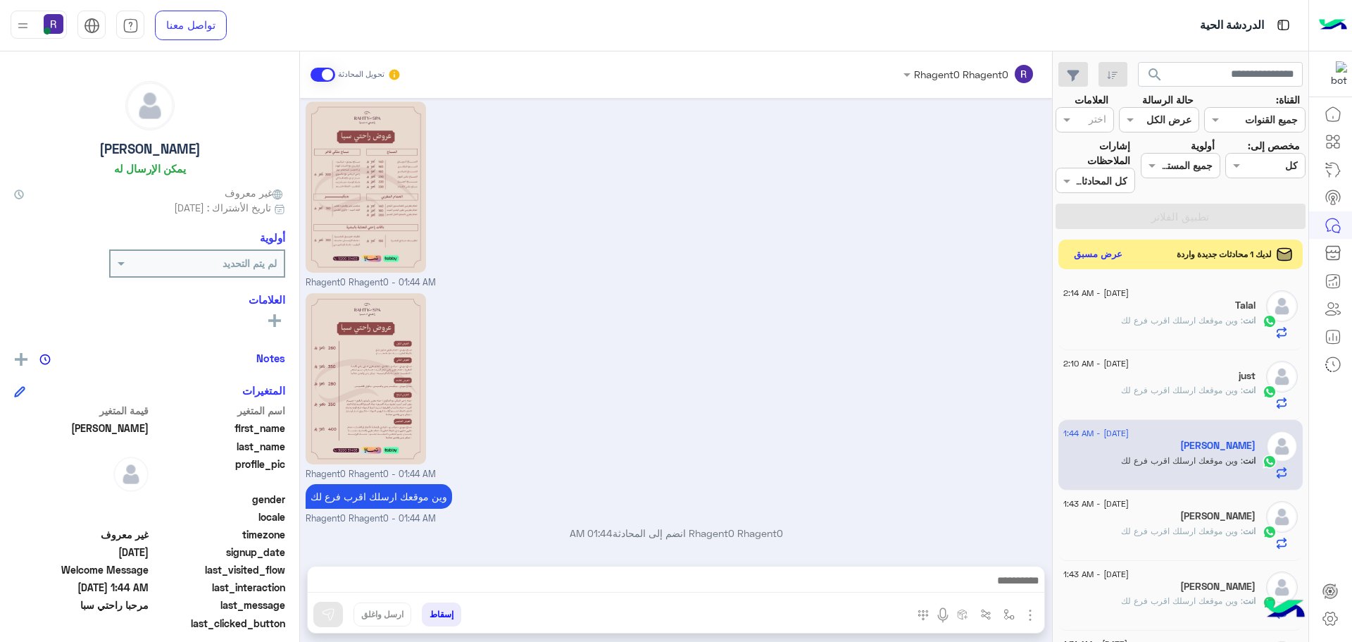
click at [1109, 259] on button "عرض مسبق" at bounding box center [1098, 254] width 59 height 19
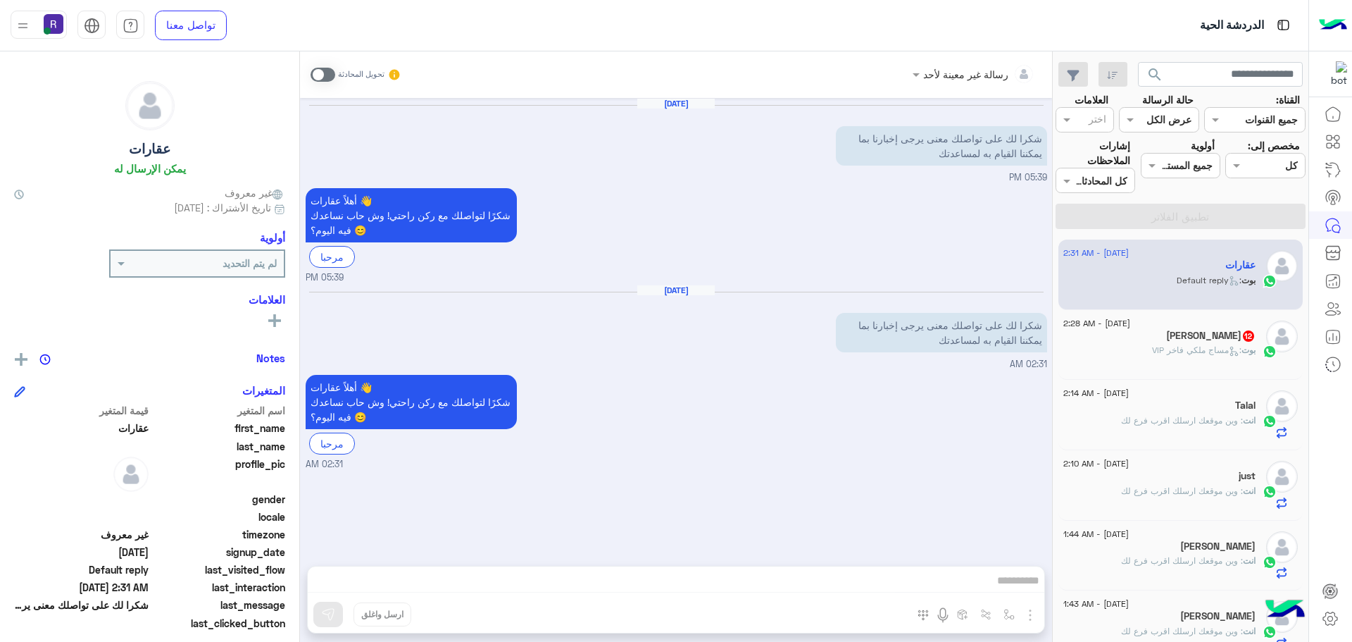
click at [1218, 356] on p "بوت : مساج ملكي فاخر VIP" at bounding box center [1204, 350] width 104 height 13
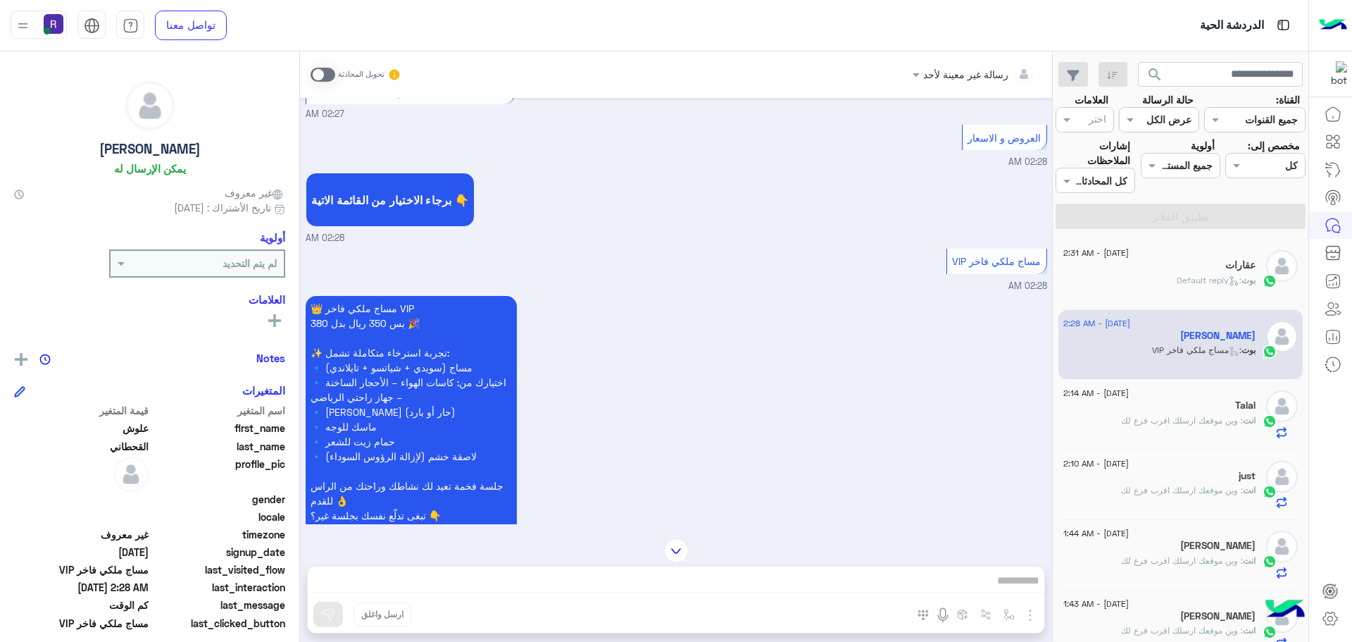
scroll to position [1728, 0]
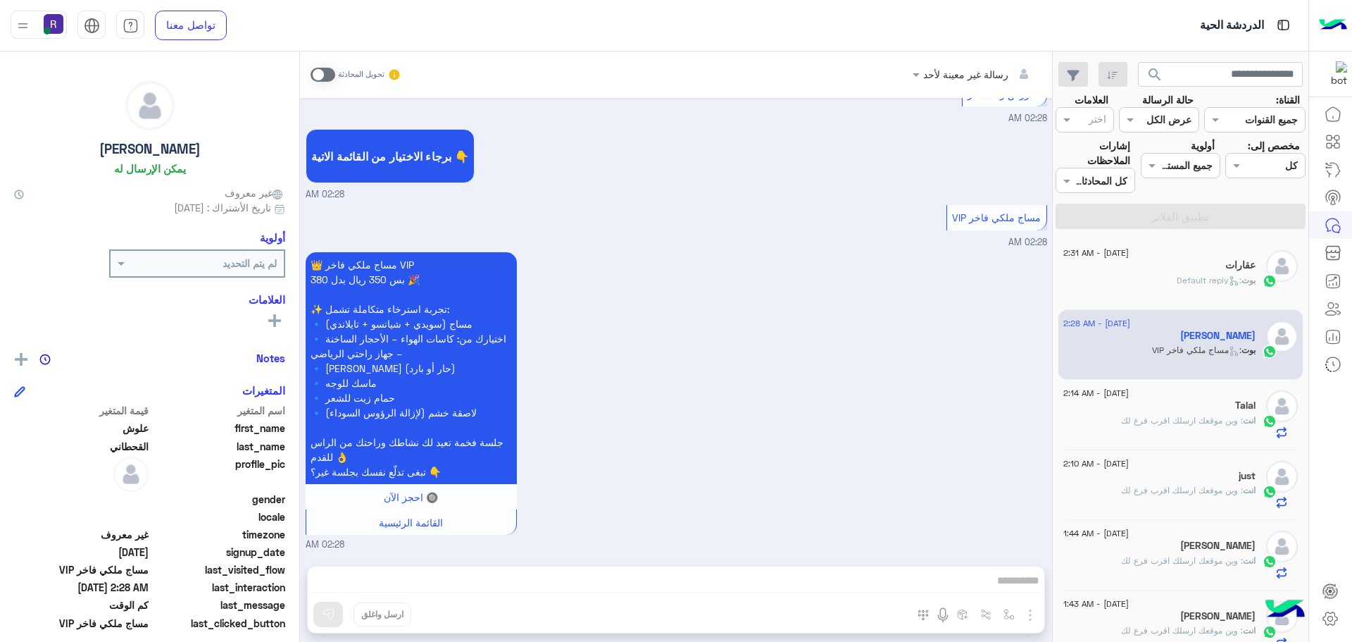
click at [1231, 432] on div "انت : وين موقعك ارسلك اقرب فرع لك" at bounding box center [1159, 426] width 192 height 25
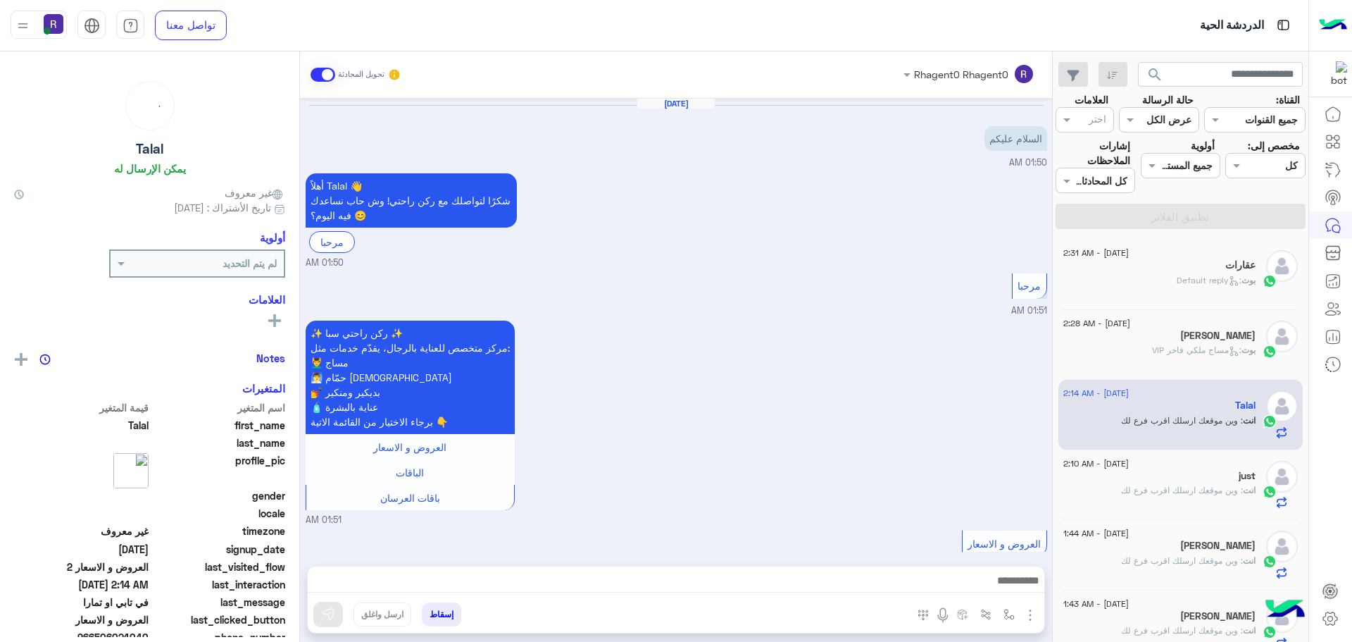
scroll to position [1454, 0]
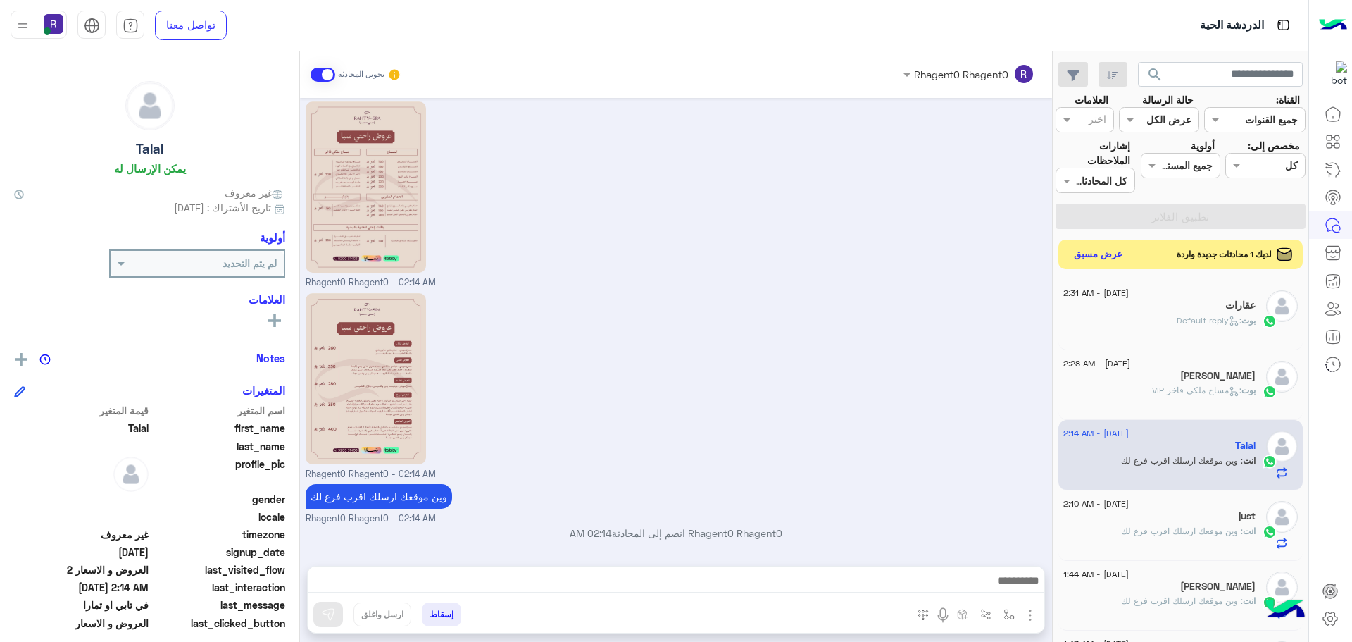
click at [1095, 254] on button "عرض مسبق" at bounding box center [1098, 254] width 59 height 19
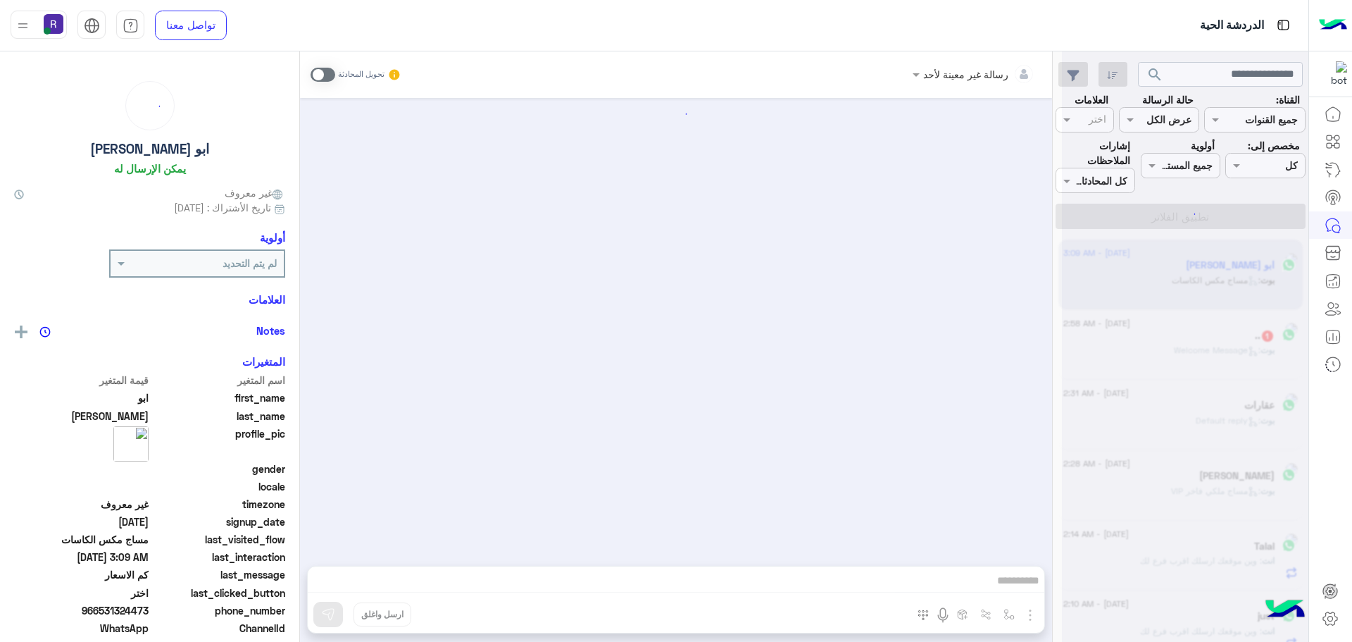
scroll to position [55, 0]
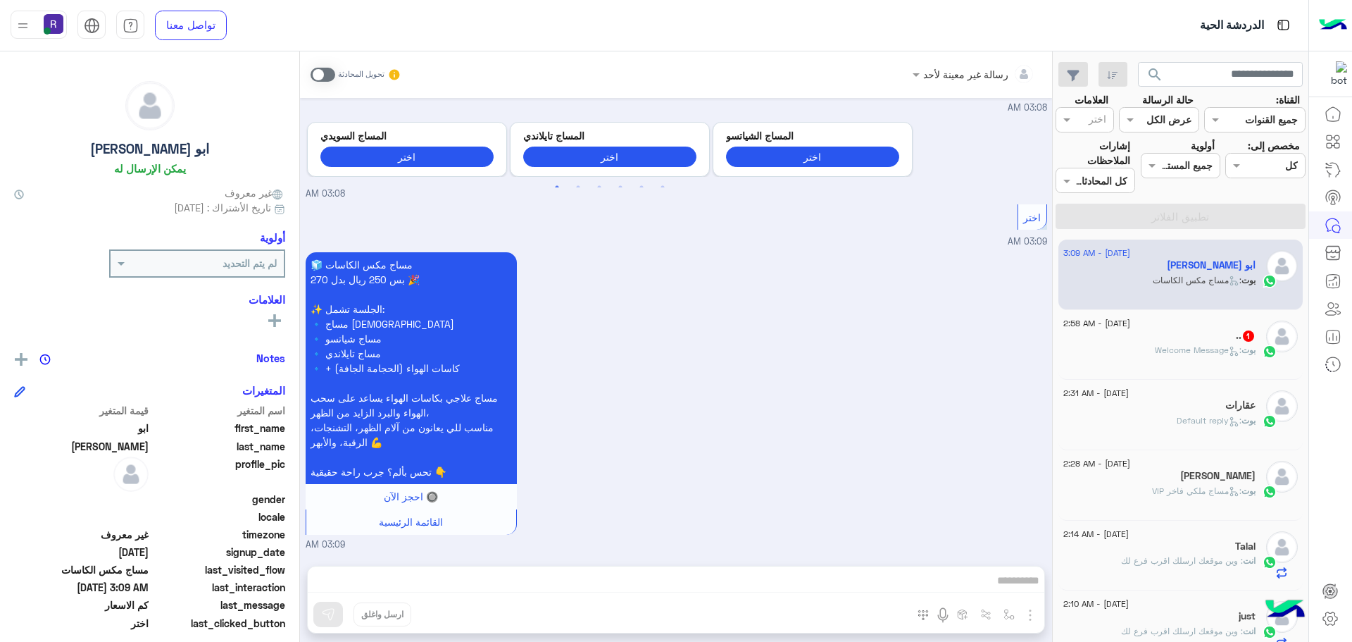
click at [1183, 337] on div ".. 1" at bounding box center [1159, 337] width 192 height 15
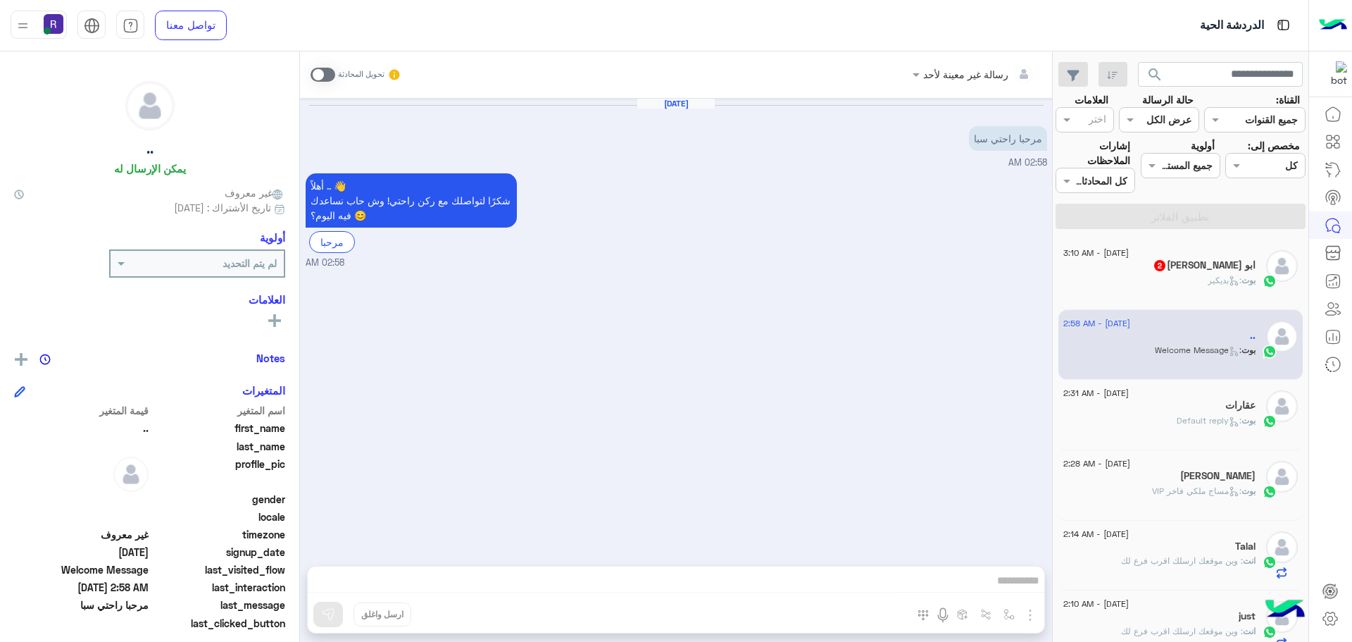
click at [1208, 279] on span "بوت : بديكير" at bounding box center [1232, 280] width 48 height 11
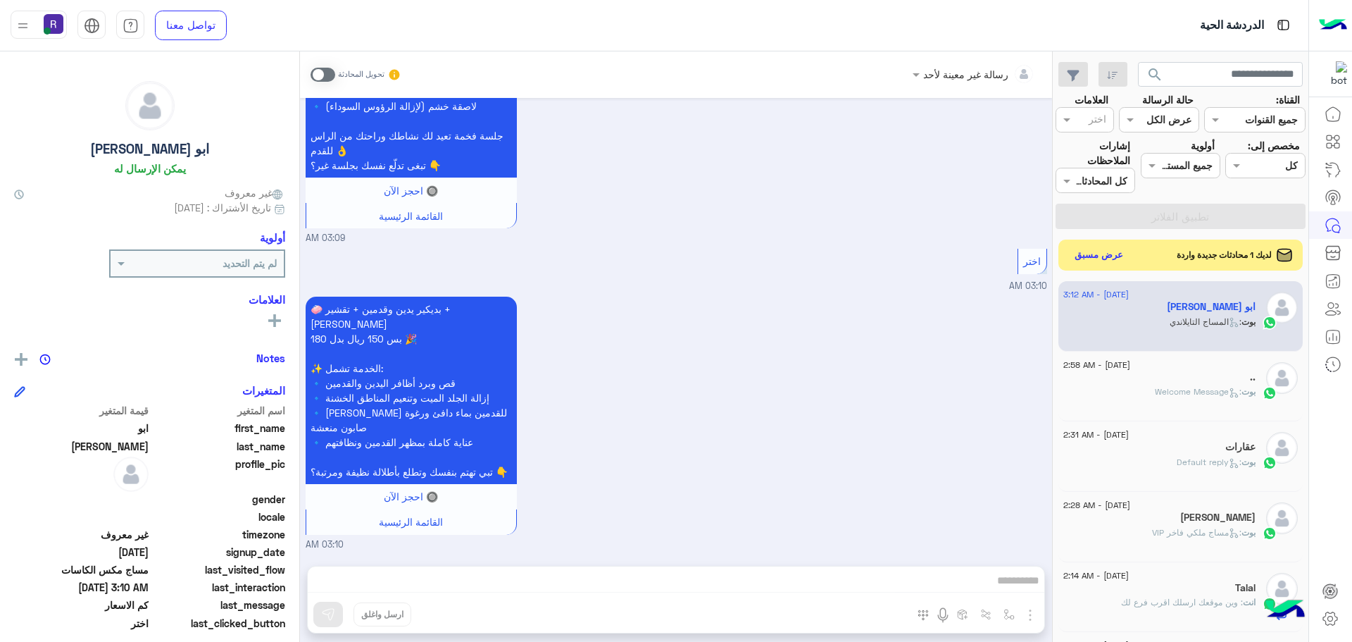
scroll to position [2137, 0]
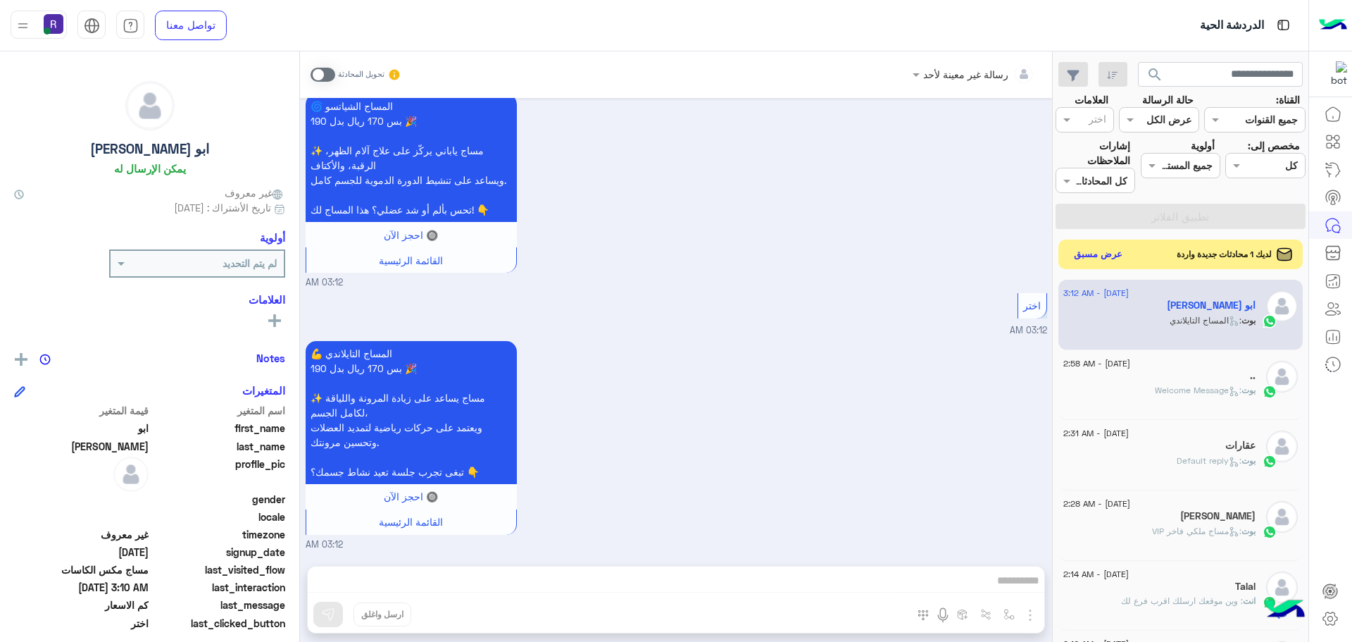
click at [1090, 257] on button "عرض مسبق" at bounding box center [1098, 254] width 59 height 19
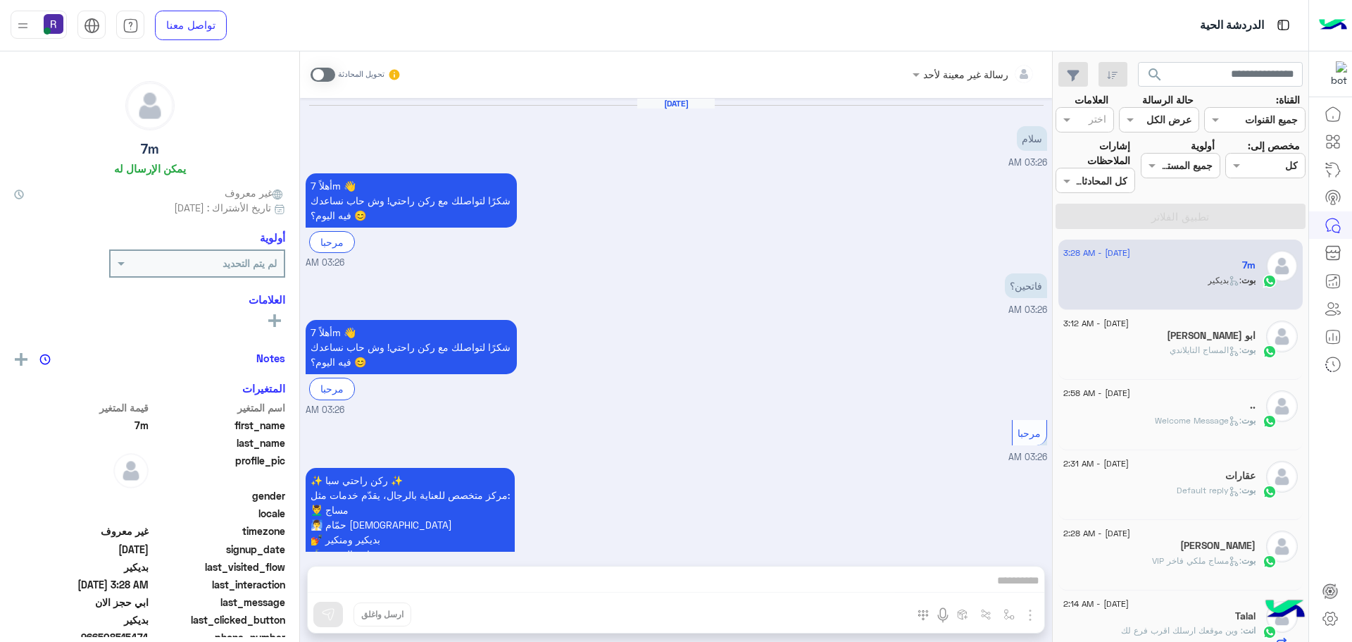
scroll to position [1093, 0]
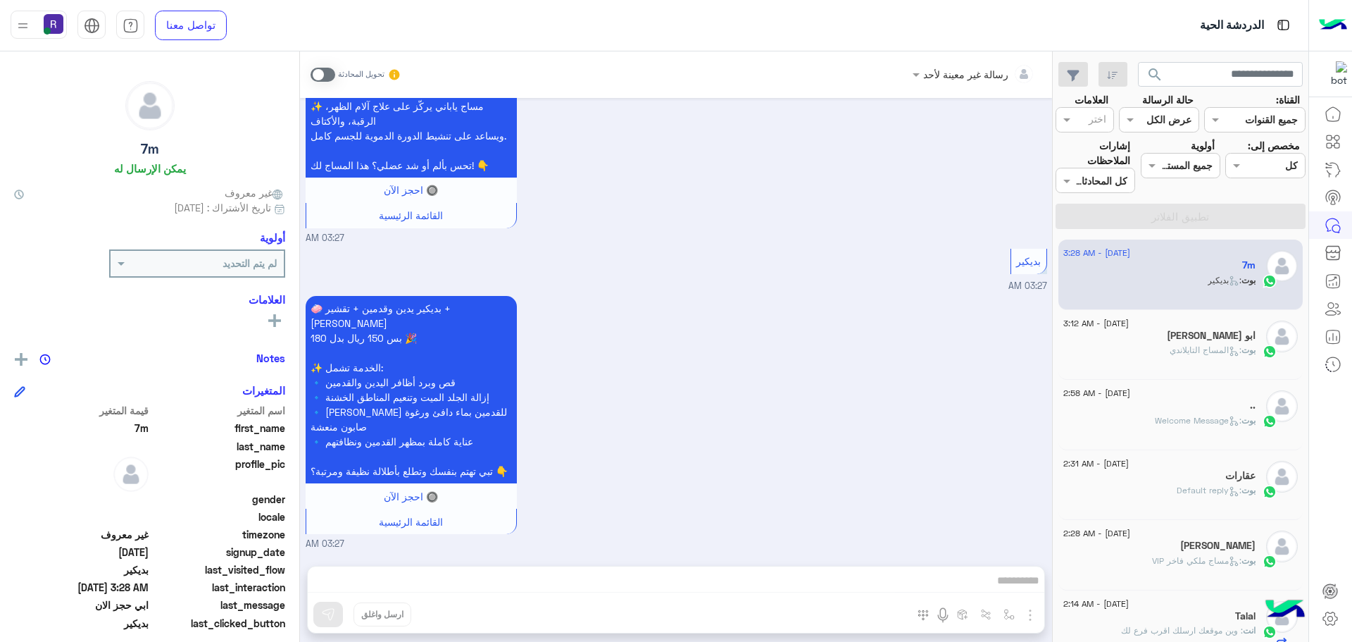
click at [330, 72] on span at bounding box center [323, 75] width 25 height 14
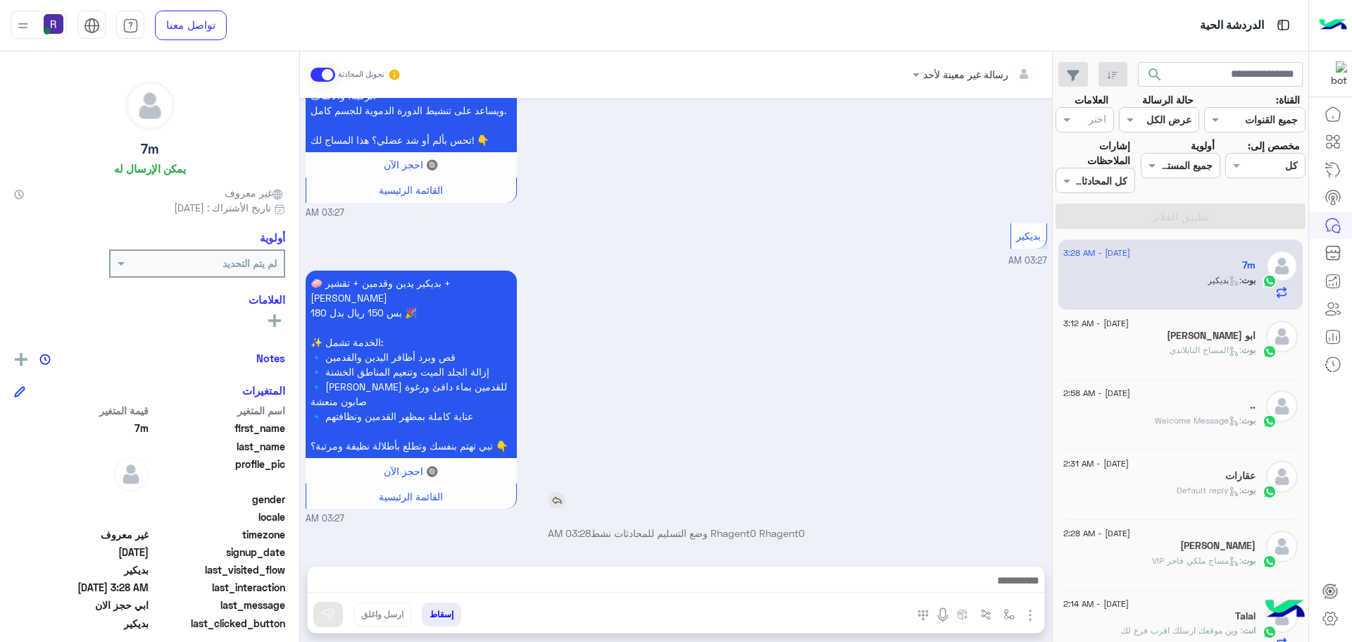
scroll to position [1166, 0]
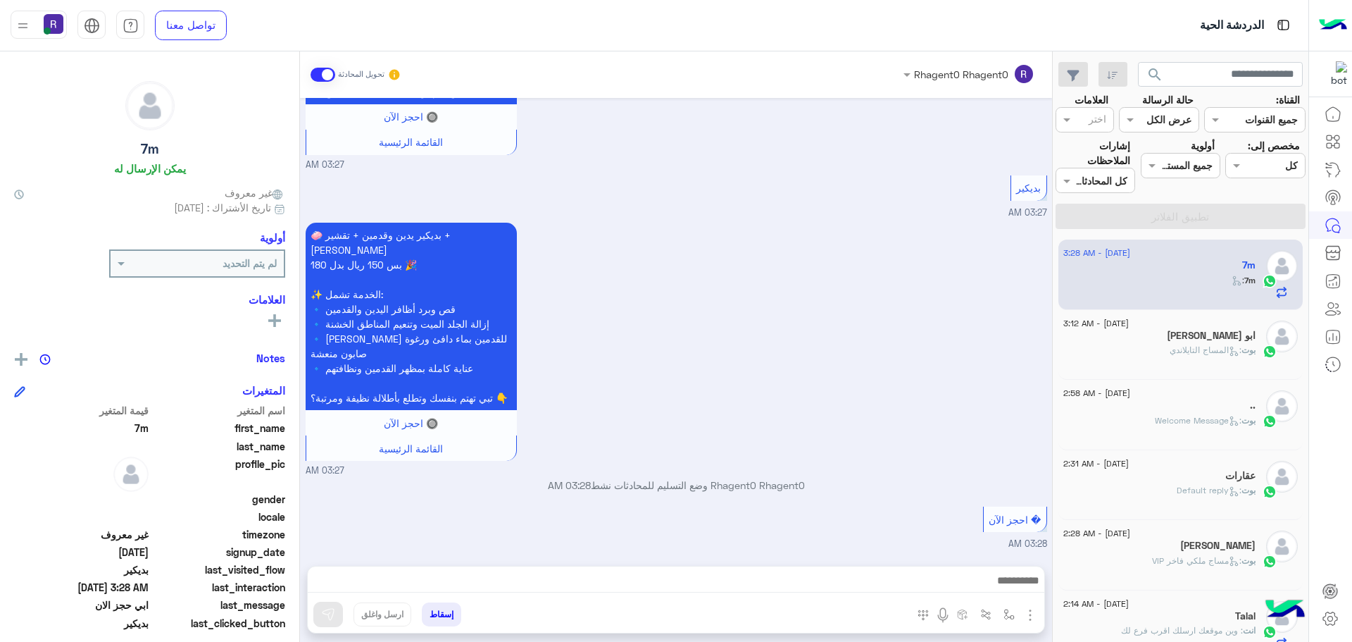
click at [945, 280] on div "🧼 بديكير يدين وقدمين + تقشير + [PERSON_NAME] بس 150 ريال بدل 180 🎉 ✨ الخدمة تشم…" at bounding box center [677, 348] width 742 height 258
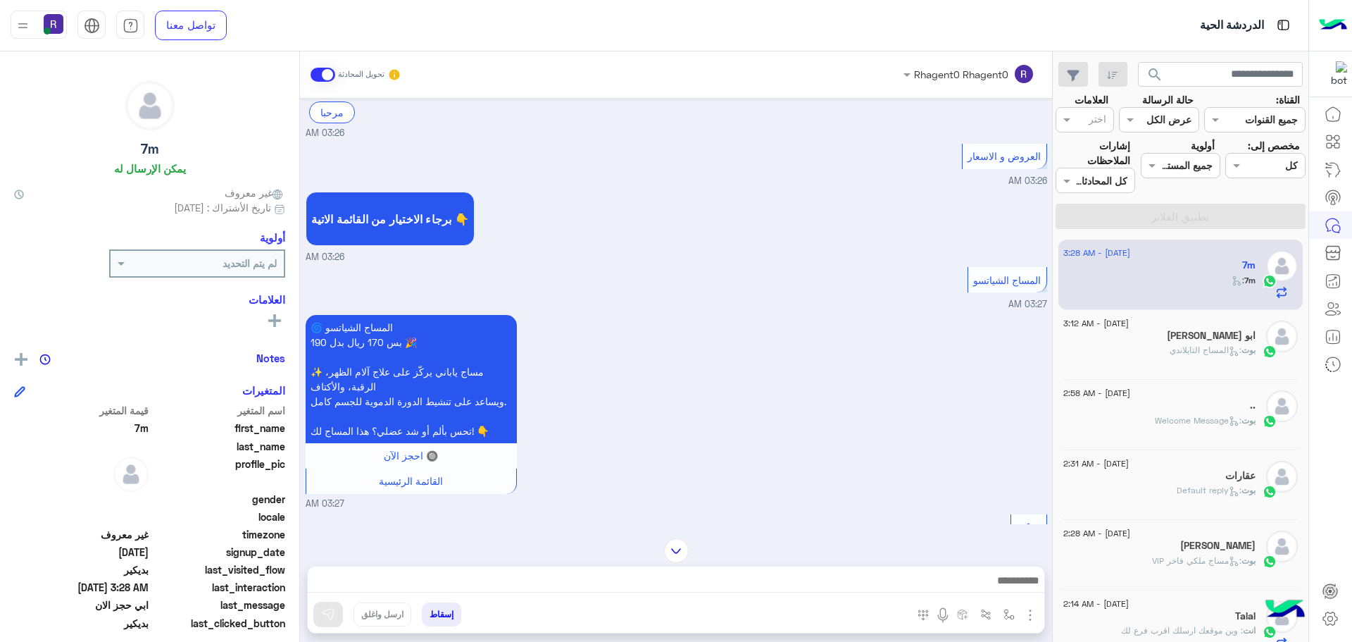
scroll to position [1166, 0]
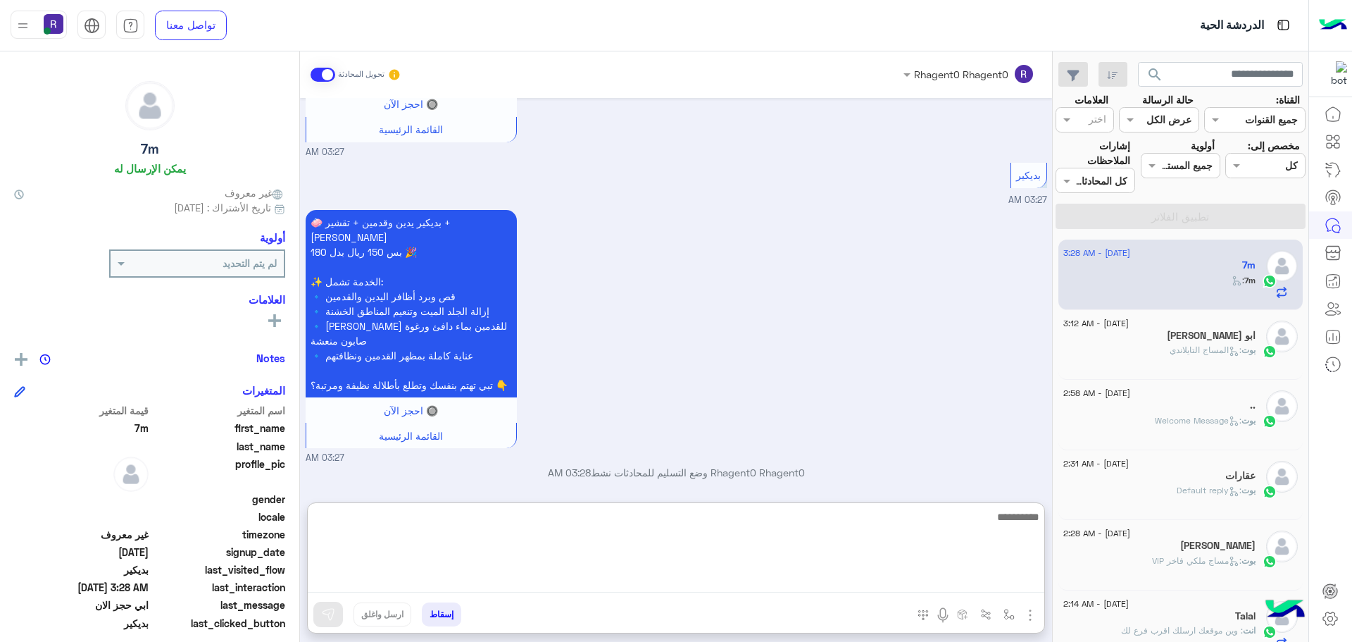
paste textarea "**********"
type textarea "**********"
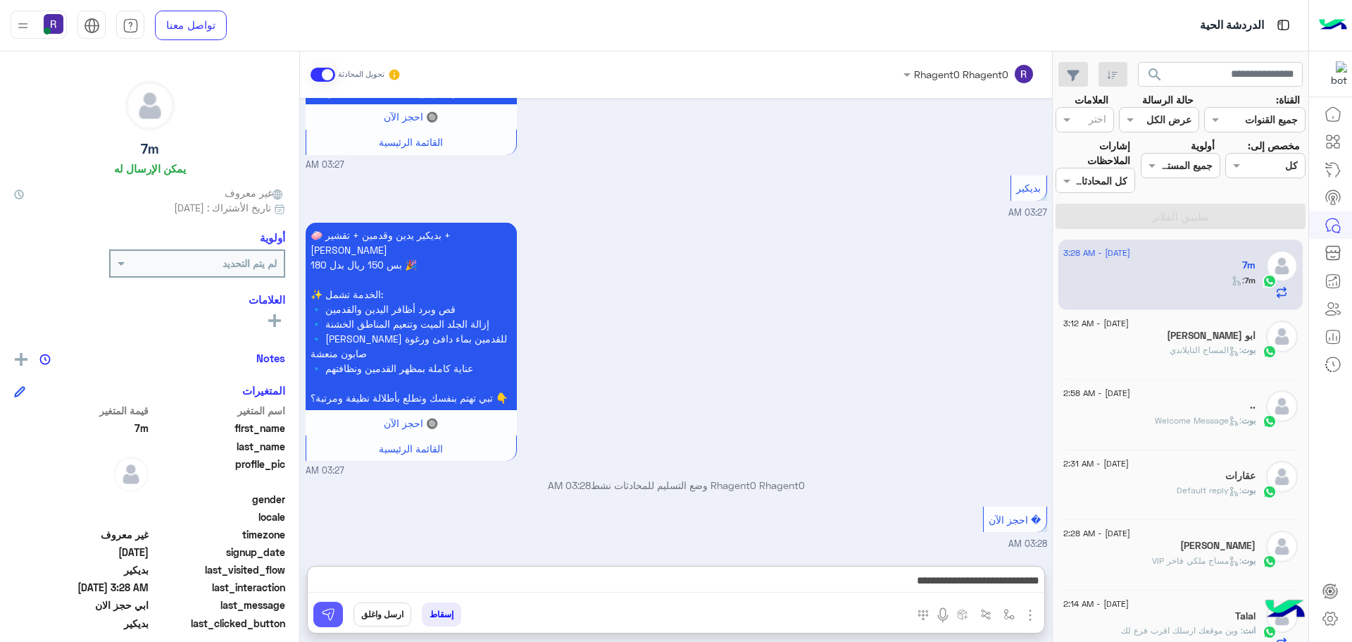
click at [328, 604] on button at bounding box center [328, 613] width 30 height 25
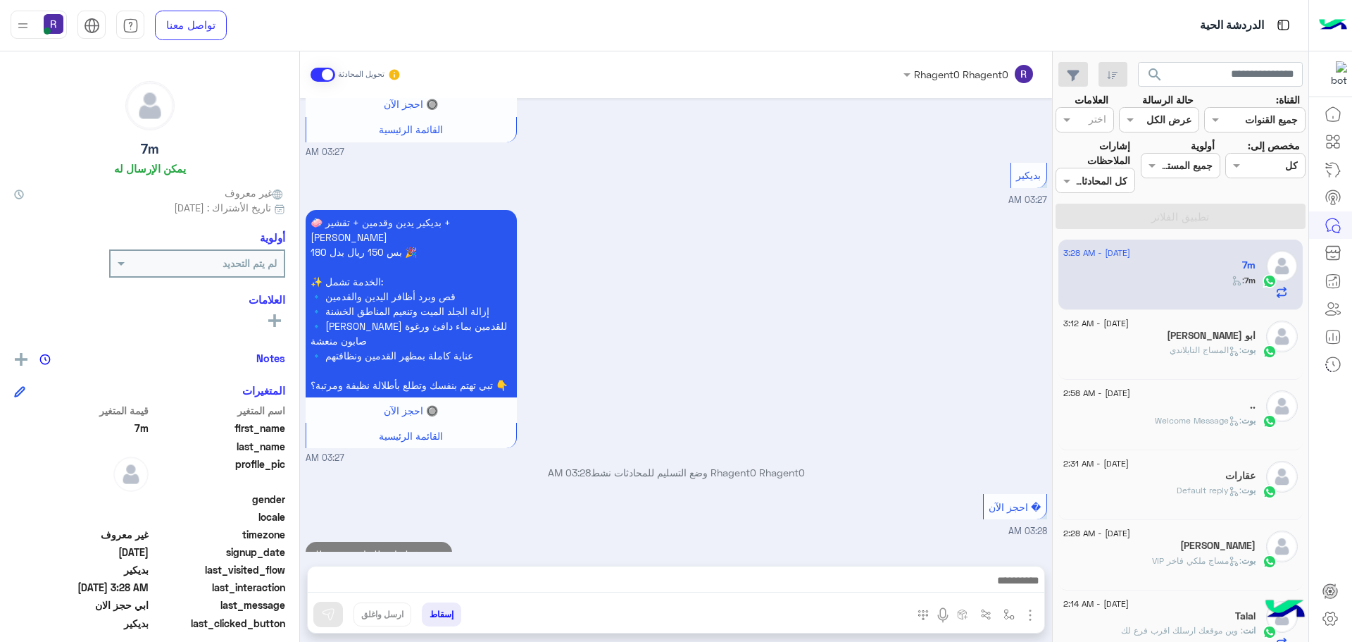
scroll to position [1211, 0]
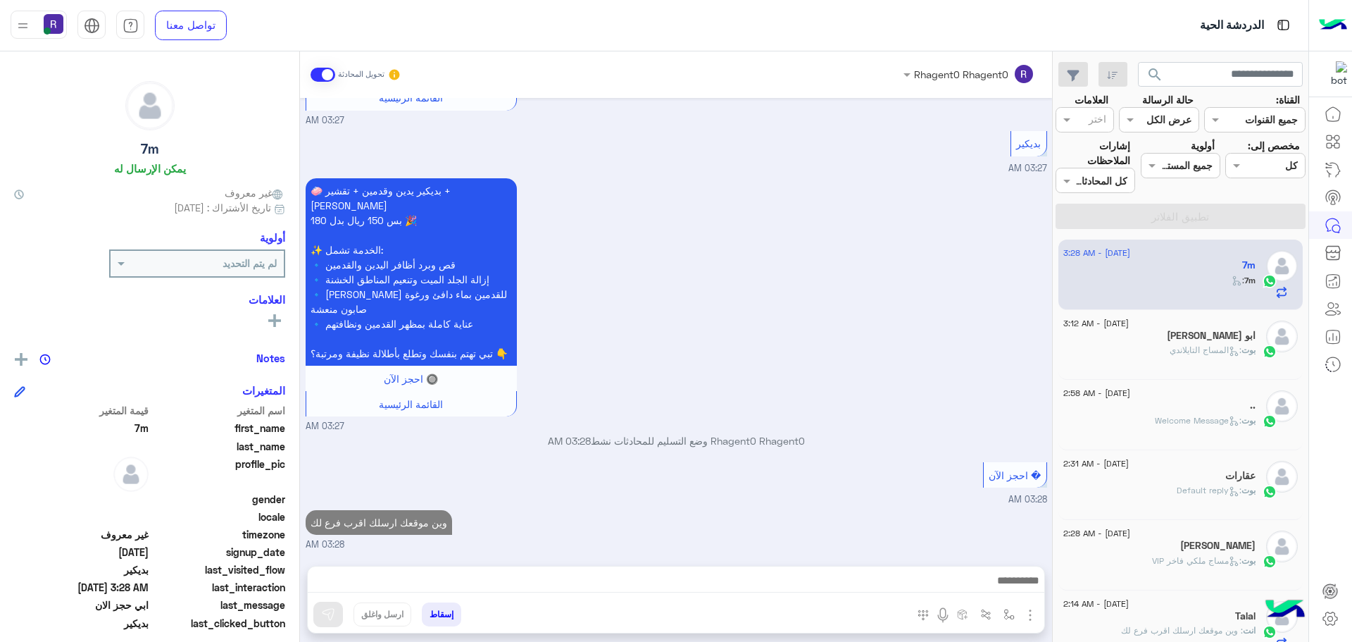
click at [1194, 354] on span ": المساج [PERSON_NAME]" at bounding box center [1206, 349] width 72 height 11
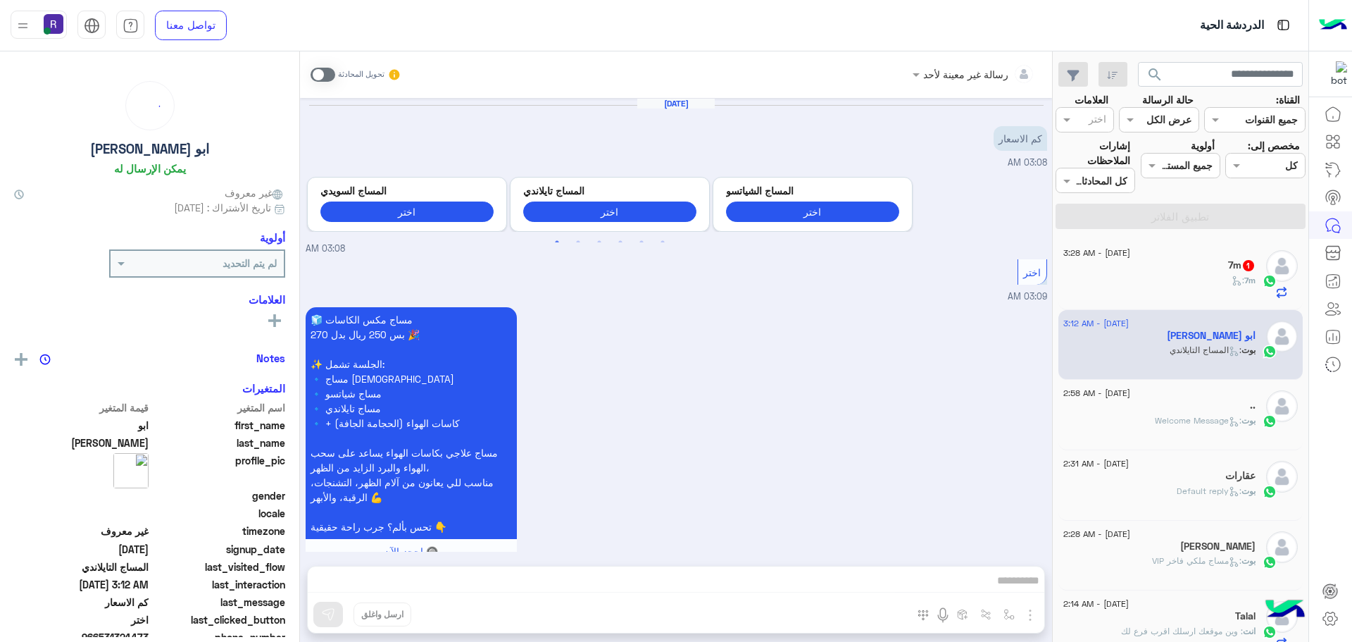
scroll to position [2137, 0]
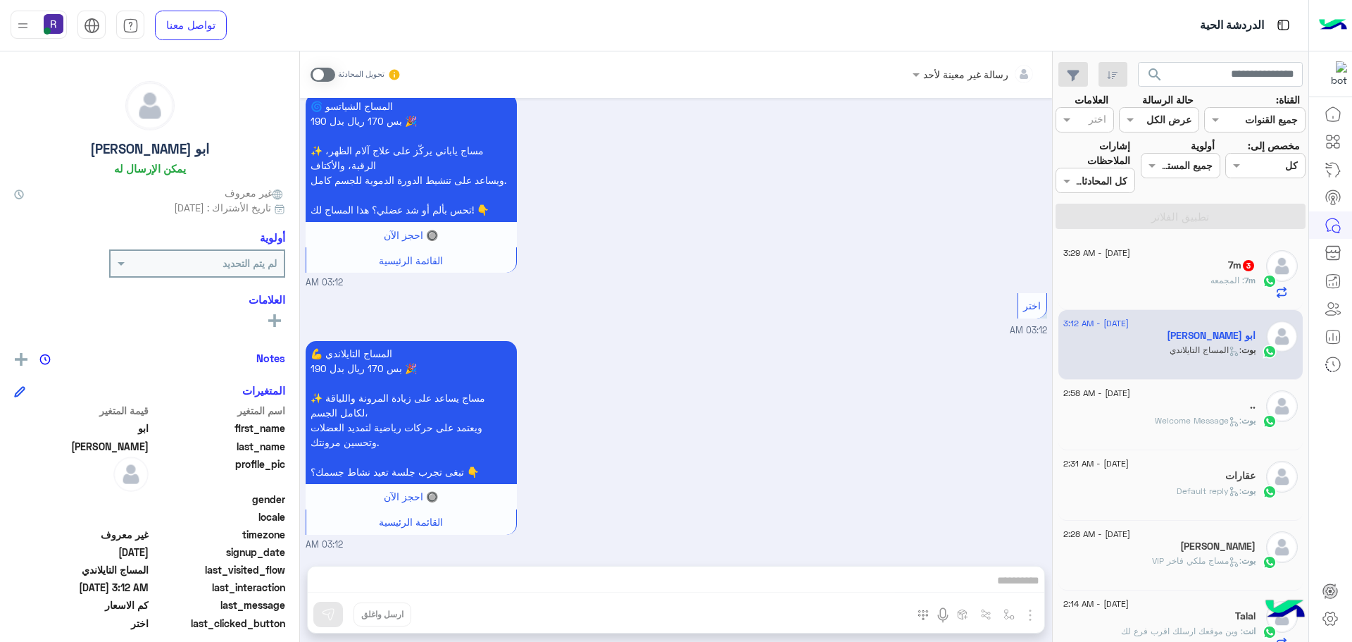
click at [1202, 282] on div "7m : المجمعه" at bounding box center [1159, 286] width 192 height 25
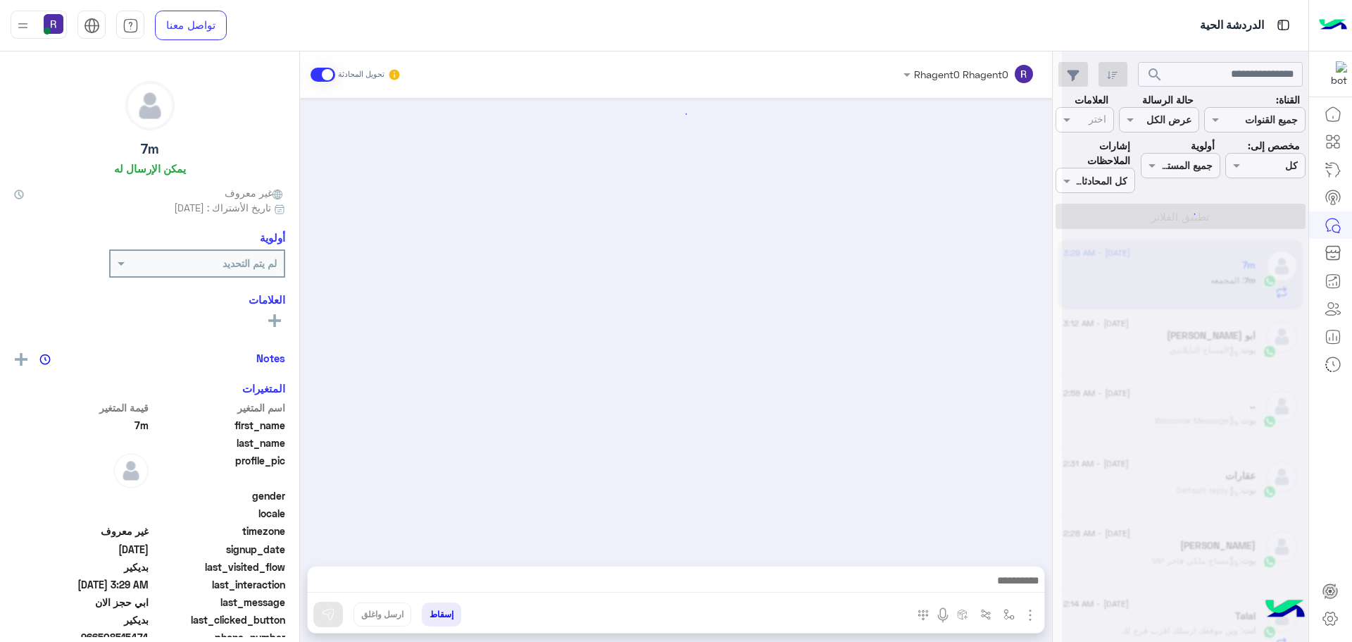
scroll to position [1183, 0]
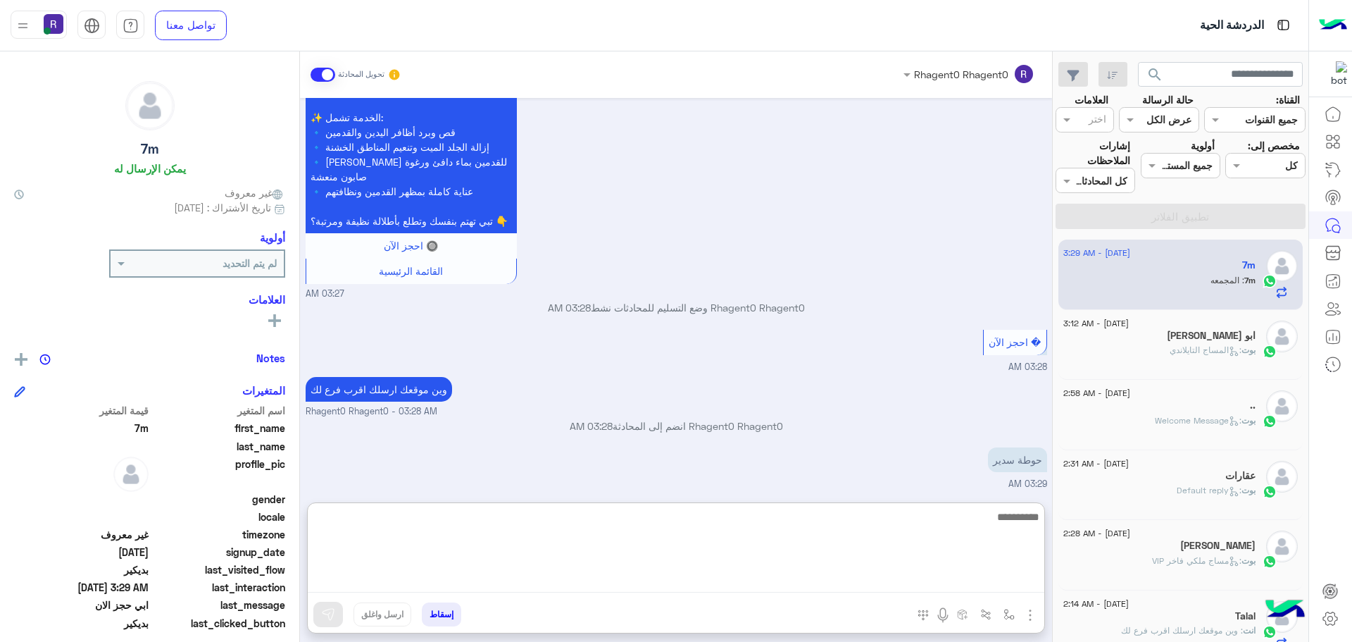
click at [875, 579] on textarea at bounding box center [676, 550] width 737 height 85
type textarea "**********"
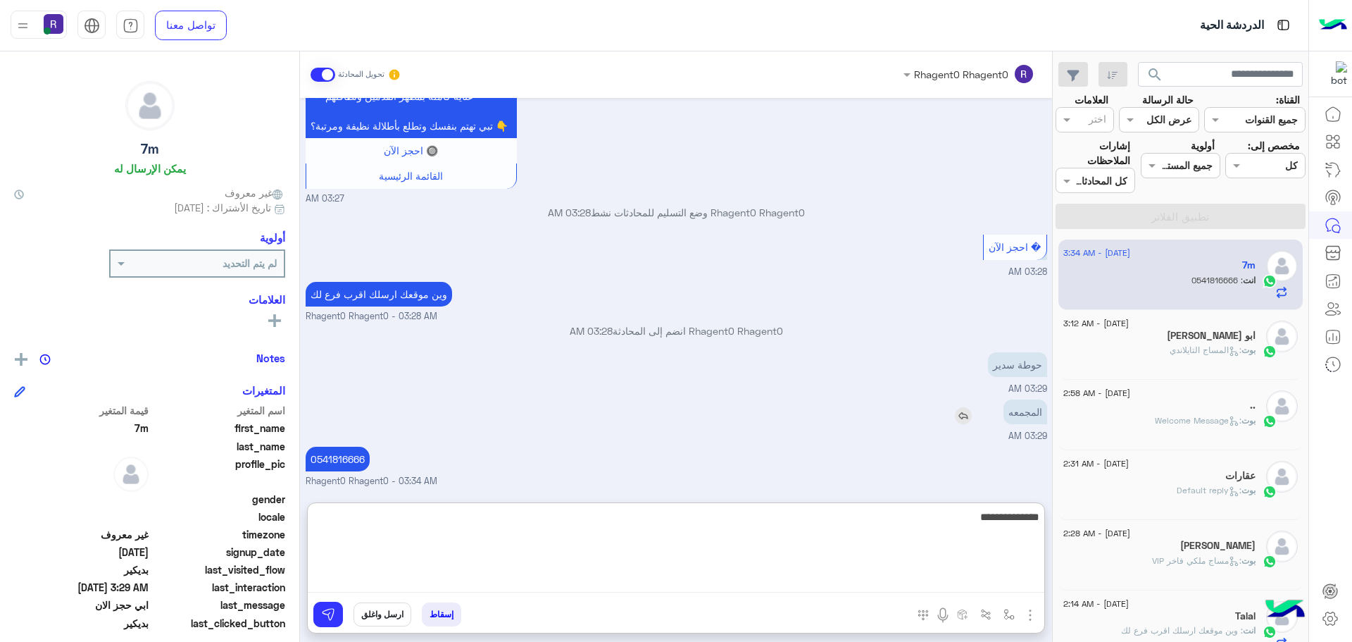
type textarea "**********"
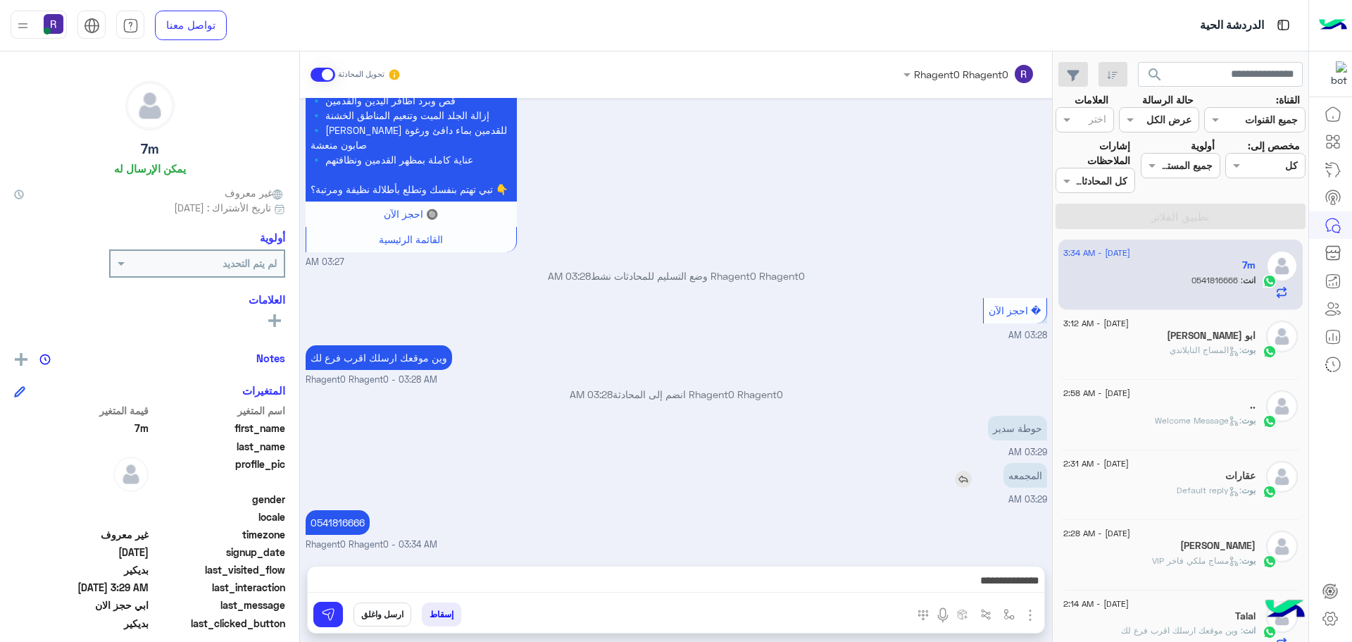
click at [961, 463] on div "المجمعه" at bounding box center [985, 475] width 124 height 25
click at [963, 477] on img at bounding box center [963, 478] width 17 height 17
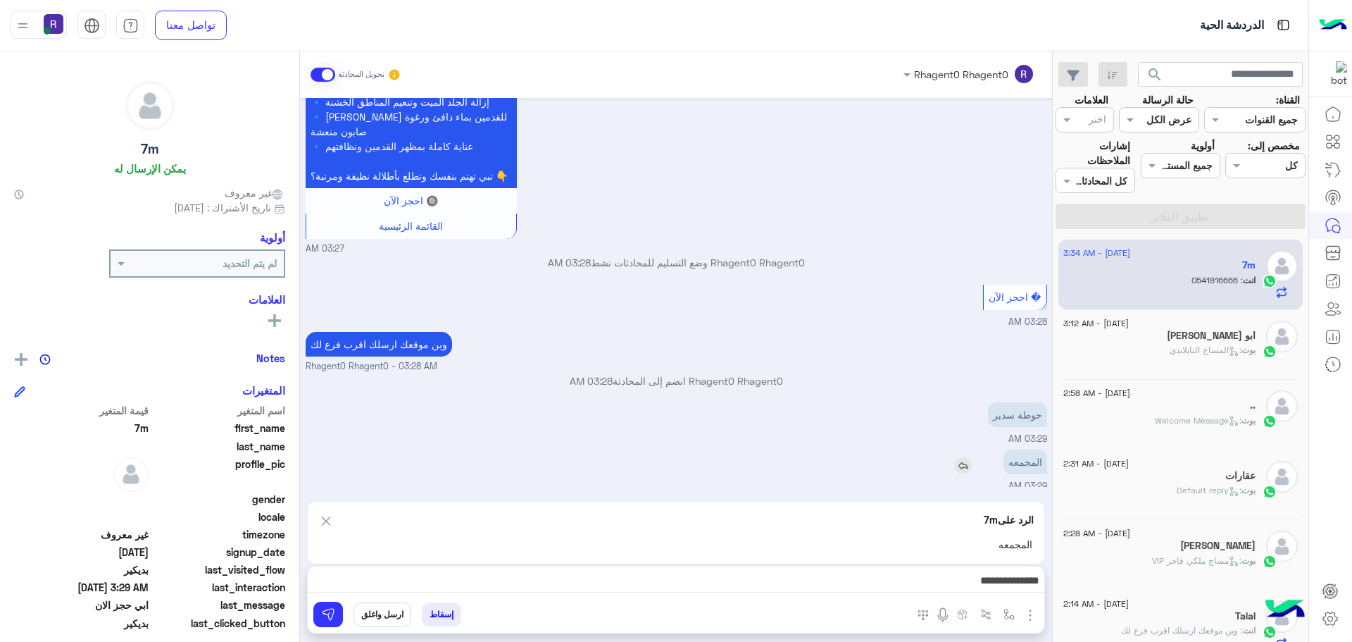
scroll to position [1292, 0]
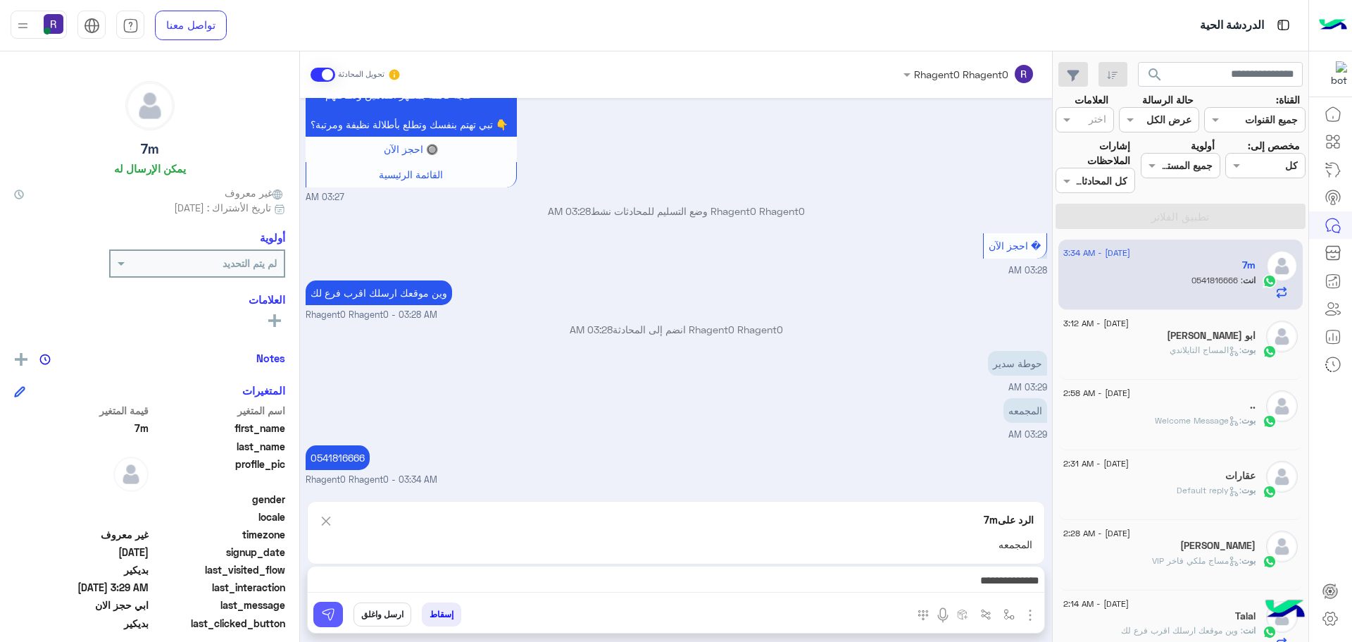
click at [327, 606] on button at bounding box center [328, 613] width 30 height 25
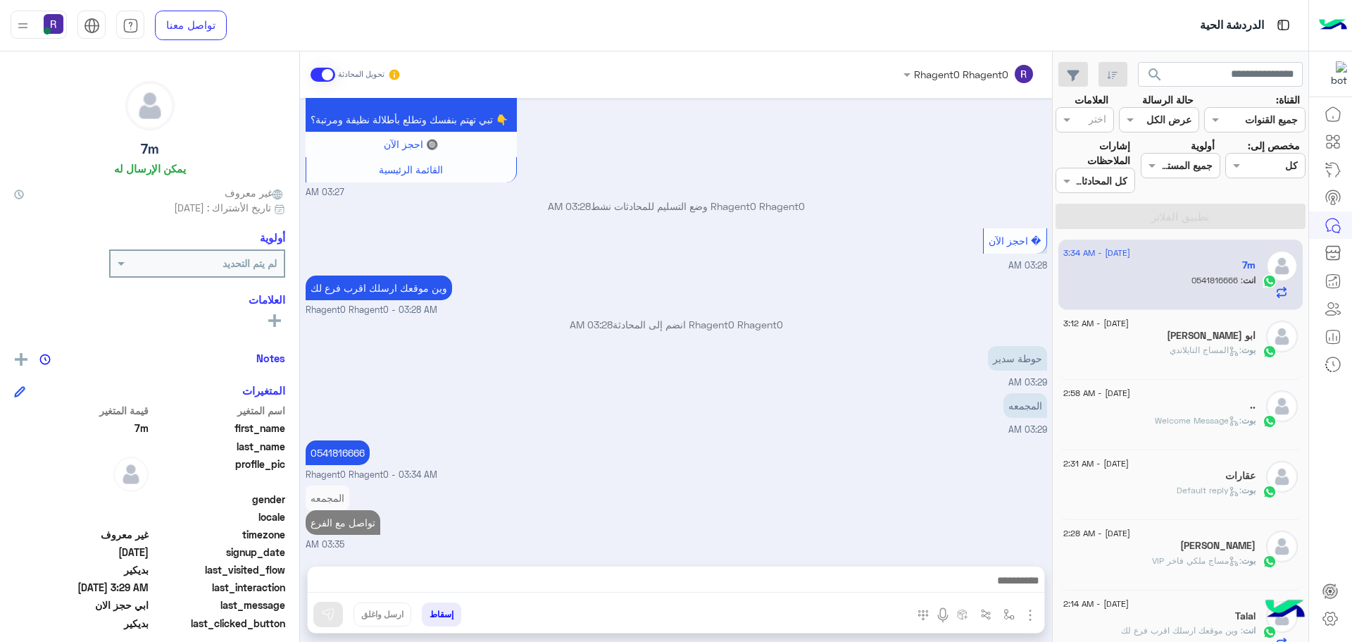
scroll to position [1298, 0]
click at [1223, 349] on span ": المساج [PERSON_NAME]" at bounding box center [1206, 349] width 72 height 11
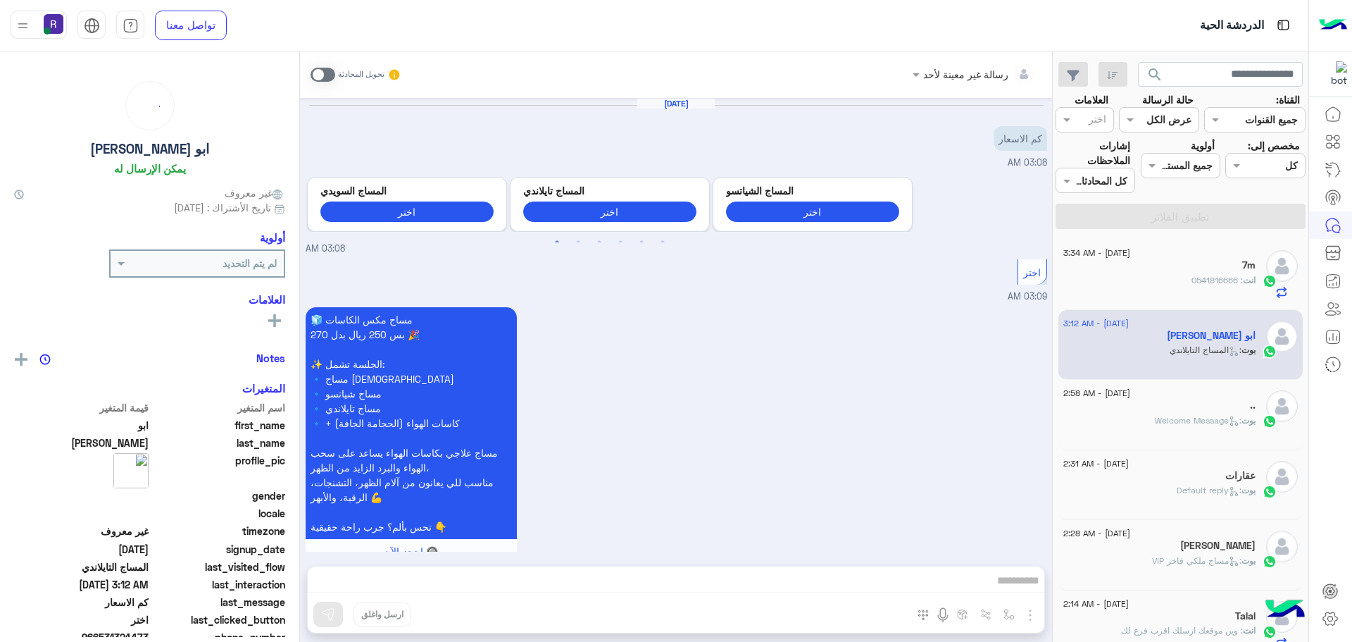
scroll to position [2137, 0]
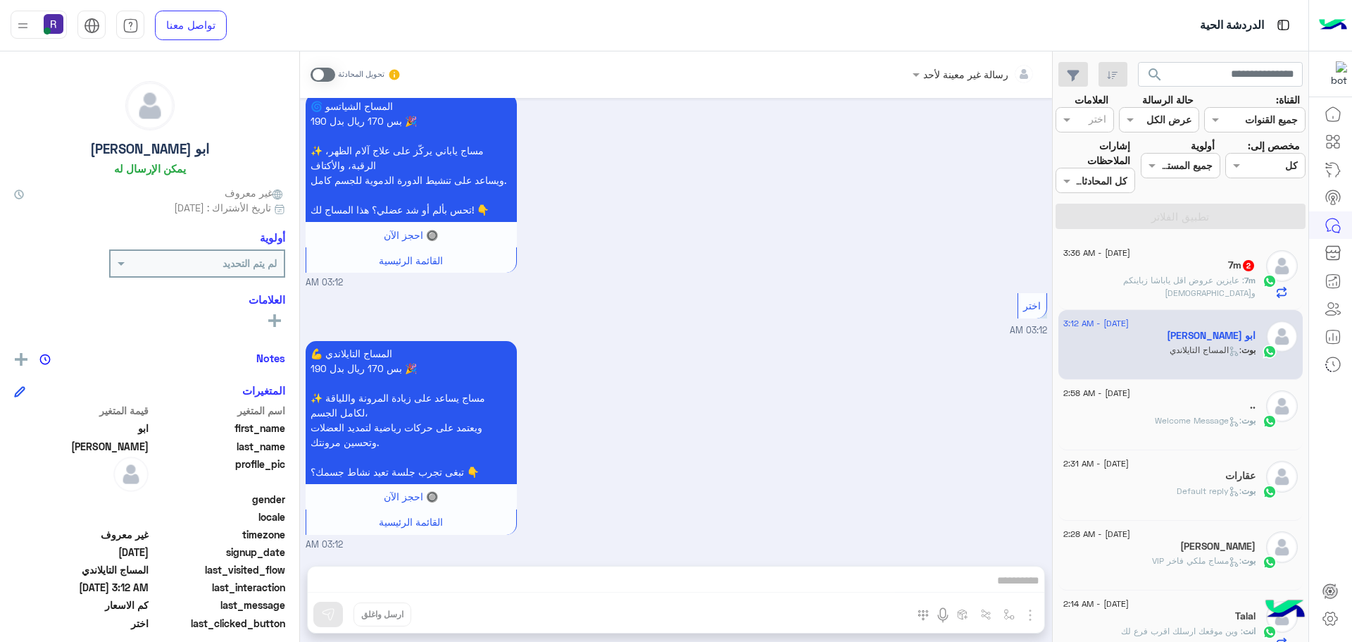
click at [1167, 280] on span ": عايزين عروض اقل ياباشا زباينكم و[DEMOGRAPHIC_DATA]" at bounding box center [1189, 286] width 132 height 23
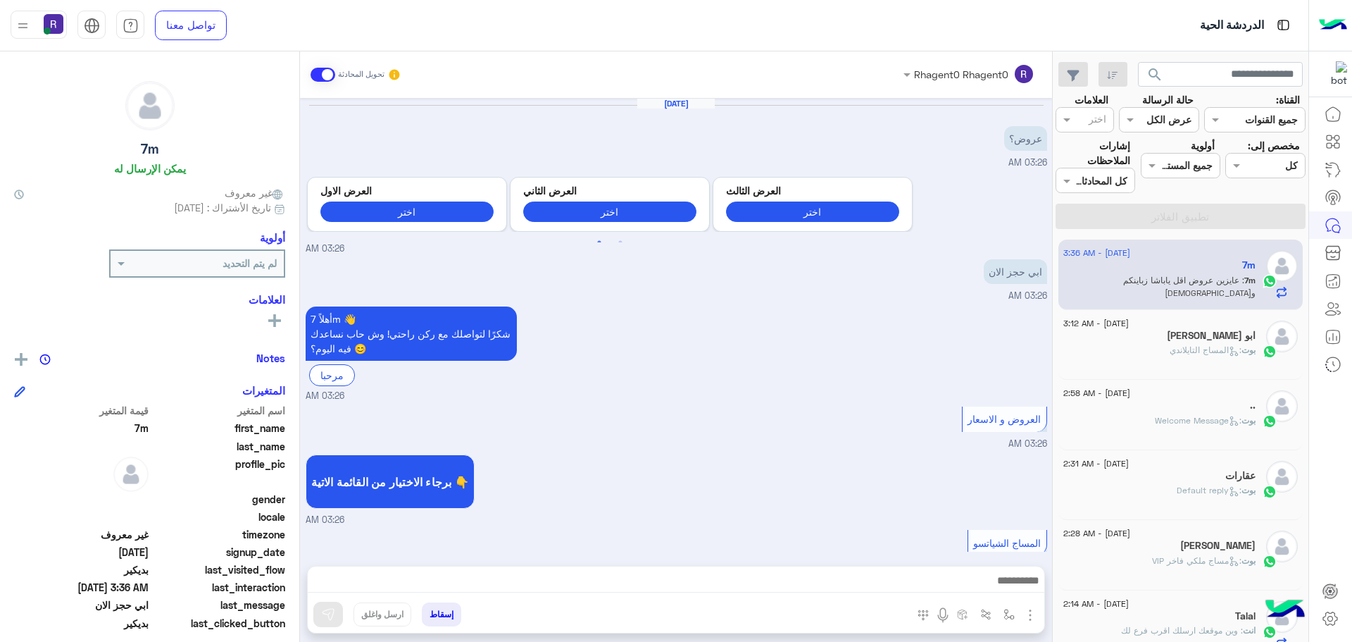
scroll to position [1141, 0]
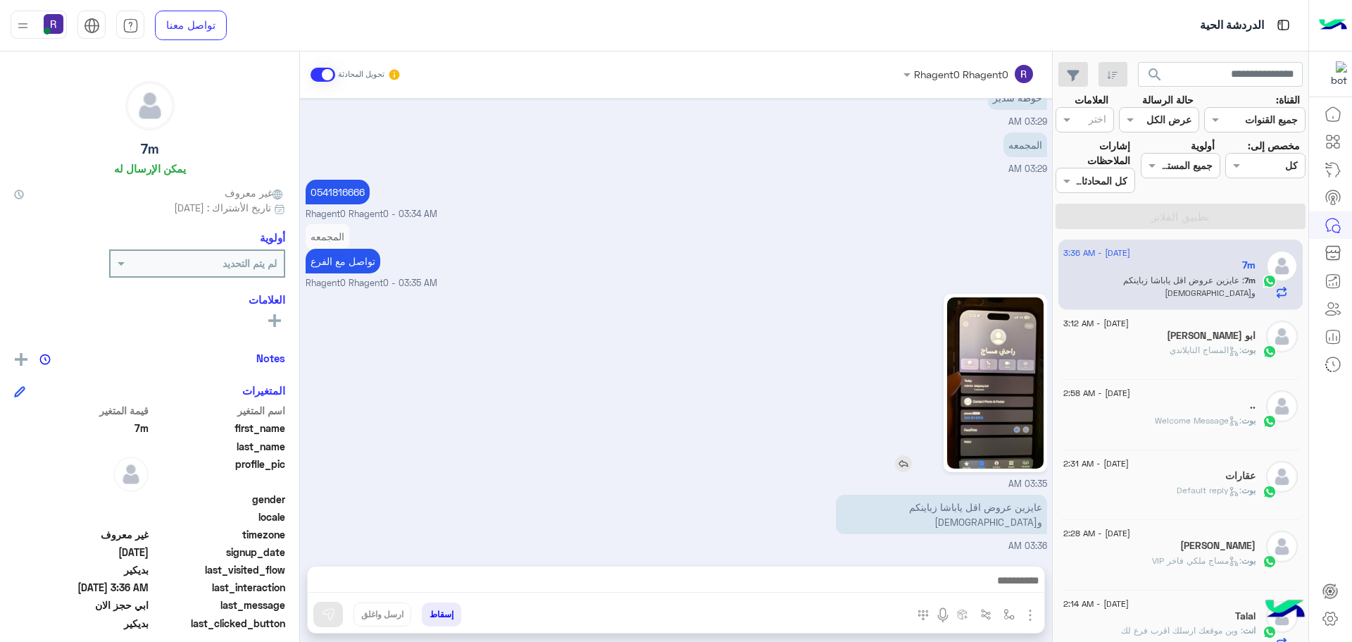
click at [983, 423] on img at bounding box center [995, 382] width 96 height 171
click at [1190, 350] on span ": المساج [PERSON_NAME]" at bounding box center [1206, 349] width 72 height 11
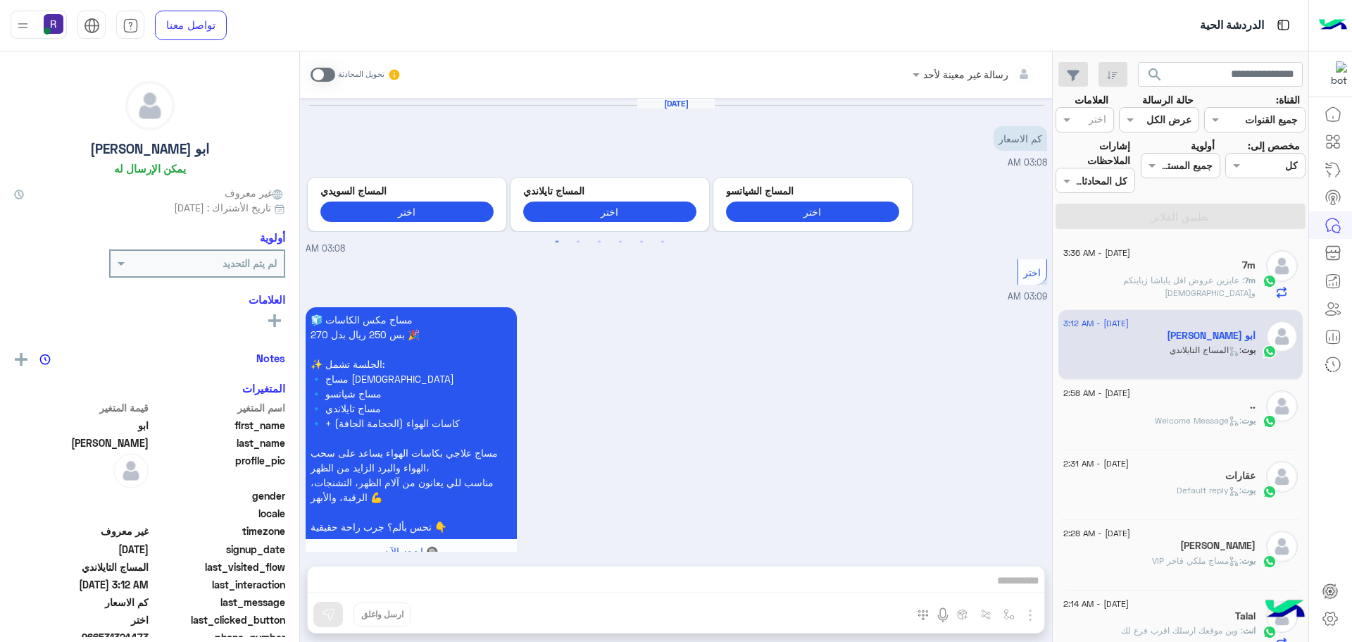
scroll to position [2137, 0]
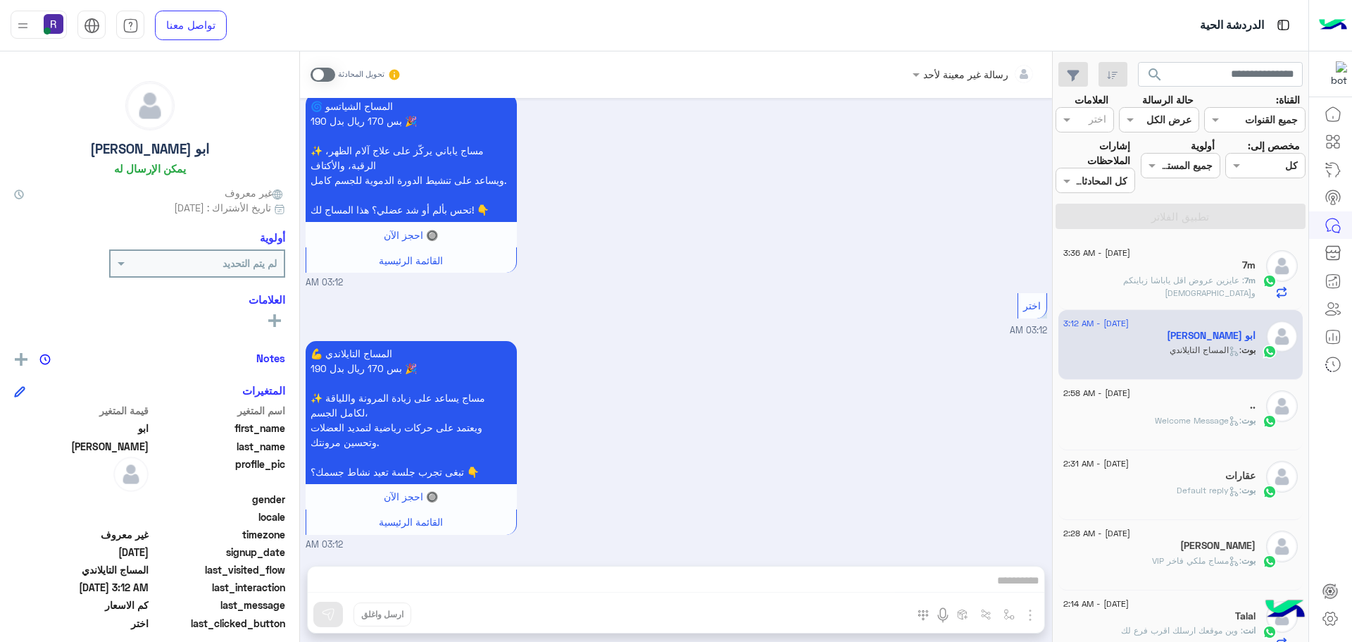
click at [1187, 419] on span ": Welcome Message" at bounding box center [1198, 420] width 87 height 11
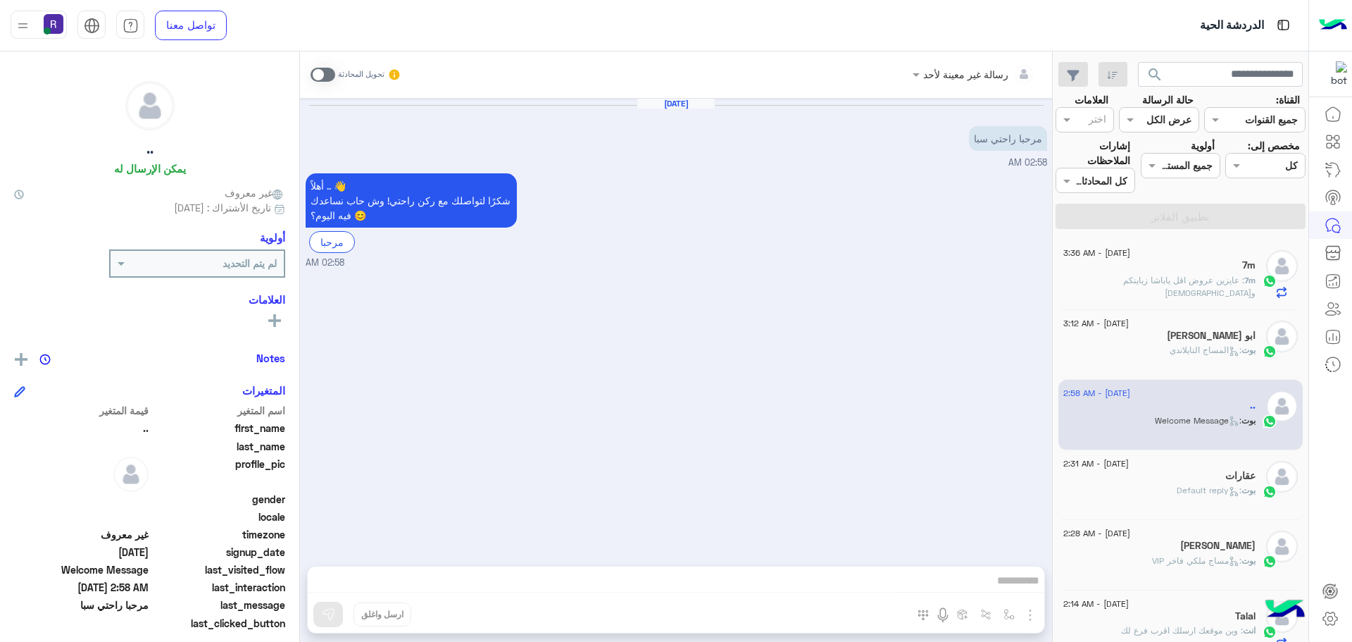
click at [711, 507] on div "[DATE] مرحبا راحتي سبا 02:58 AM أهلاً .. 👋 شكرًا لتواصلك مع ركن راحتي! وش حاب ن…" at bounding box center [676, 325] width 752 height 454
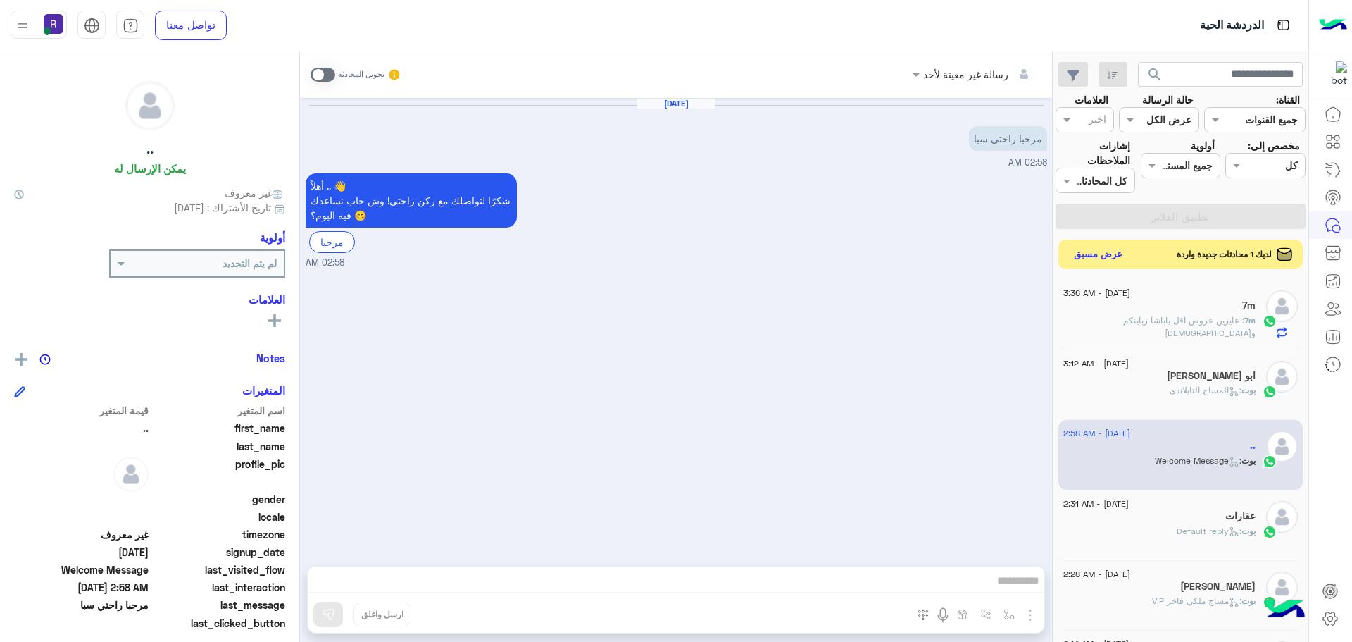
click at [1102, 251] on button "عرض مسبق" at bounding box center [1098, 254] width 59 height 19
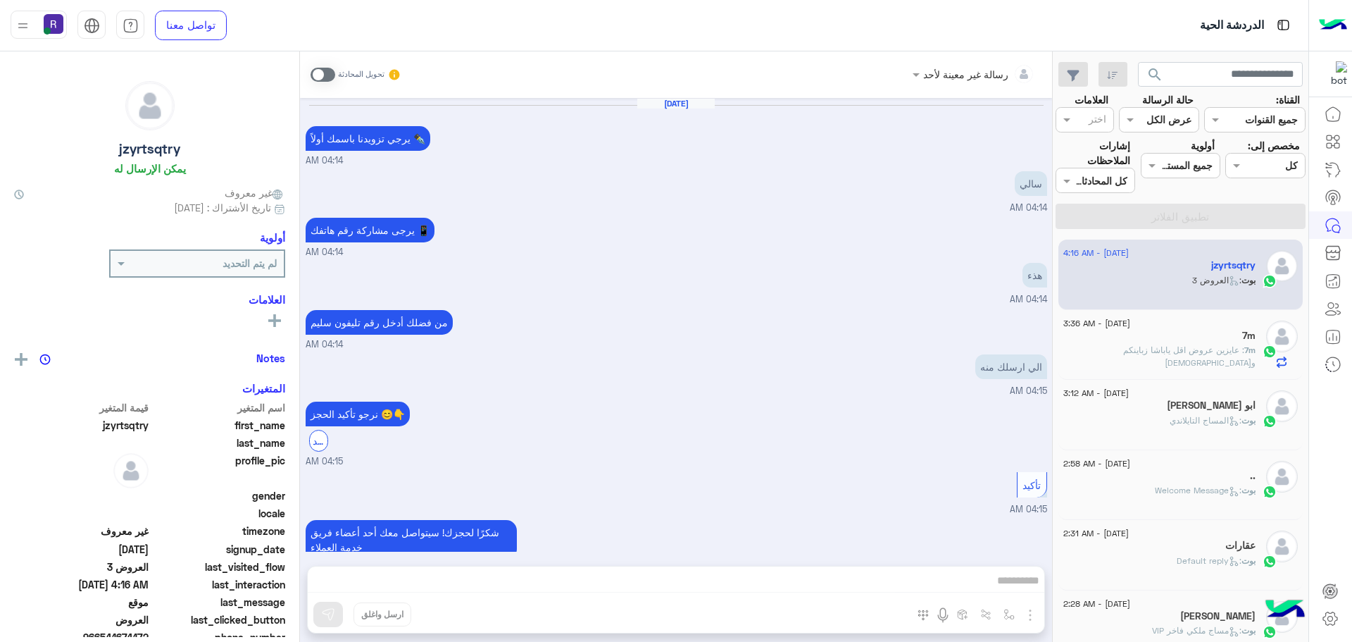
scroll to position [1183, 0]
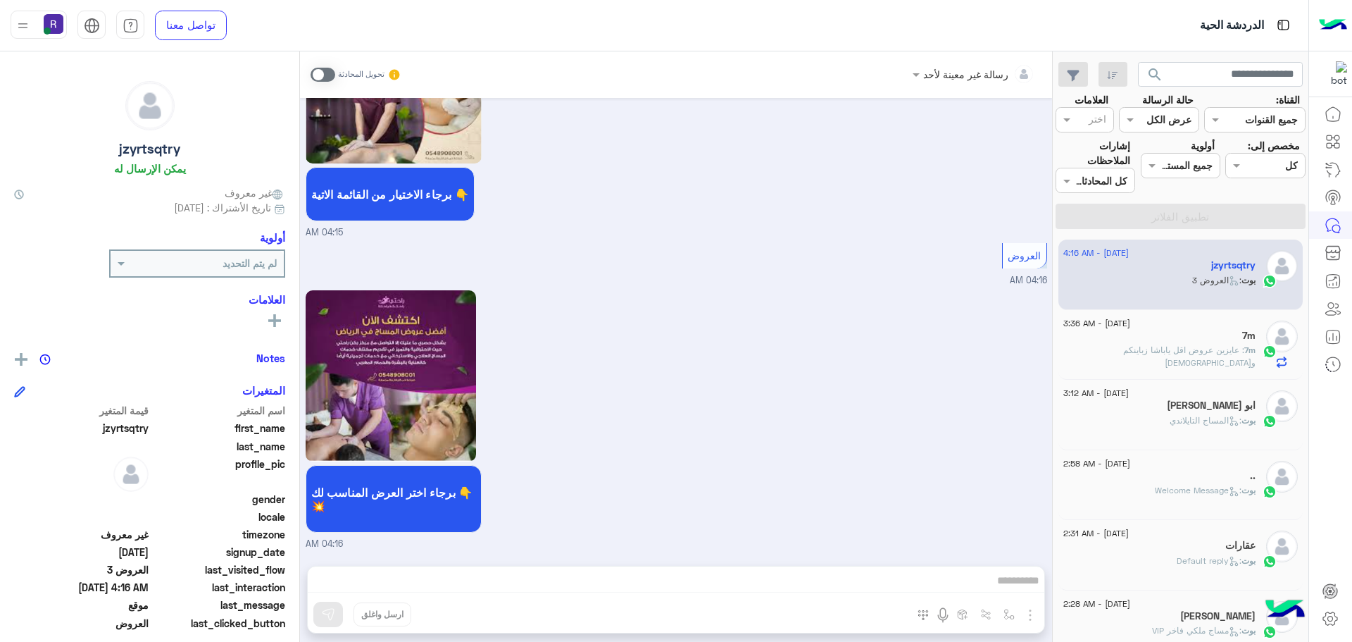
click at [1209, 358] on div "7m : عايزين عروض اقل ياباشا زباينكم و[DEMOGRAPHIC_DATA]" at bounding box center [1159, 356] width 192 height 25
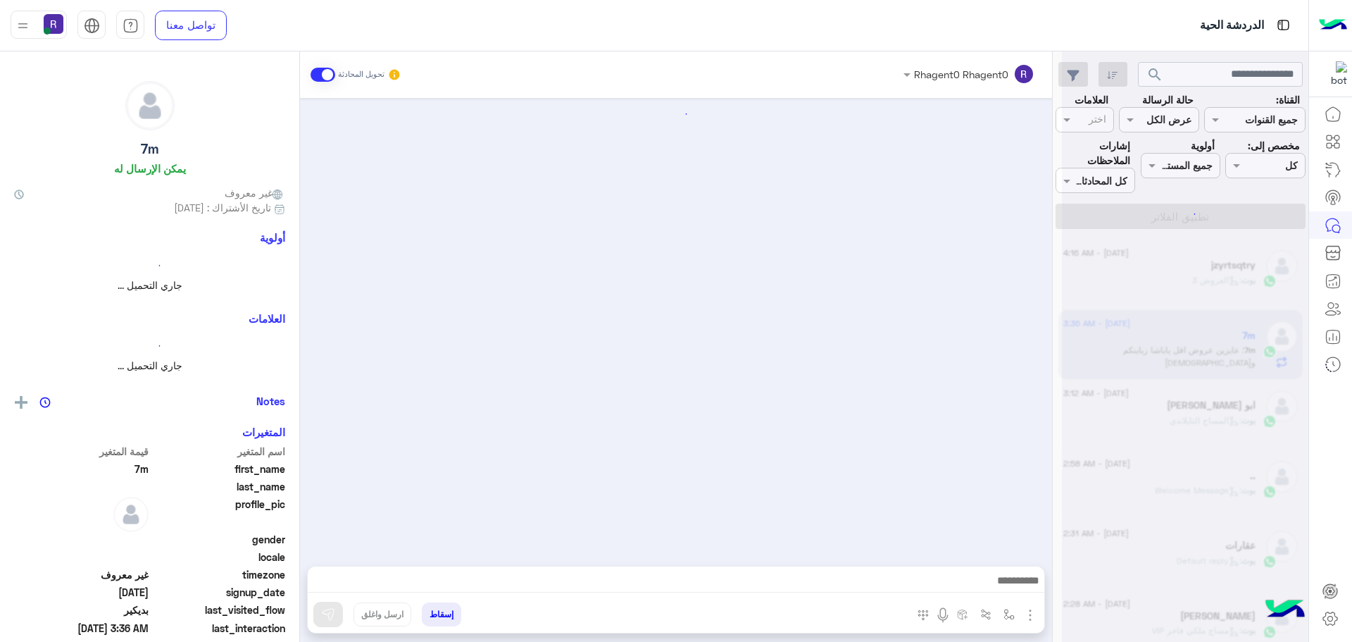
scroll to position [1141, 0]
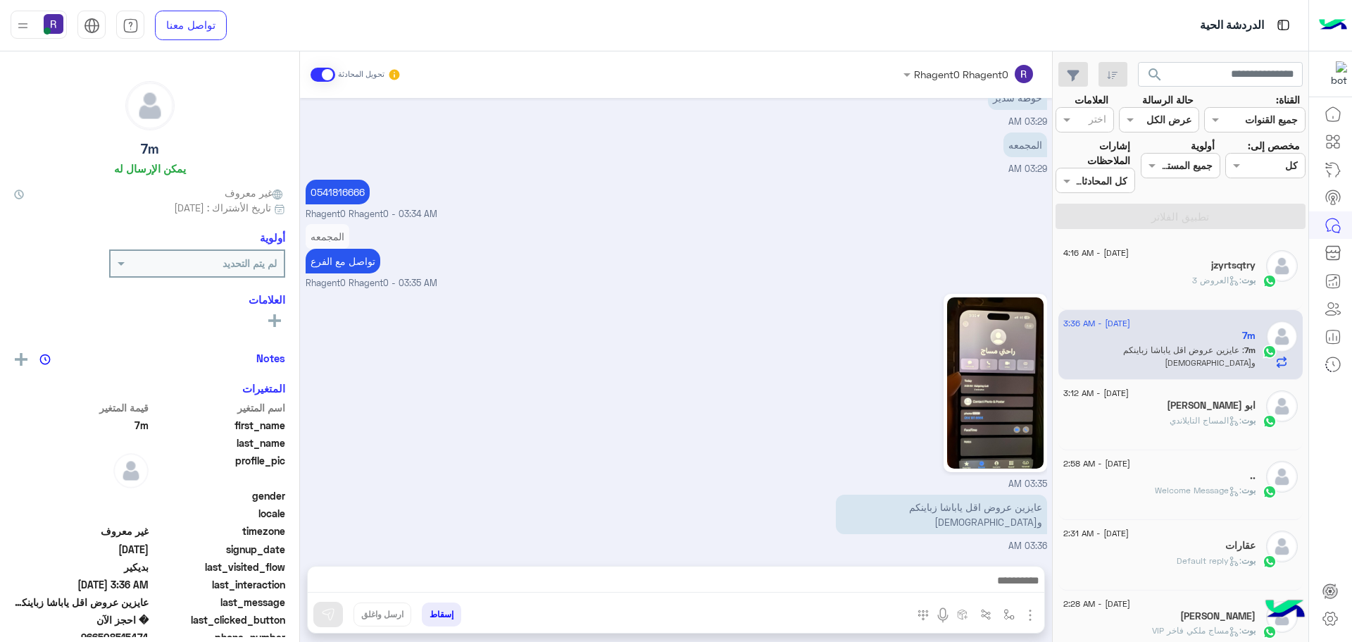
click at [1207, 408] on h5 "ابو [PERSON_NAME]" at bounding box center [1211, 405] width 89 height 12
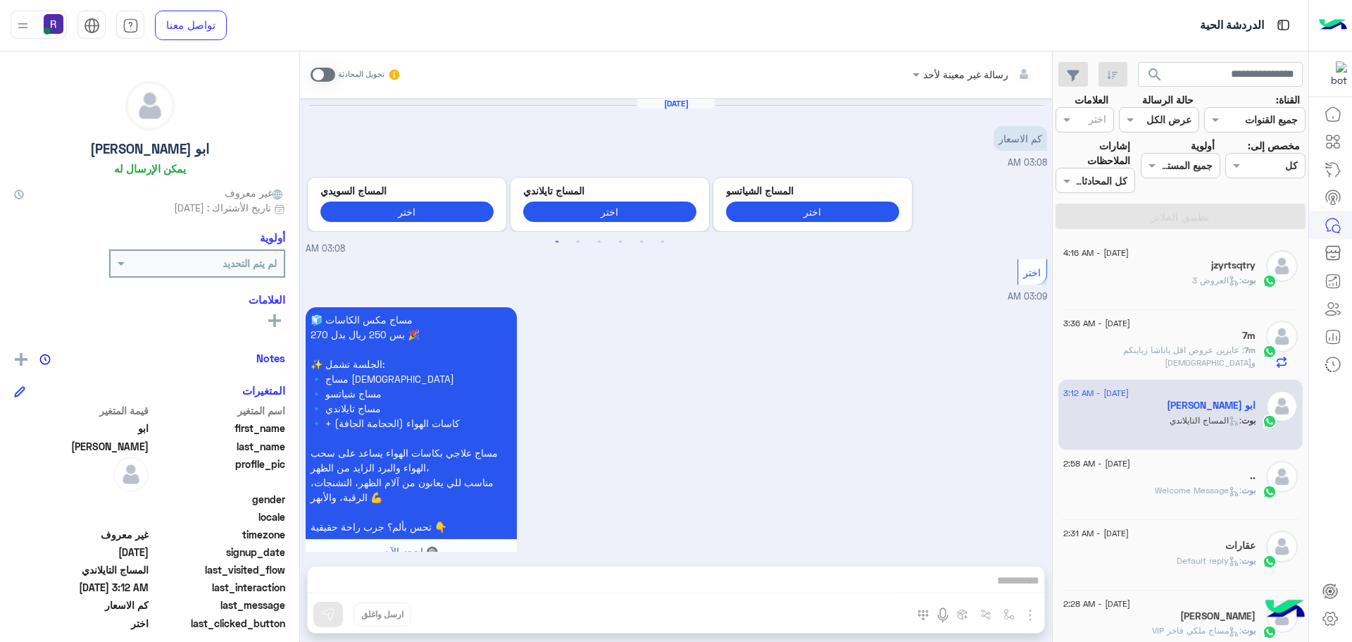
scroll to position [2137, 0]
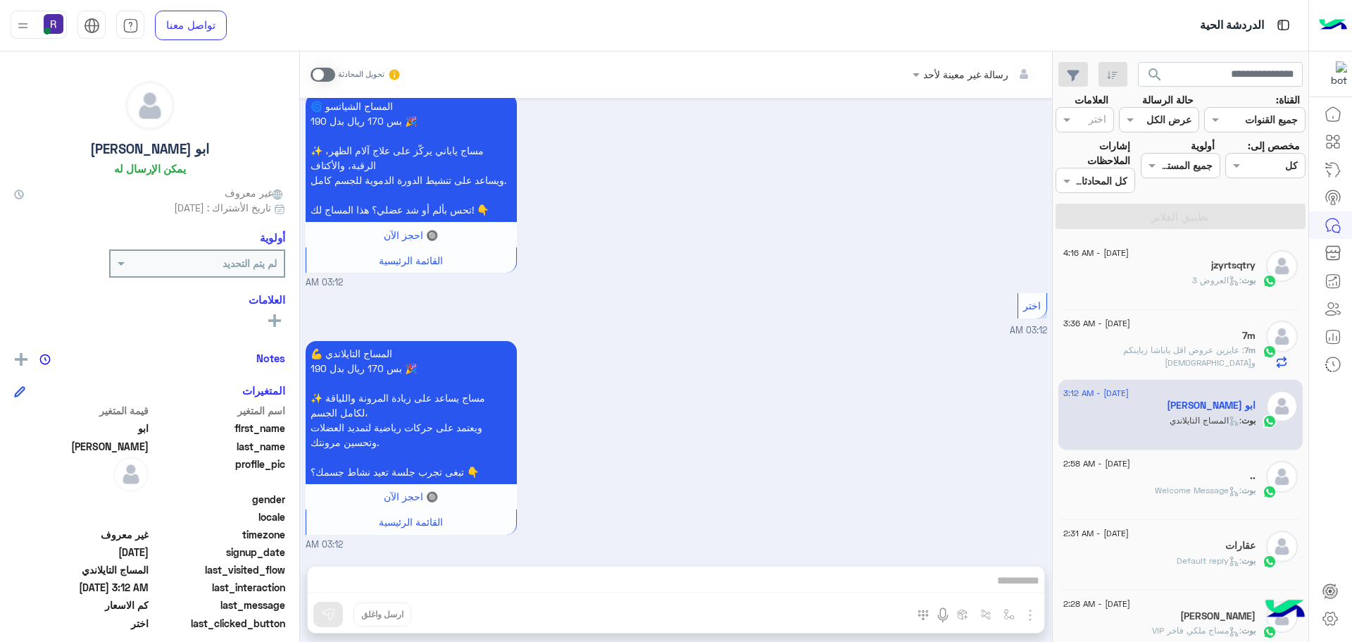
click at [1180, 487] on span ": Welcome Message" at bounding box center [1198, 490] width 87 height 11
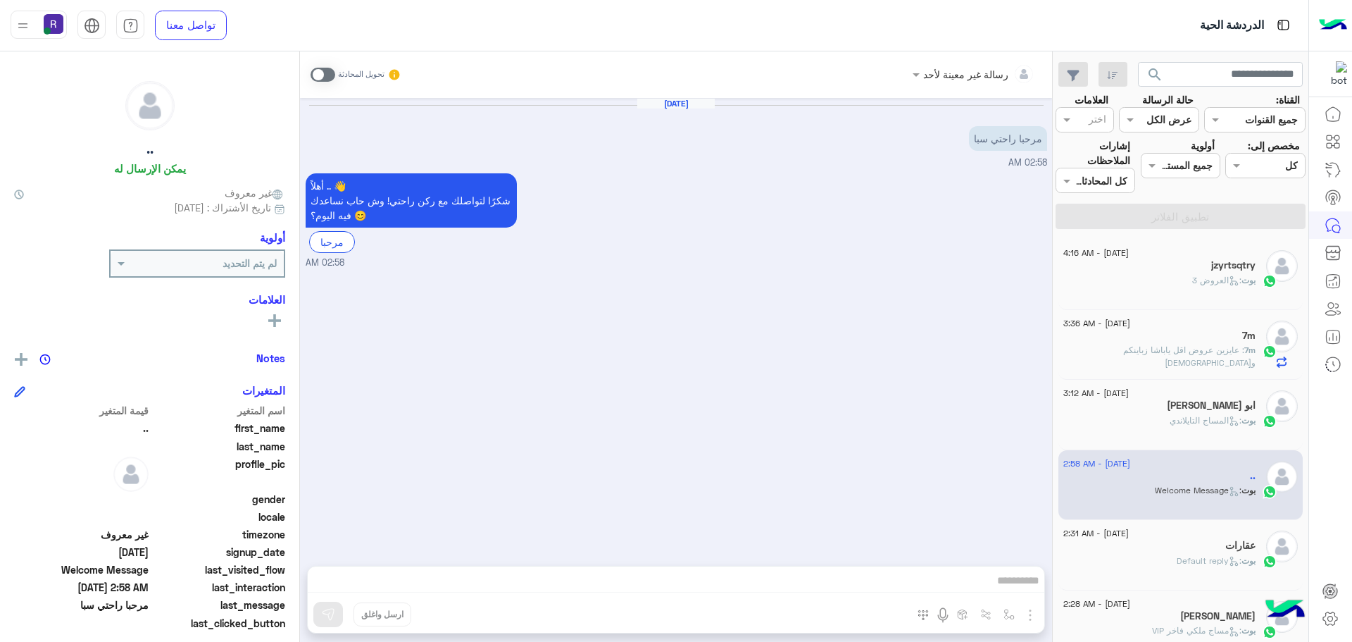
click at [1175, 402] on h5 "ابو [PERSON_NAME]" at bounding box center [1211, 405] width 89 height 12
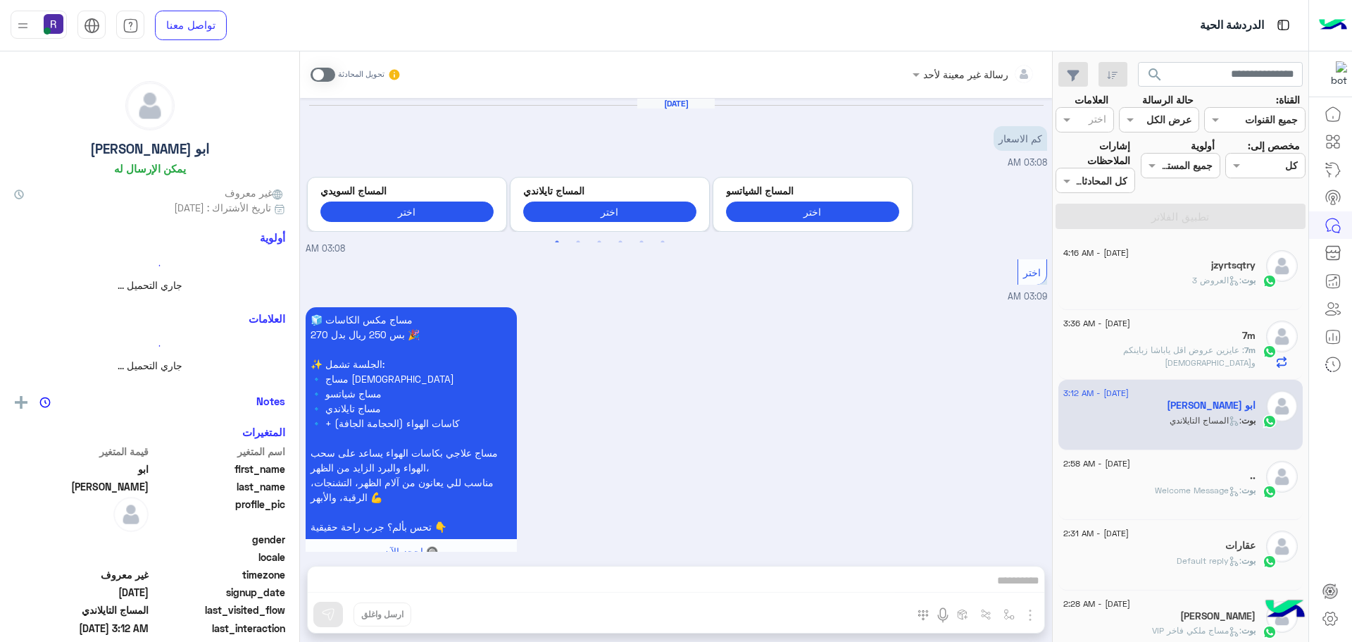
scroll to position [2137, 0]
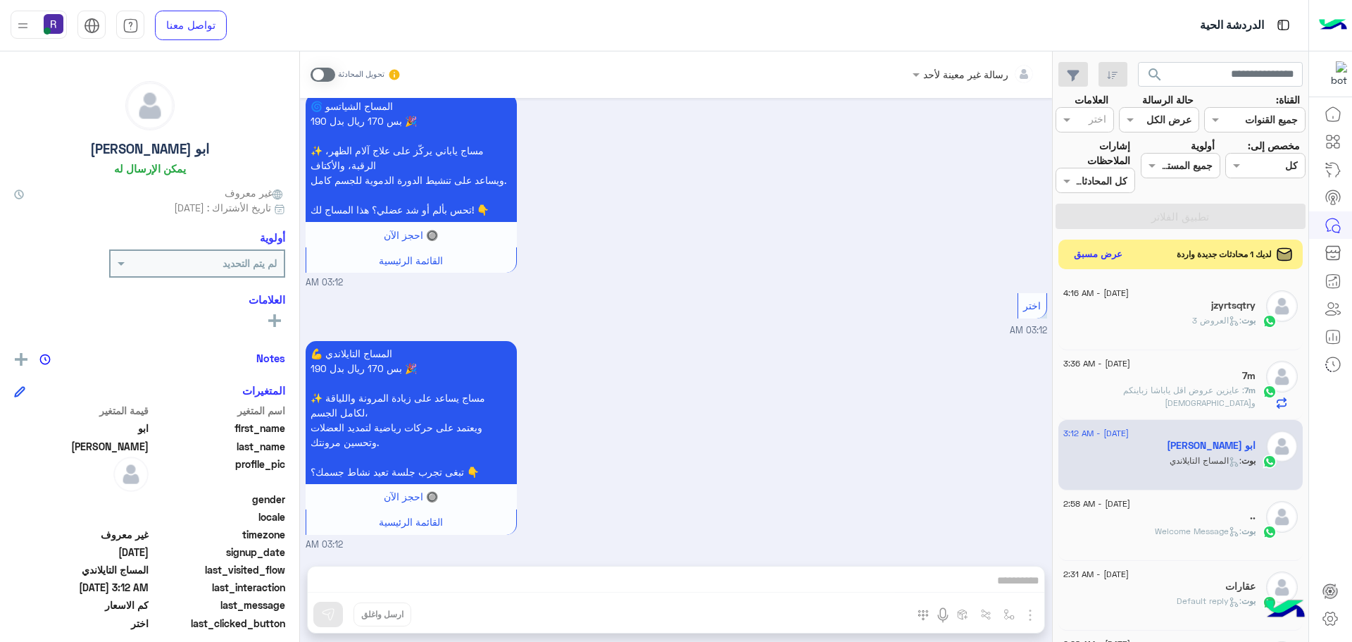
click at [1113, 258] on button "عرض مسبق" at bounding box center [1098, 254] width 59 height 19
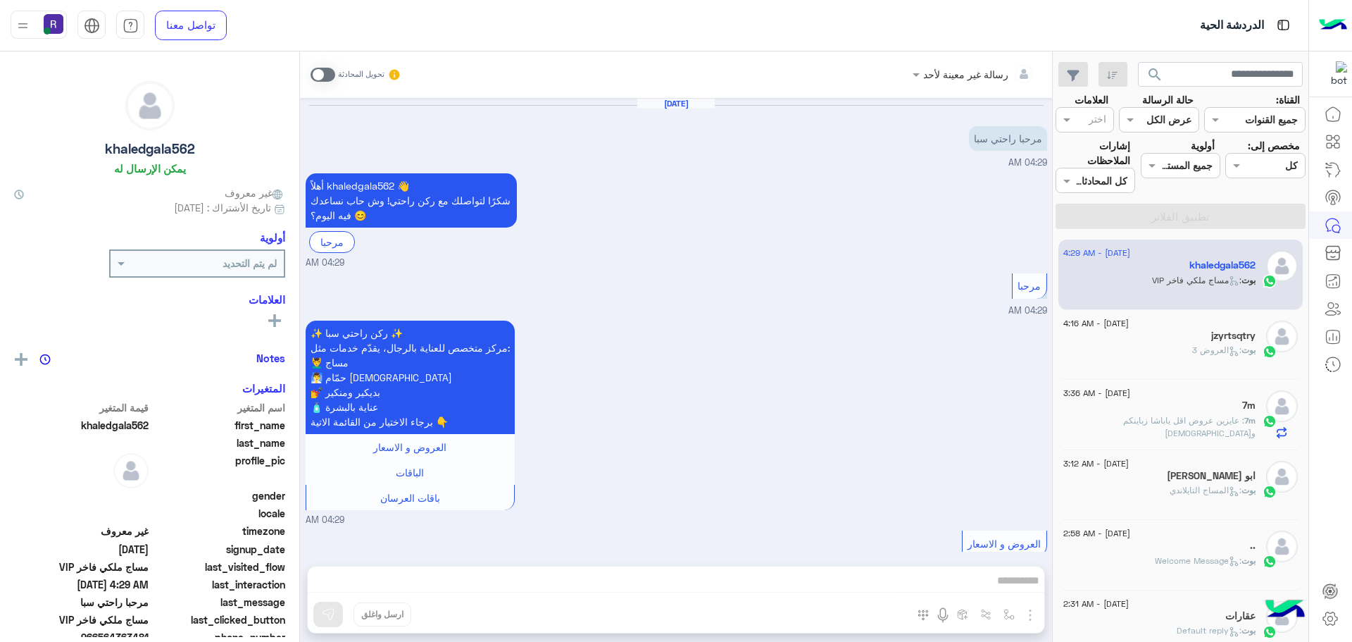
scroll to position [463, 0]
